Goal: Entertainment & Leisure: Browse casually

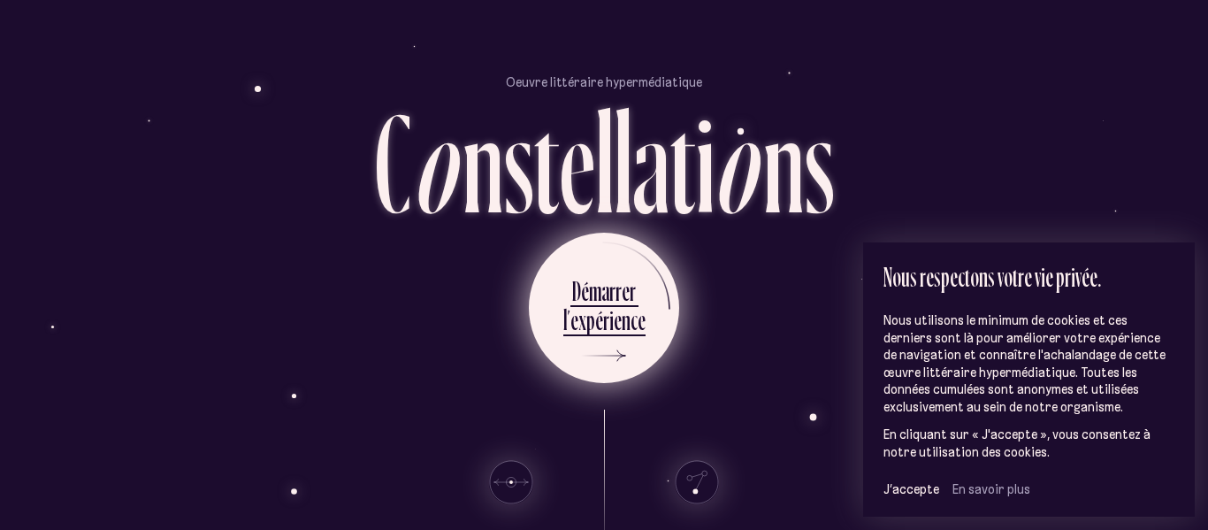
click at [591, 328] on div "p" at bounding box center [590, 319] width 9 height 34
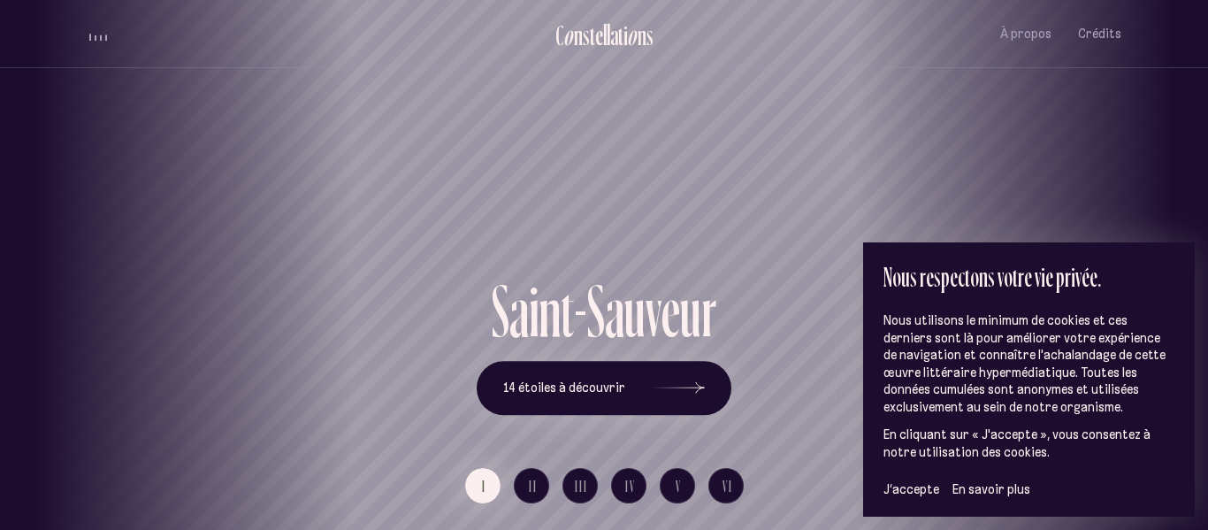
click at [957, 485] on span "En savoir plus" at bounding box center [991, 489] width 78 height 16
click at [686, 375] on icon at bounding box center [677, 388] width 53 height 133
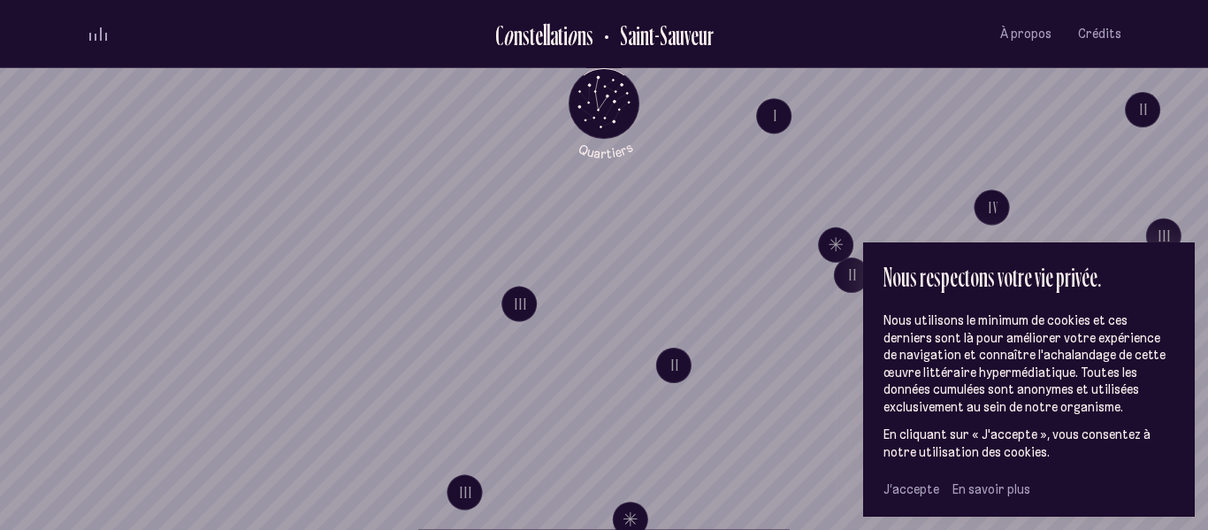
click at [904, 491] on span "J’accepte" at bounding box center [911, 489] width 56 height 16
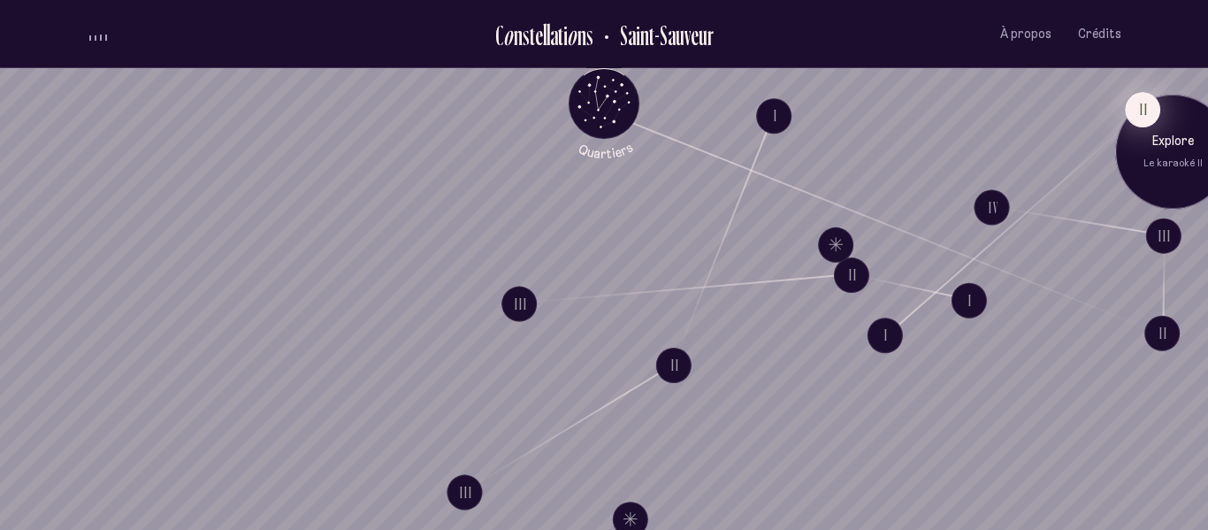
click at [1142, 110] on button "II" at bounding box center [1141, 109] width 35 height 35
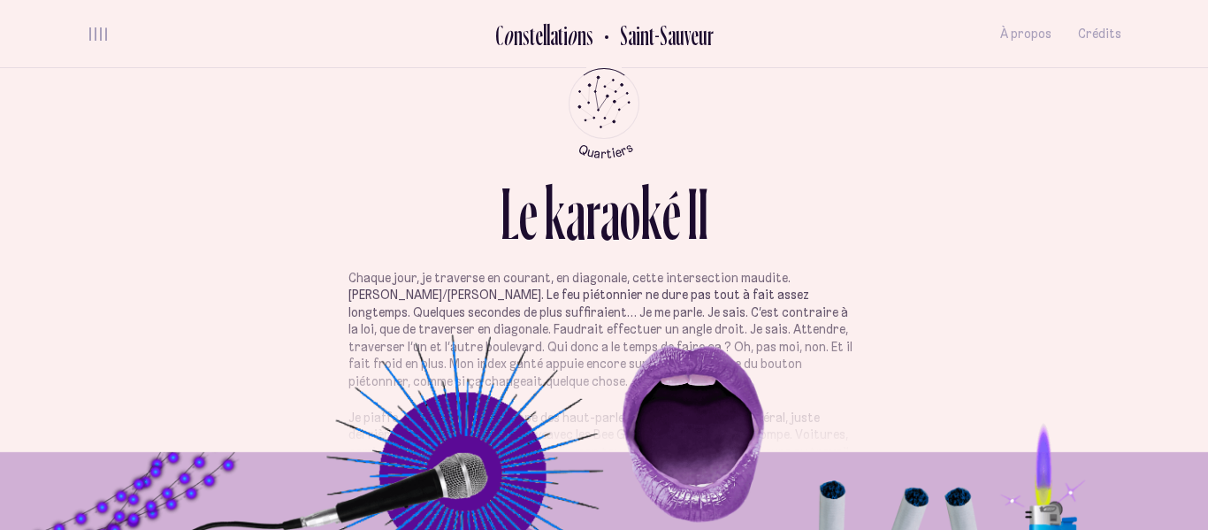
scroll to position [19, 0]
click at [523, 291] on p "Chaque jour, je traverse en courant, en diagonale, cette intersection maudite. …" at bounding box center [603, 331] width 511 height 121
click at [568, 280] on div "L e k a r a o k é I I" at bounding box center [604, 233] width 1034 height 113
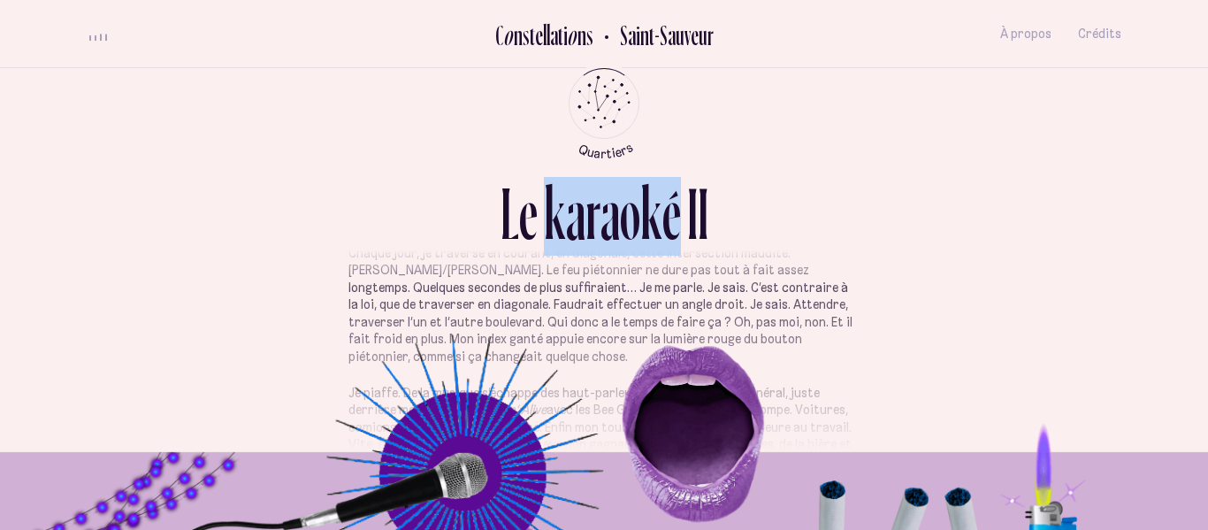
scroll to position [46, 0]
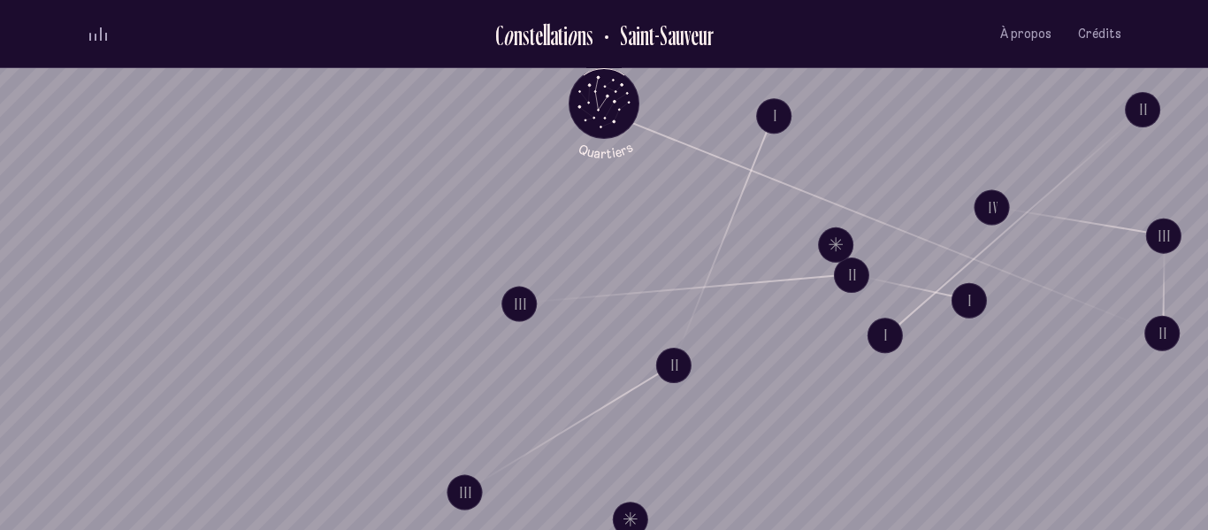
click at [105, 29] on div "volume audio" at bounding box center [98, 33] width 18 height 13
click at [105, 29] on button "volume audio" at bounding box center [98, 34] width 23 height 19
click at [630, 516] on button "Explore Étoile solitaire IV" at bounding box center [630, 518] width 35 height 35
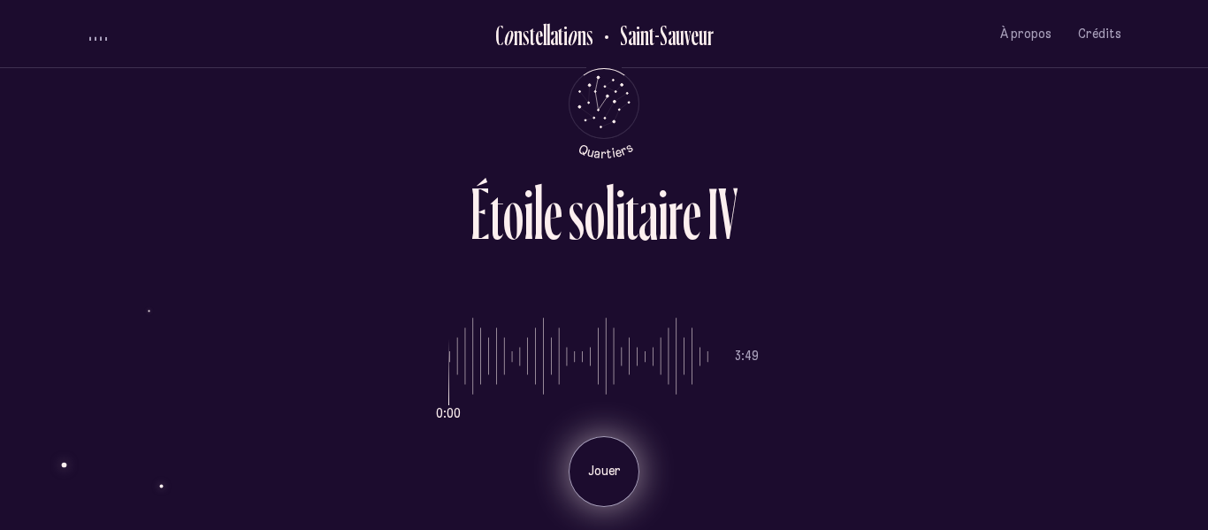
click at [593, 471] on p "Jouer" at bounding box center [604, 471] width 44 height 18
drag, startPoint x: 466, startPoint y: 393, endPoint x: 408, endPoint y: 387, distance: 57.8
click at [449, 387] on input "range" at bounding box center [578, 356] width 259 height 133
click at [588, 451] on div "Pause" at bounding box center [603, 471] width 71 height 71
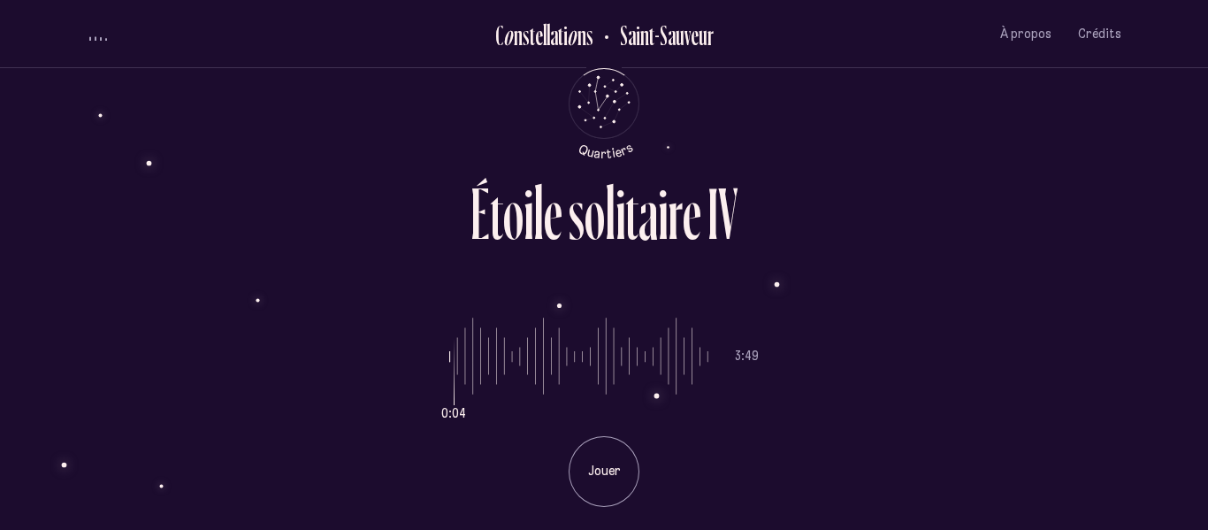
drag, startPoint x: 453, startPoint y: 367, endPoint x: 421, endPoint y: 368, distance: 32.7
click at [449, 368] on input "range" at bounding box center [578, 356] width 259 height 133
drag, startPoint x: 451, startPoint y: 370, endPoint x: 430, endPoint y: 374, distance: 20.8
click at [449, 374] on input "range" at bounding box center [578, 356] width 259 height 133
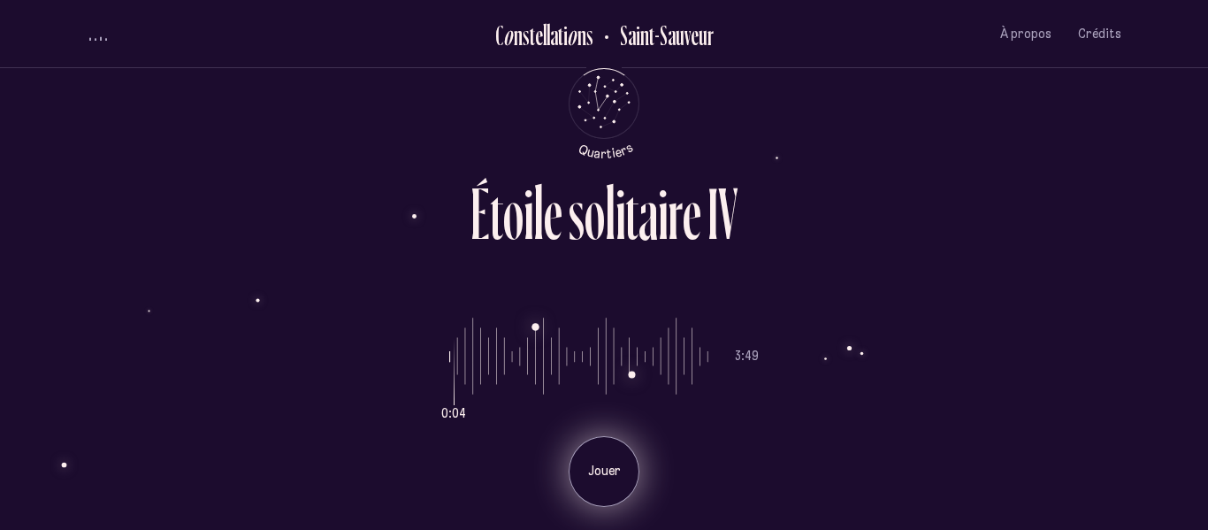
click at [598, 480] on div "Jouer" at bounding box center [603, 471] width 71 height 71
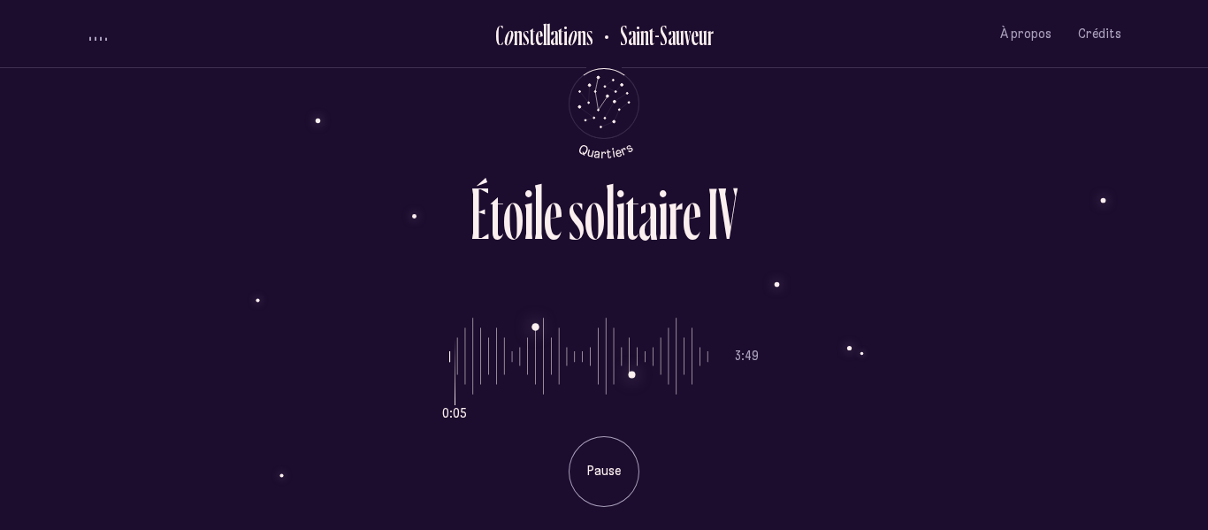
drag, startPoint x: 455, startPoint y: 385, endPoint x: 430, endPoint y: 387, distance: 24.8
click at [449, 387] on input "range" at bounding box center [578, 356] width 259 height 133
drag, startPoint x: 453, startPoint y: 388, endPoint x: 400, endPoint y: 387, distance: 53.0
click at [449, 387] on input "range" at bounding box center [578, 356] width 259 height 133
drag, startPoint x: 457, startPoint y: 357, endPoint x: 413, endPoint y: 361, distance: 44.3
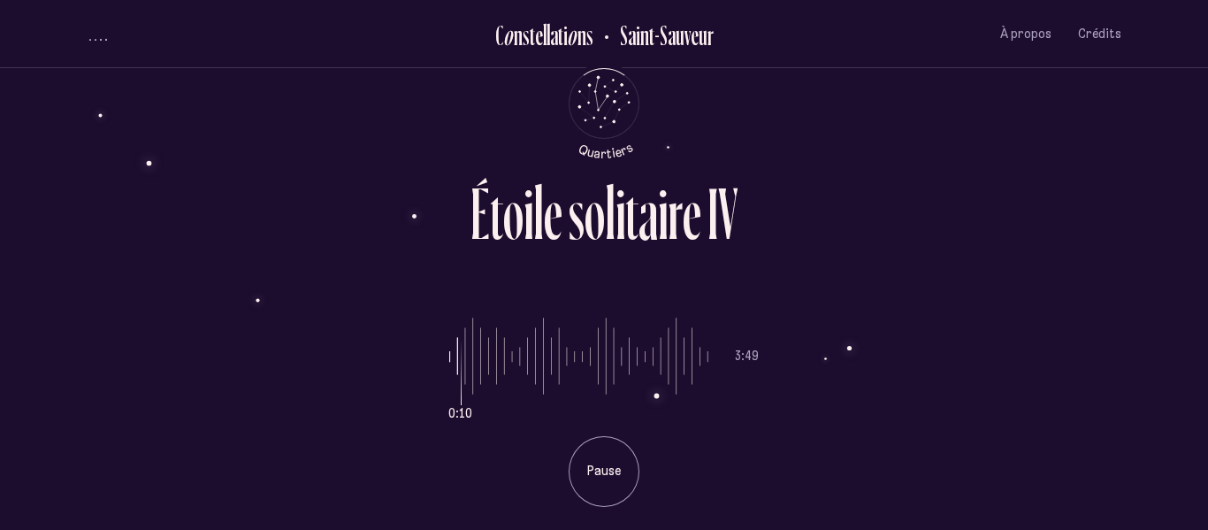
click at [449, 361] on input "range" at bounding box center [578, 356] width 259 height 133
click at [446, 361] on div "0:11 3:49 Pause" at bounding box center [604, 398] width 1034 height 217
click at [449, 357] on input "range" at bounding box center [578, 356] width 259 height 133
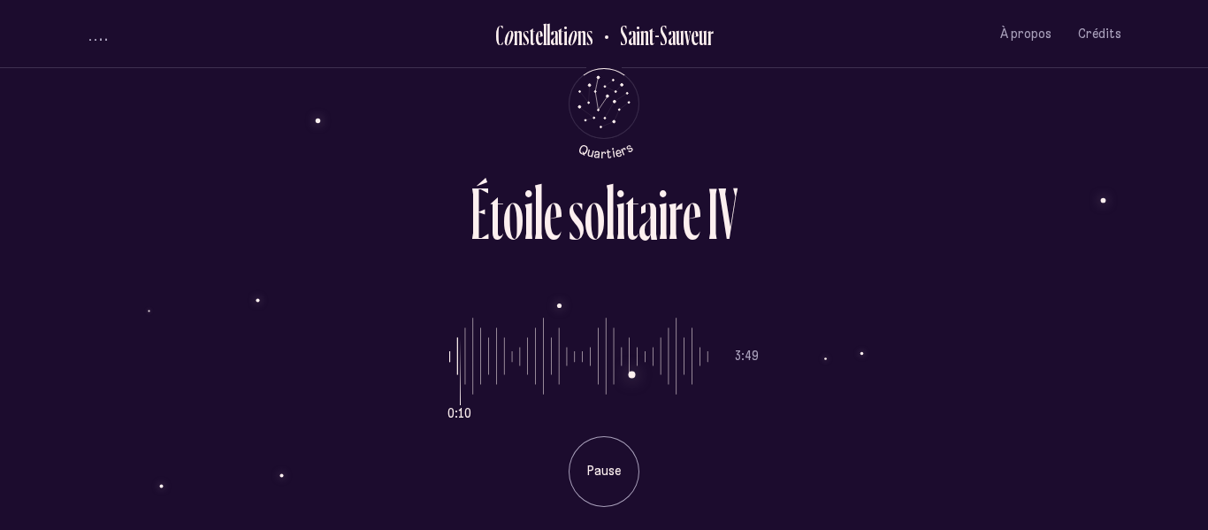
type input "*"
drag, startPoint x: 460, startPoint y: 368, endPoint x: 409, endPoint y: 367, distance: 50.4
click at [449, 367] on input "range" at bounding box center [578, 356] width 259 height 133
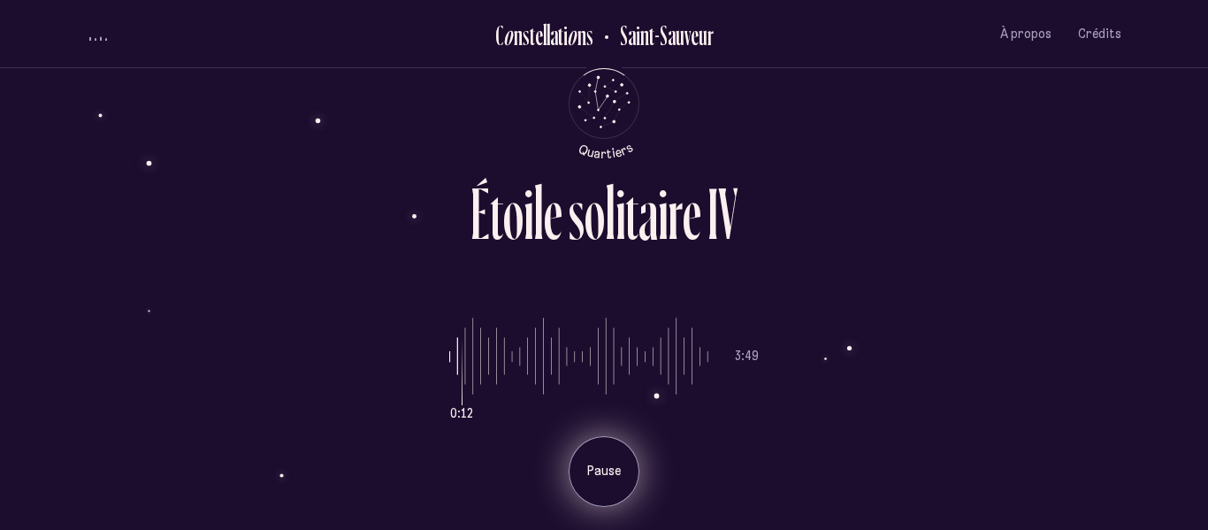
click at [592, 476] on p "Pause" at bounding box center [604, 471] width 44 height 18
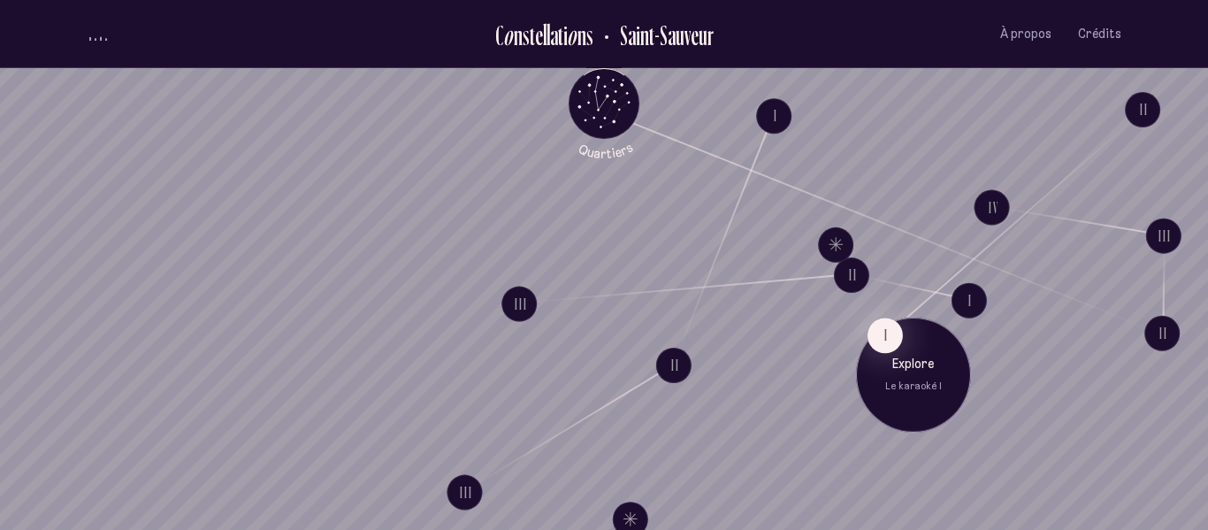
click at [885, 359] on p "Explore" at bounding box center [913, 364] width 88 height 18
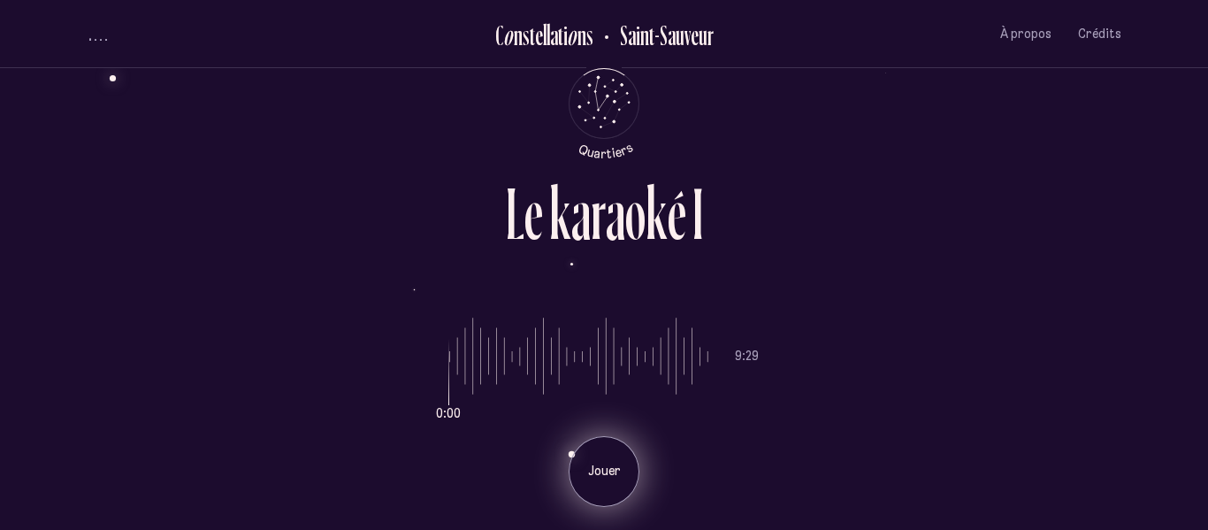
click at [615, 457] on div "Jouer" at bounding box center [603, 471] width 71 height 71
type input "*"
drag, startPoint x: 480, startPoint y: 411, endPoint x: 444, endPoint y: 408, distance: 36.3
click at [449, 408] on input "range" at bounding box center [578, 356] width 259 height 133
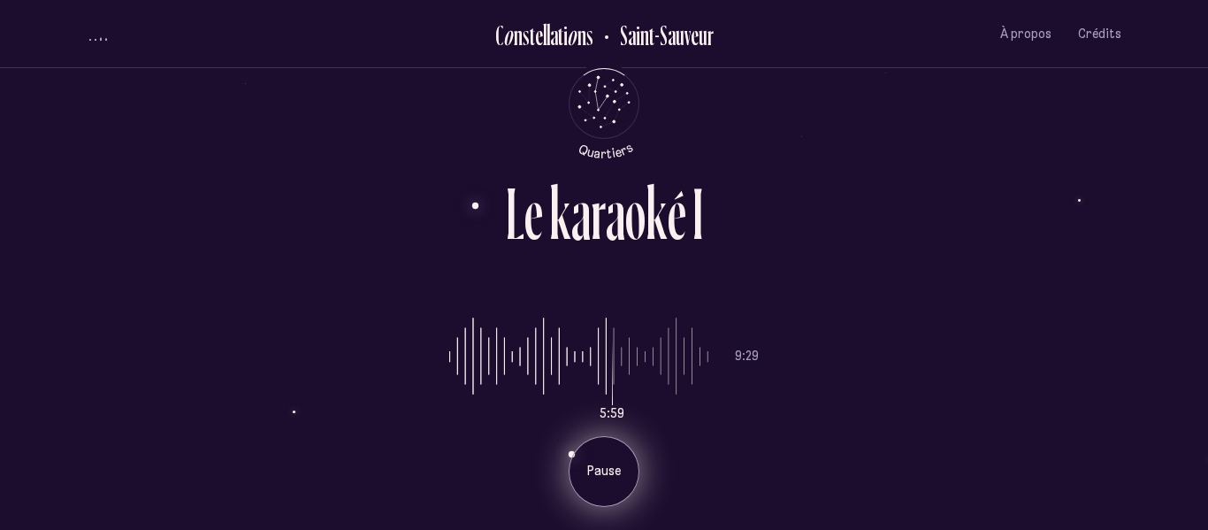
click at [630, 458] on div "Pause" at bounding box center [603, 471] width 71 height 71
click at [612, 464] on p "Jouer" at bounding box center [604, 471] width 44 height 18
click at [594, 478] on p "Pause" at bounding box center [604, 471] width 44 height 18
click at [594, 478] on p "Jouer" at bounding box center [604, 471] width 44 height 18
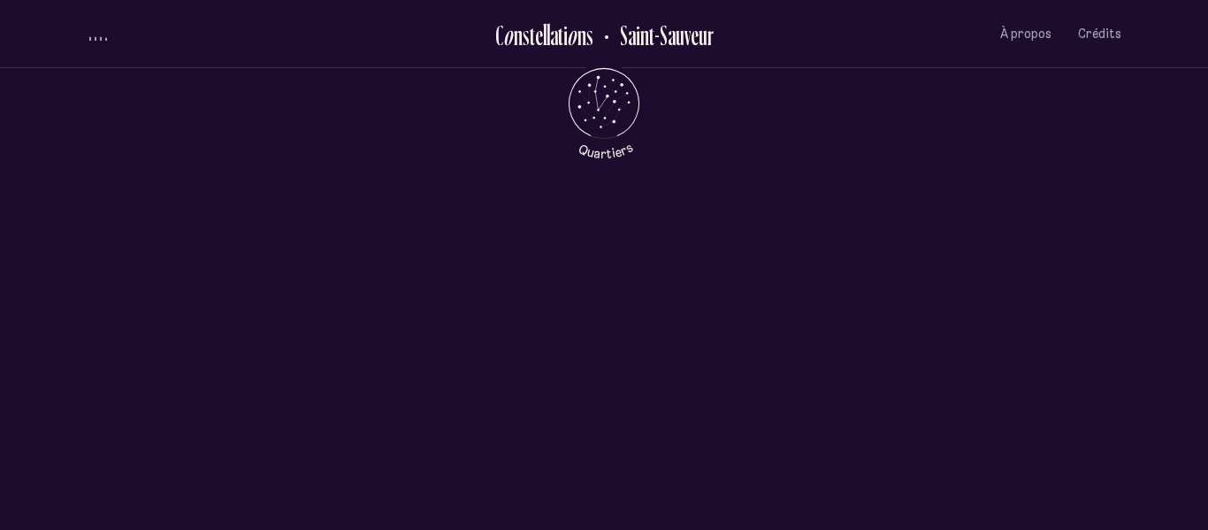
scroll to position [671, 0]
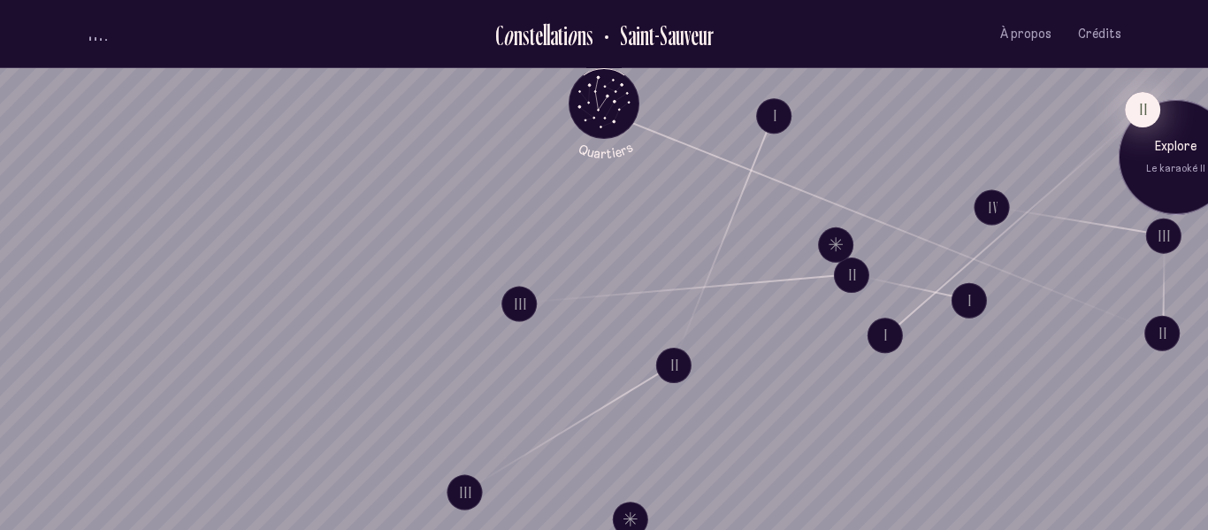
click at [1137, 102] on button "II" at bounding box center [1141, 109] width 35 height 35
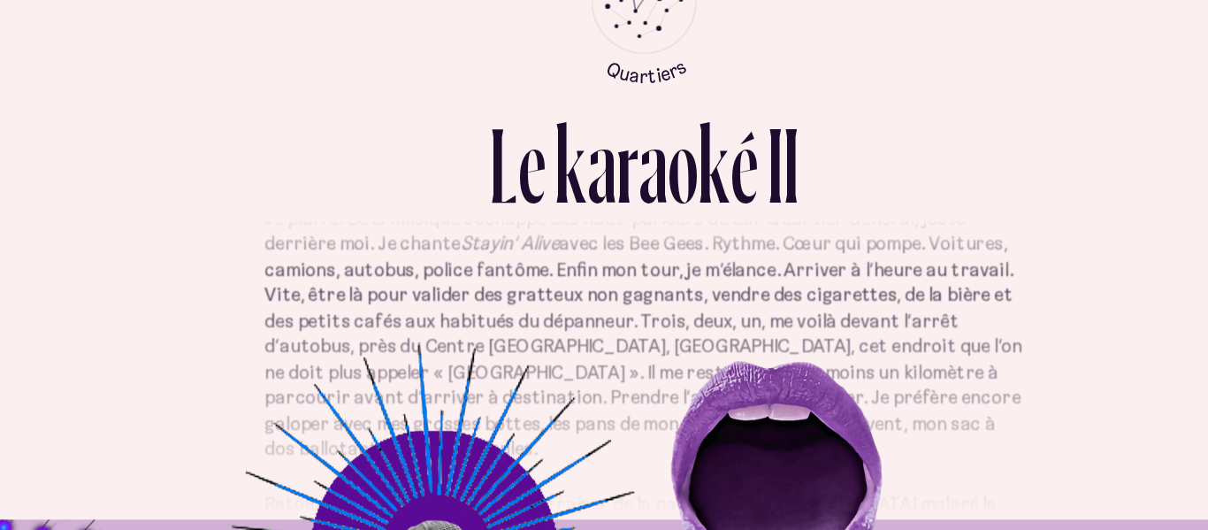
scroll to position [168, 0]
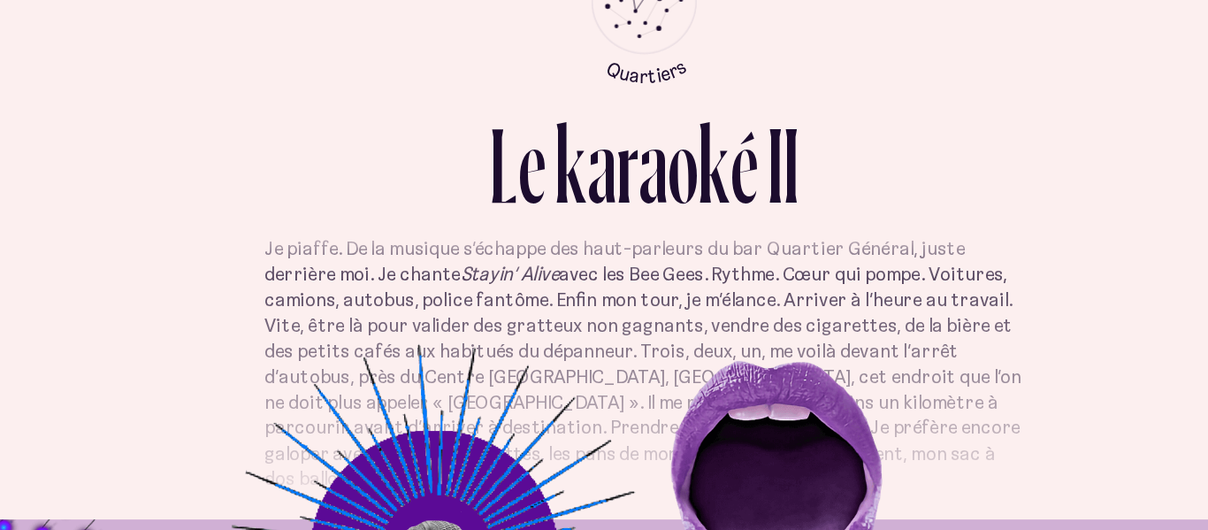
click at [951, 366] on div "Chaque jour, je traverse en courant, en diagonale, cette intersection maudite. …" at bounding box center [604, 370] width 1034 height 266
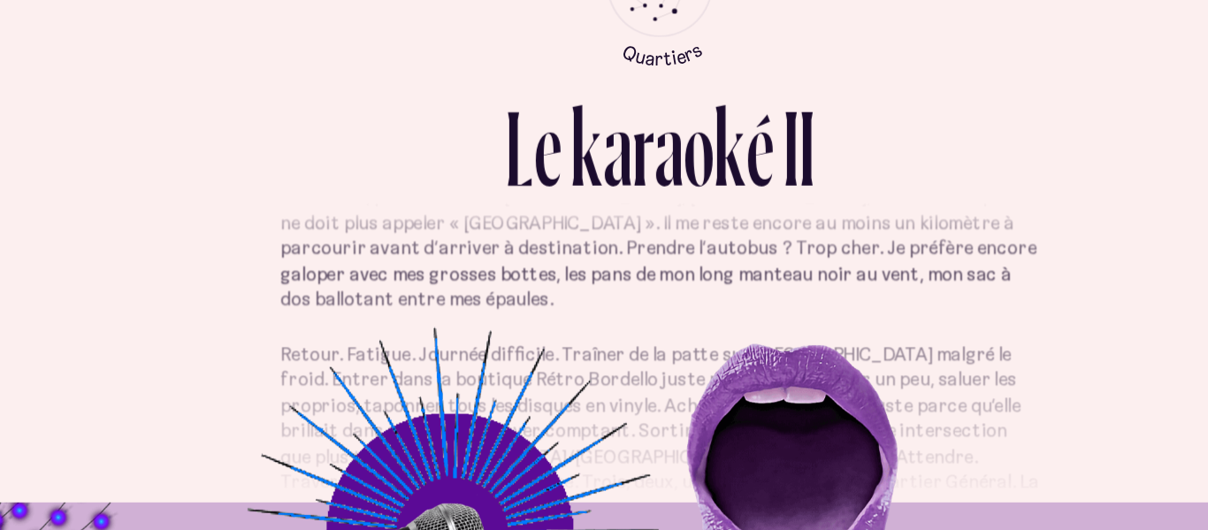
scroll to position [278, 0]
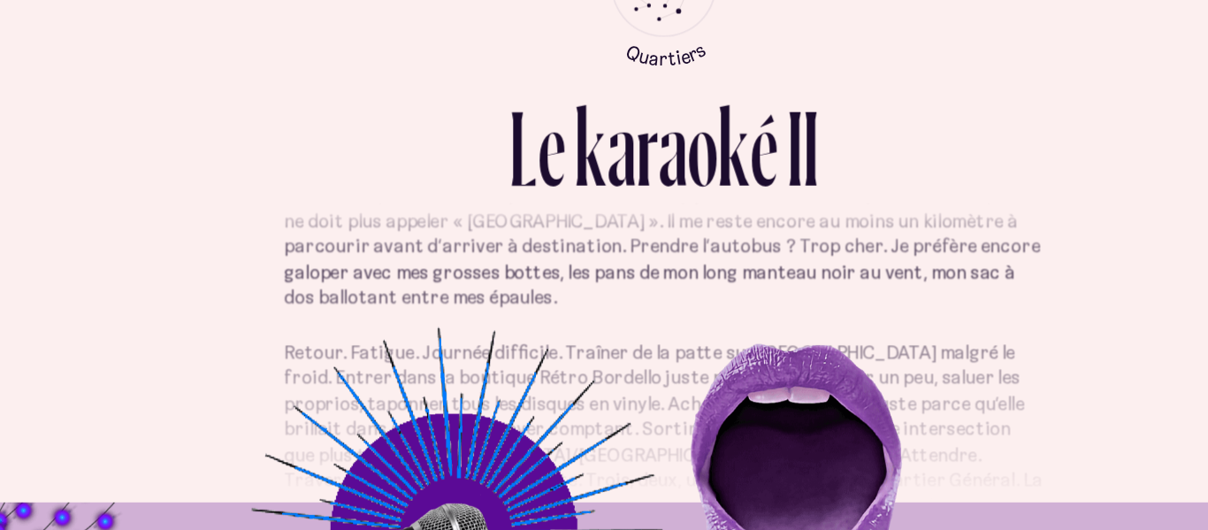
click at [830, 293] on p "Je piaffe. De la musique s’échappe des haut-parleurs du bar Quartier Général, j…" at bounding box center [603, 237] width 511 height 172
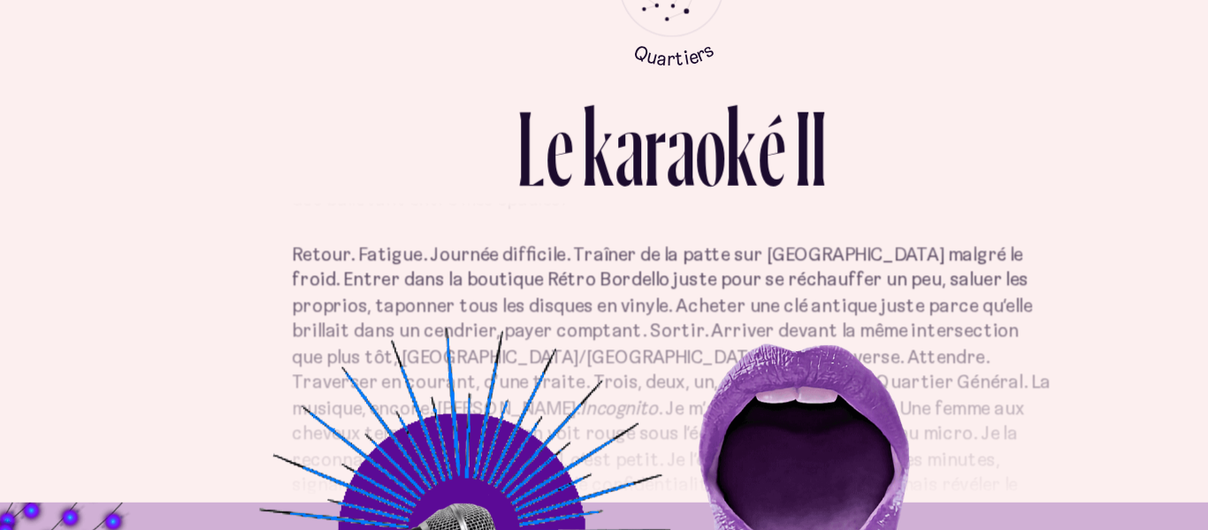
scroll to position [349, 0]
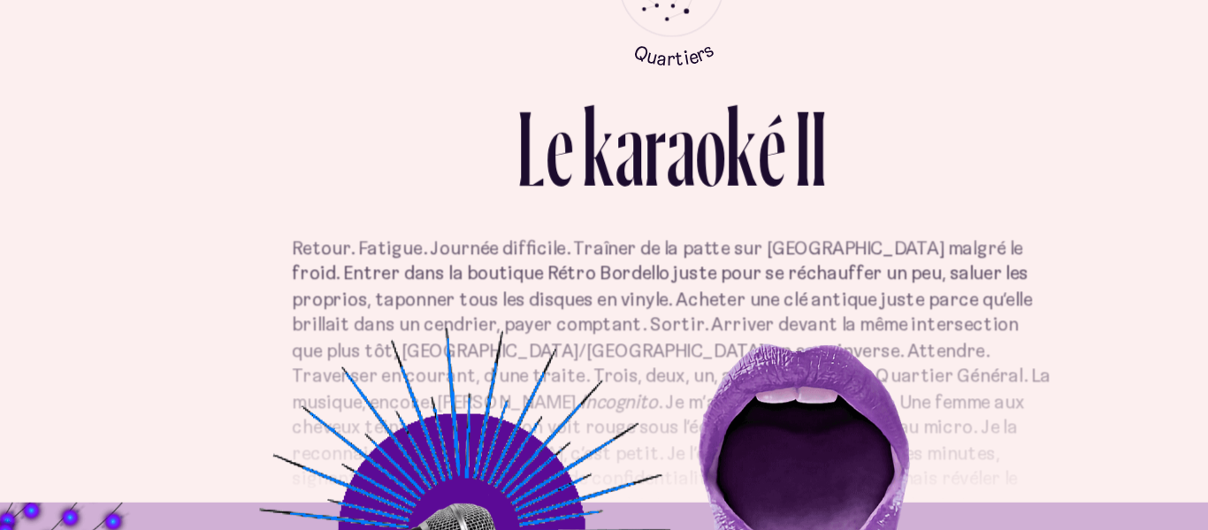
click at [832, 309] on p "Retour. Fatigue. Journée difficile. Traîner de la patte sur [GEOGRAPHIC_DATA] m…" at bounding box center [603, 392] width 511 height 241
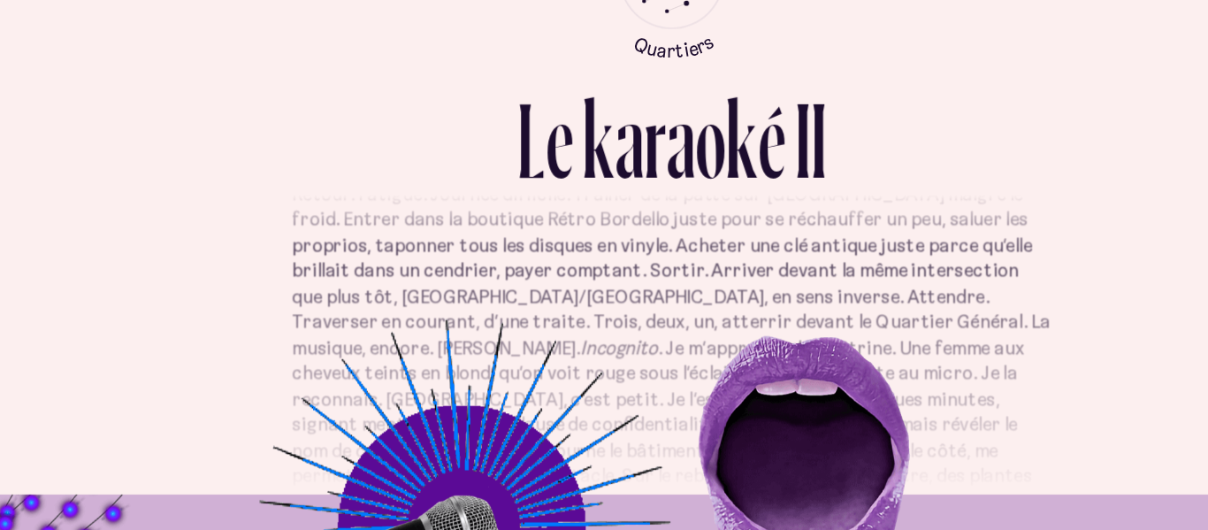
scroll to position [384, 0]
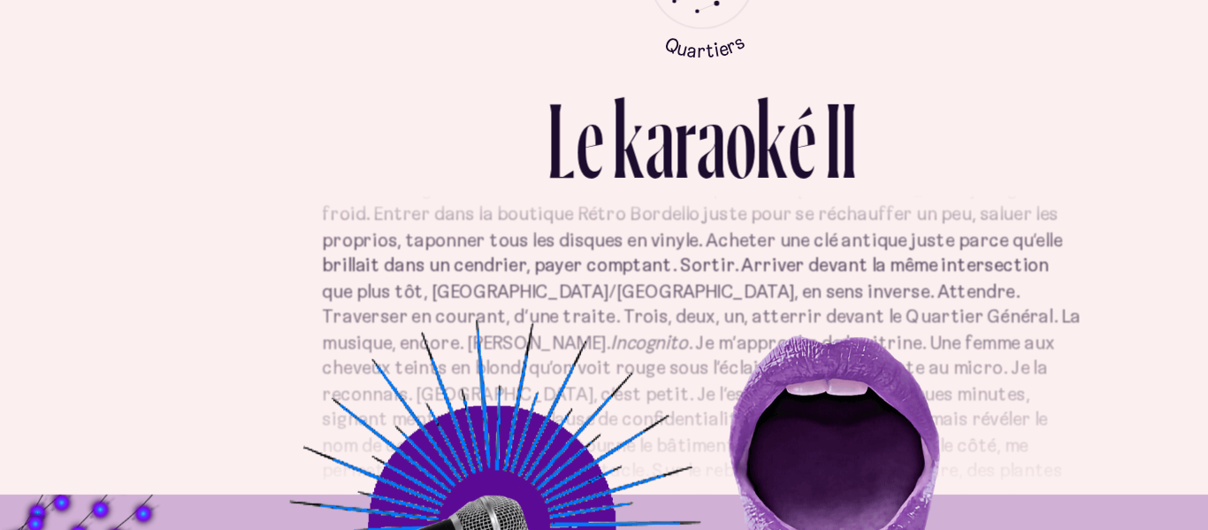
click at [594, 341] on em "Incognito" at bounding box center [568, 349] width 52 height 16
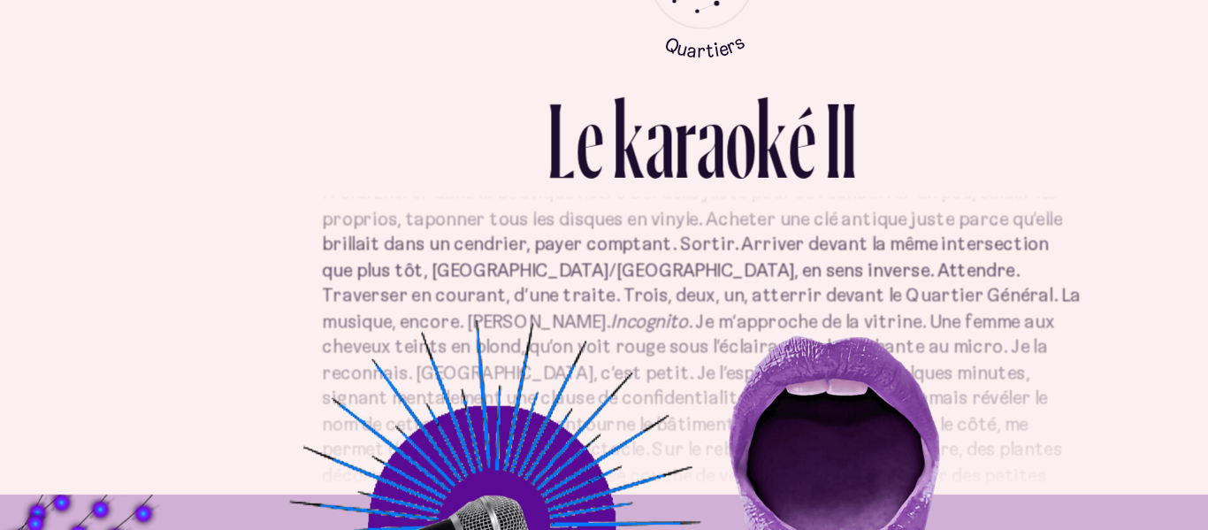
scroll to position [400, 0]
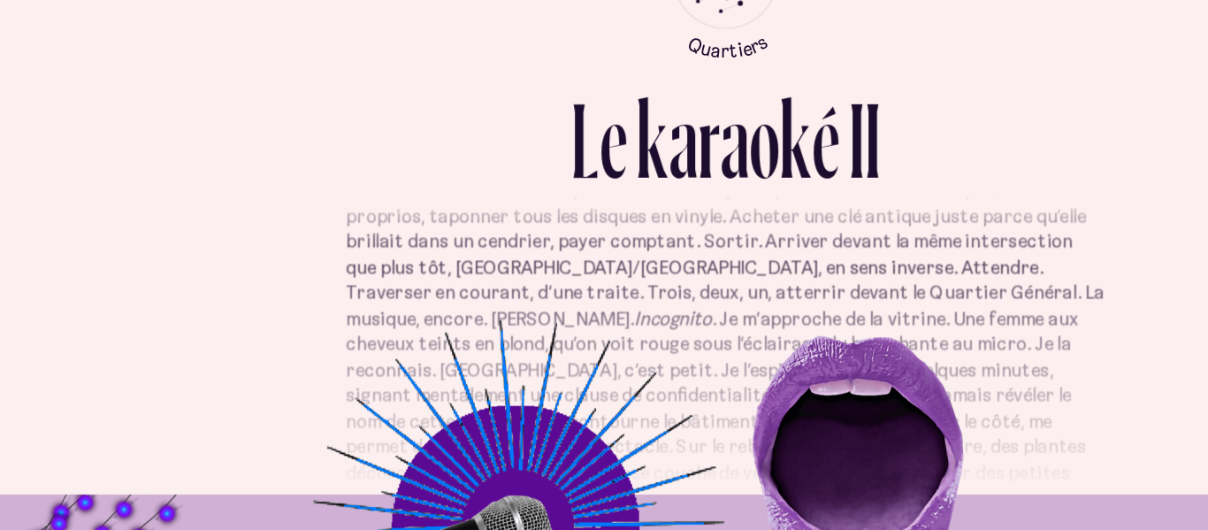
click at [797, 340] on p "Retour. Fatigue. Journée difficile. Traîner de la patte sur [GEOGRAPHIC_DATA] m…" at bounding box center [603, 342] width 511 height 241
click at [799, 329] on p "Retour. Fatigue. Journée difficile. Traîner de la patte sur [GEOGRAPHIC_DATA] m…" at bounding box center [603, 342] width 511 height 241
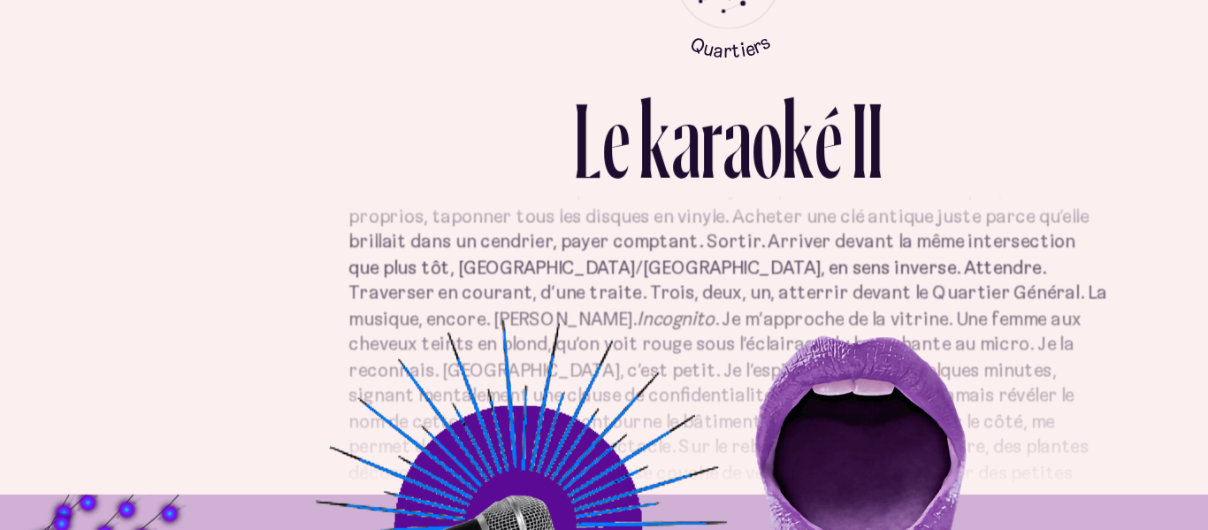
click at [813, 302] on p "Retour. Fatigue. Journée difficile. Traîner de la patte sur [GEOGRAPHIC_DATA] m…" at bounding box center [603, 342] width 511 height 241
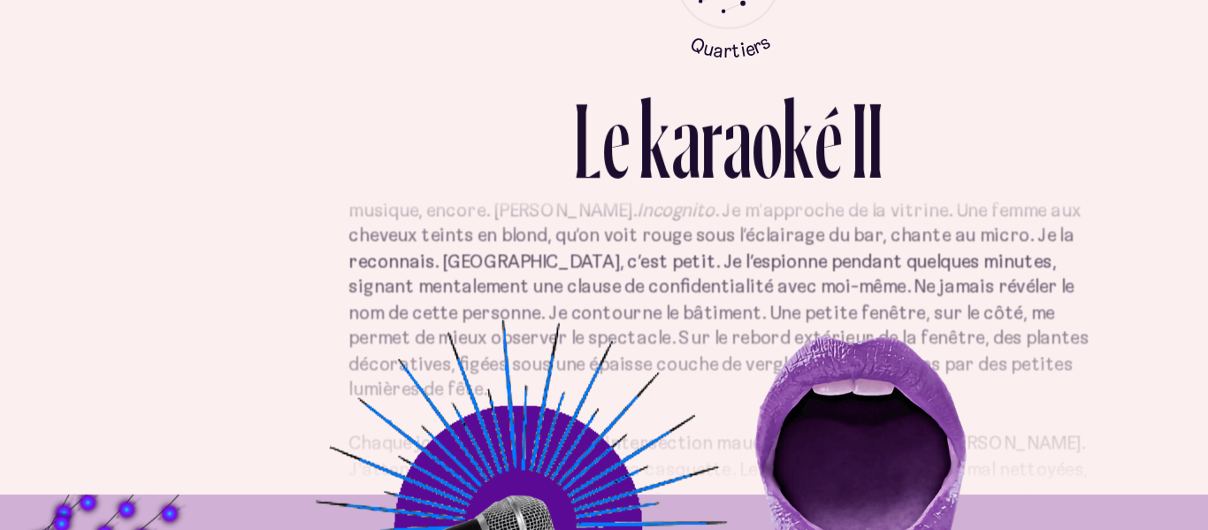
scroll to position [474, 0]
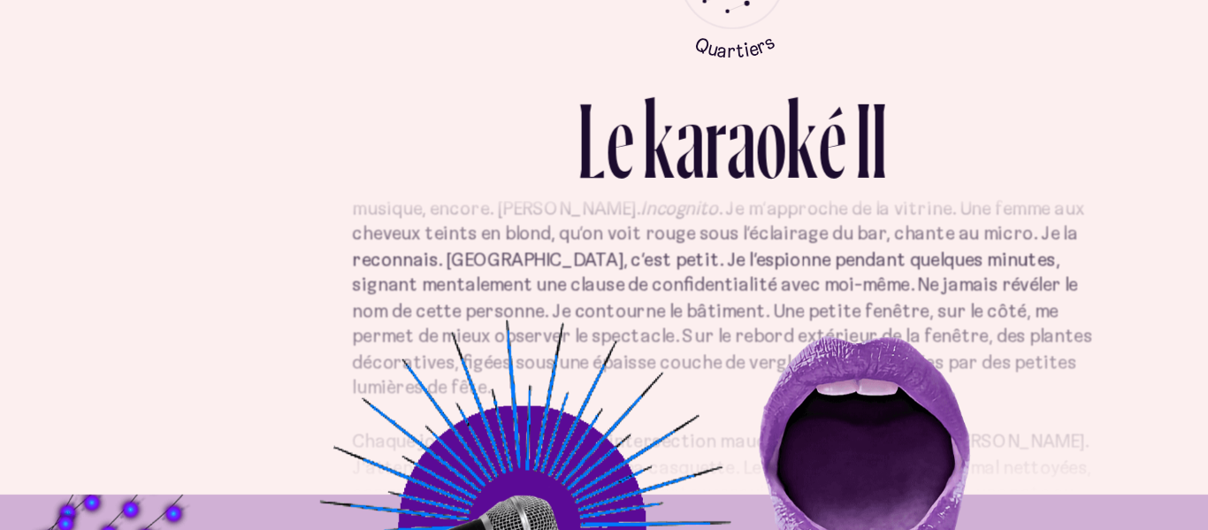
click at [806, 279] on div "L e k a r a o k é I I" at bounding box center [604, 233] width 1034 height 113
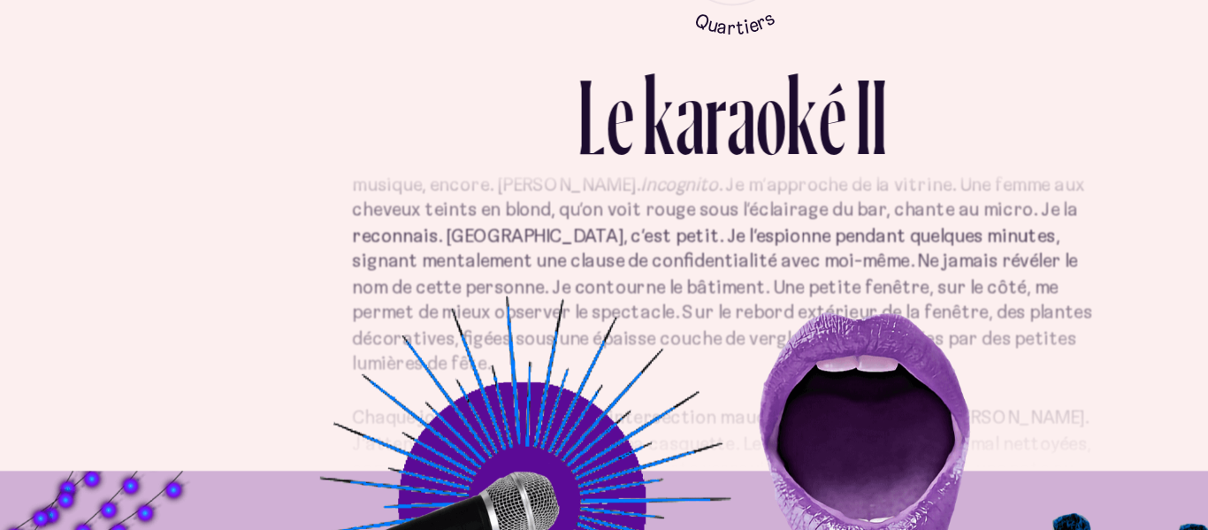
click at [816, 295] on p "Retour. Fatigue. Journée difficile. Traîner de la patte sur [GEOGRAPHIC_DATA] m…" at bounding box center [603, 268] width 511 height 241
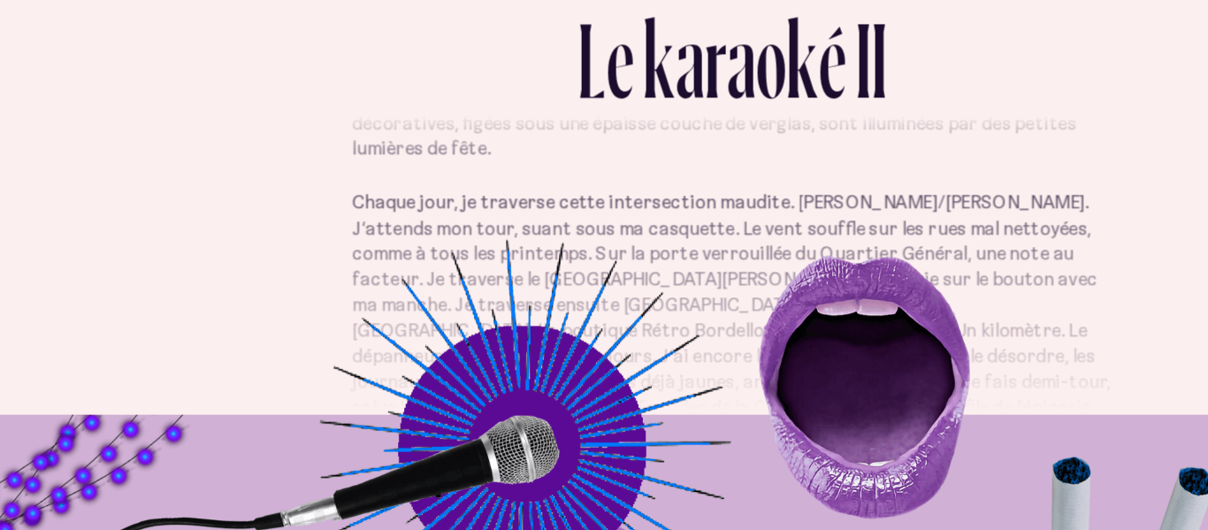
scroll to position [586, 0]
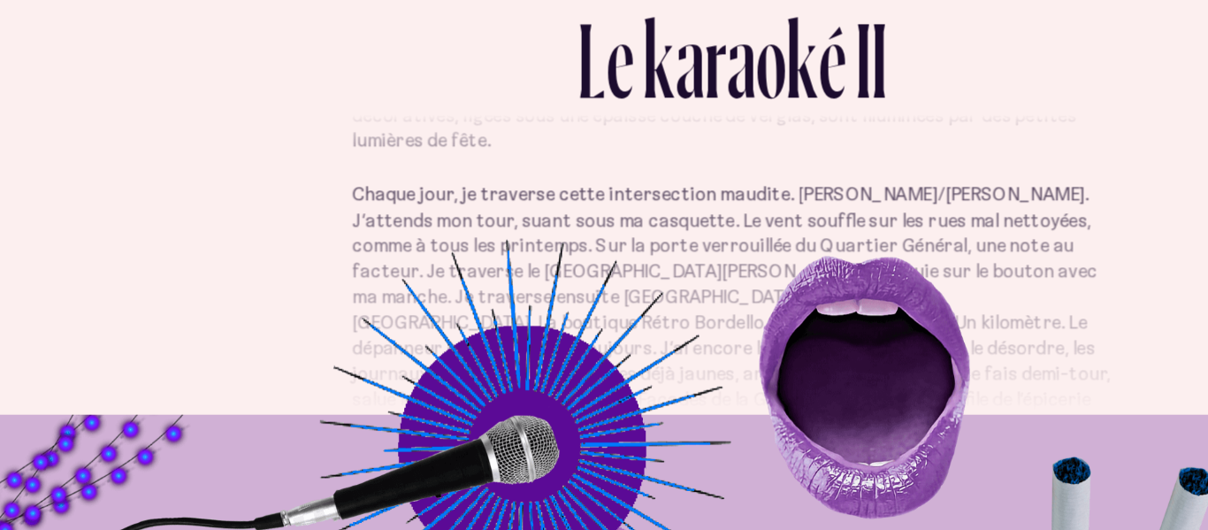
click at [762, 336] on p "Chaque jour, je traverse cette intersection maudite. [PERSON_NAME]/[PERSON_NAME…" at bounding box center [603, 390] width 511 height 190
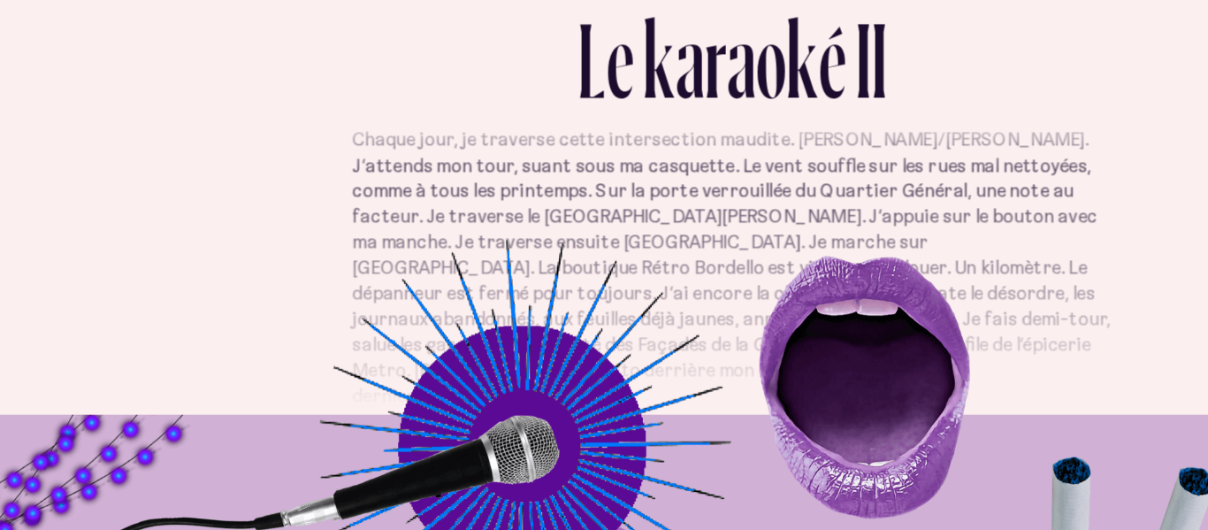
scroll to position [624, 0]
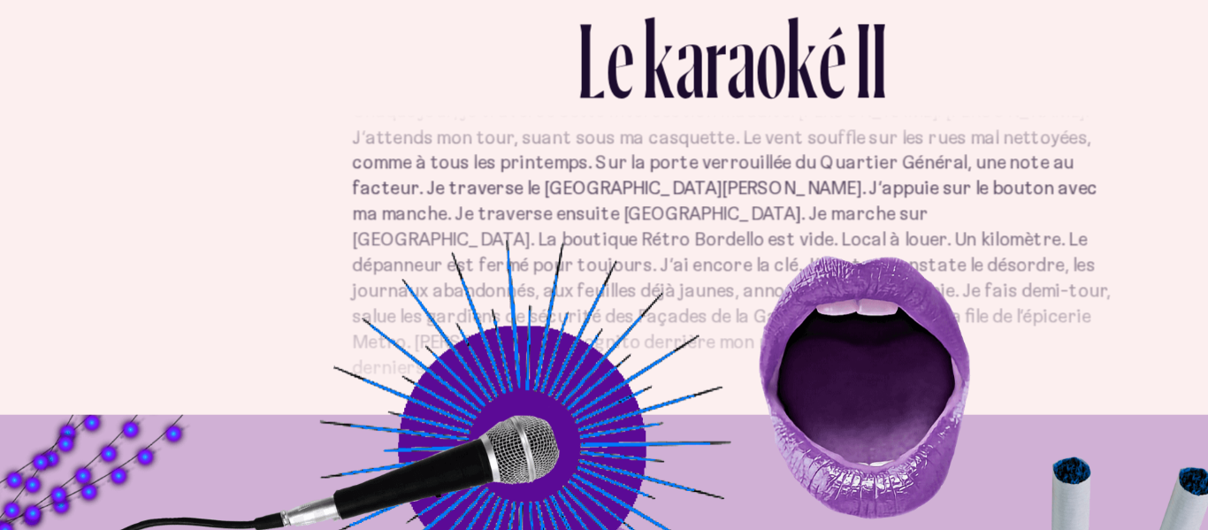
click at [766, 316] on p "Chaque jour, je traverse cette intersection maudite. [PERSON_NAME]/[PERSON_NAME…" at bounding box center [603, 335] width 511 height 190
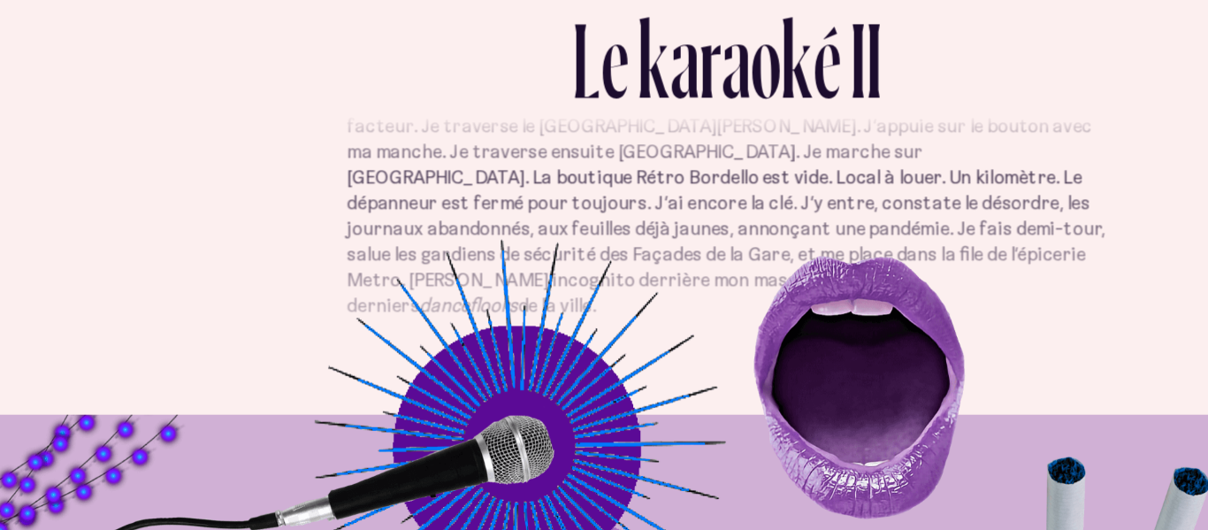
scroll to position [0, 0]
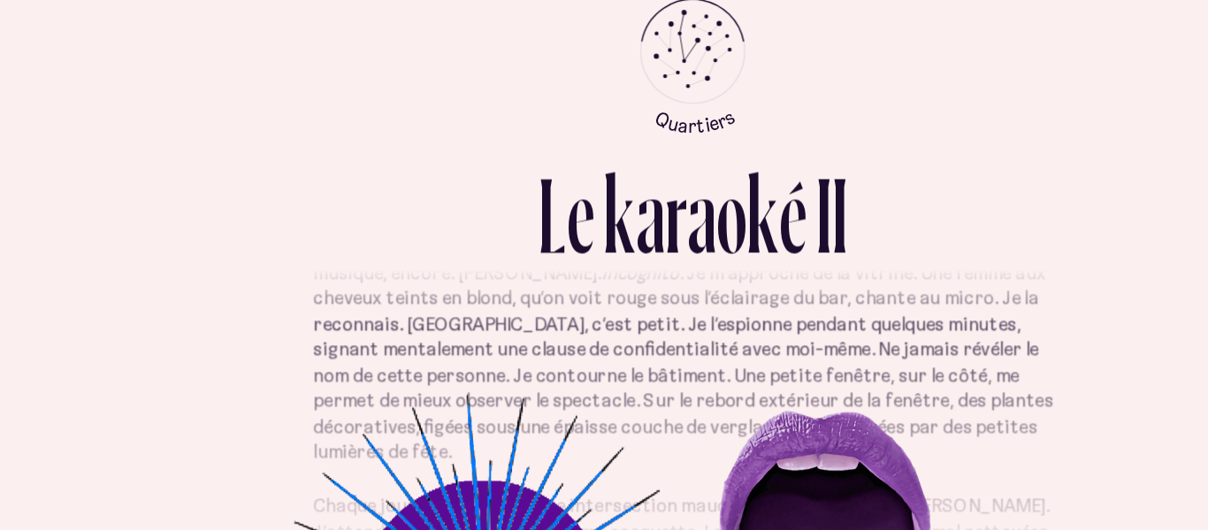
click at [675, 324] on p "Retour. Fatigue. Journée difficile. Traîner de la patte sur [GEOGRAPHIC_DATA] m…" at bounding box center [603, 261] width 511 height 241
click at [680, 322] on p "Retour. Fatigue. Journée difficile. Traîner de la patte sur [GEOGRAPHIC_DATA] m…" at bounding box center [603, 261] width 511 height 241
click at [682, 351] on p "Retour. Fatigue. Journée difficile. Traîner de la patte sur [GEOGRAPHIC_DATA] m…" at bounding box center [603, 261] width 511 height 241
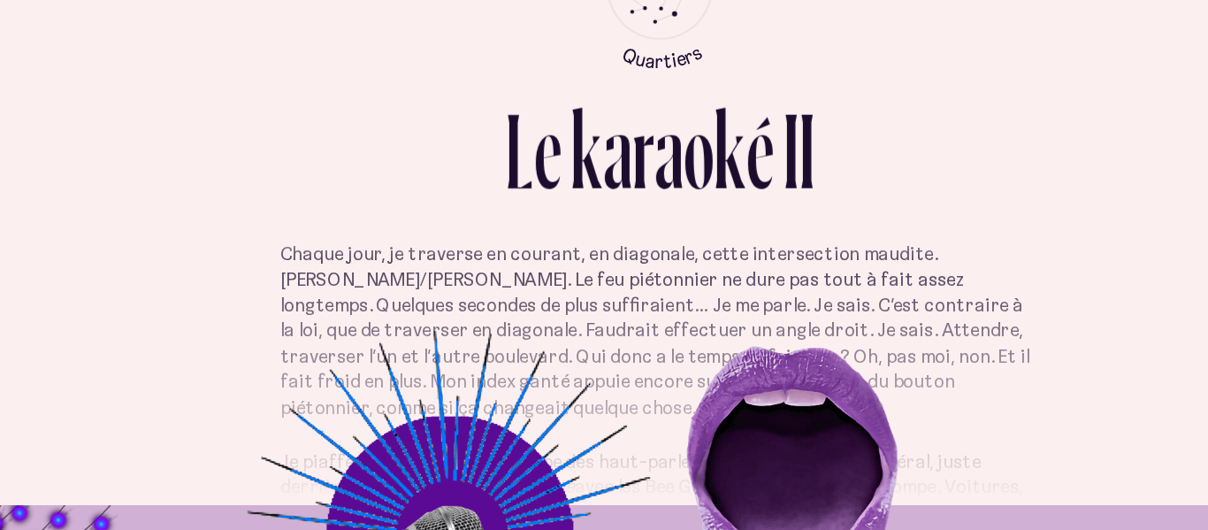
scroll to position [18, 0]
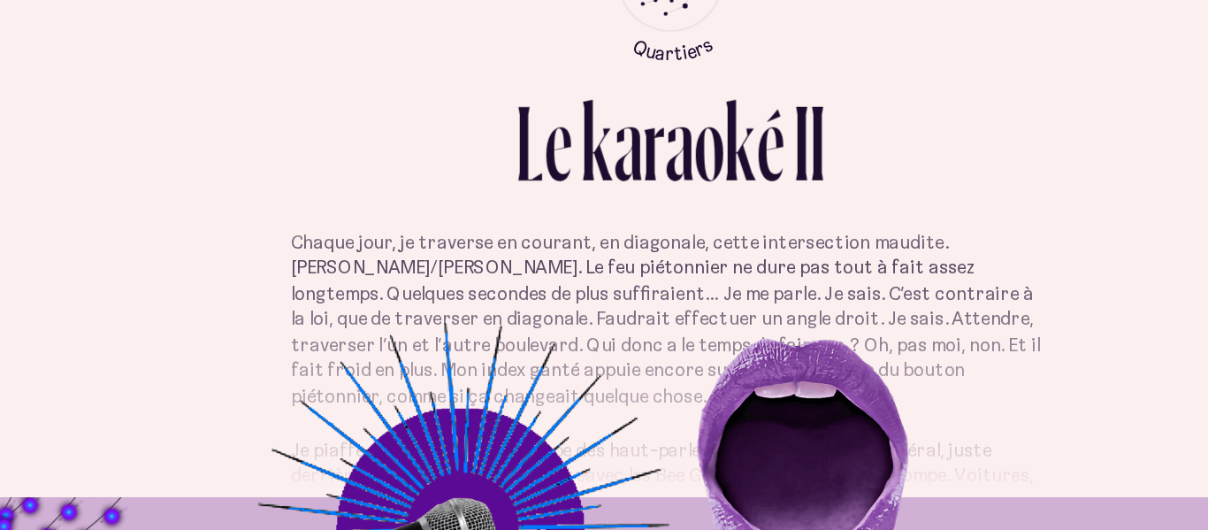
click at [766, 297] on p "Chaque jour, je traverse en courant, en diagonale, cette intersection maudite. …" at bounding box center [603, 332] width 511 height 121
click at [709, 353] on p "Chaque jour, je traverse en courant, en diagonale, cette intersection maudite. …" at bounding box center [603, 332] width 511 height 121
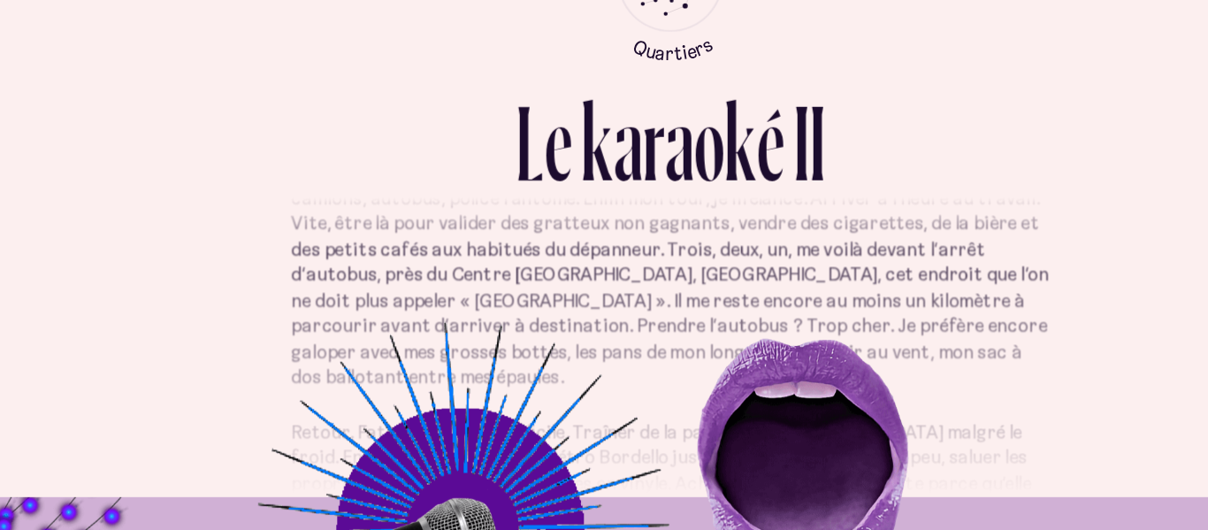
scroll to position [224, 0]
click at [701, 354] on p "Je piaffe. De la musique s’échappe des haut-parleurs du bar Quartier Général, j…" at bounding box center [603, 292] width 511 height 172
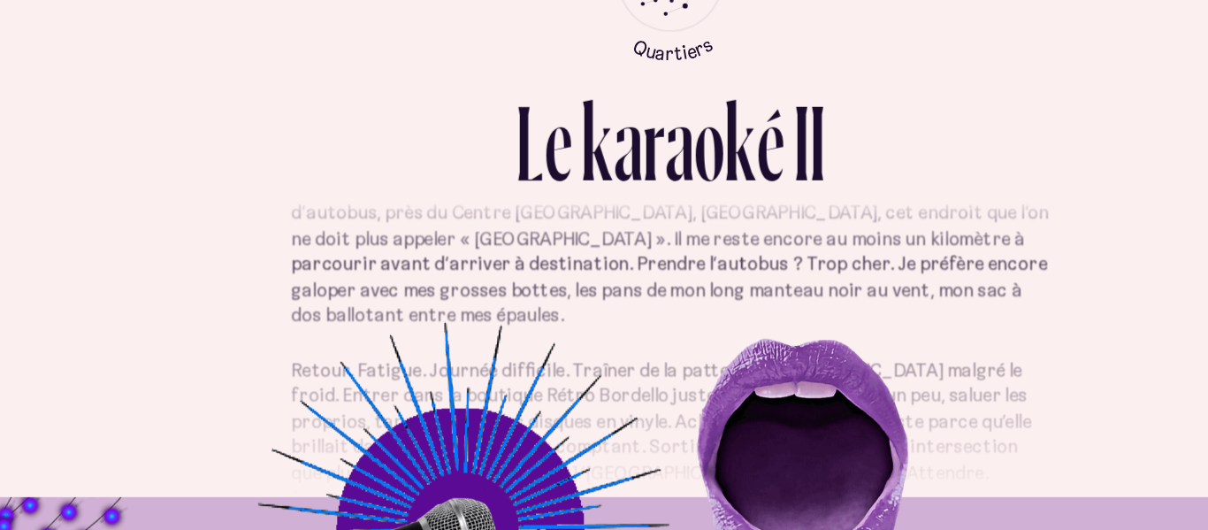
scroll to position [263, 0]
click at [705, 369] on p "Retour. Fatigue. Journée difficile. Traîner de la patte sur [GEOGRAPHIC_DATA] m…" at bounding box center [603, 479] width 511 height 241
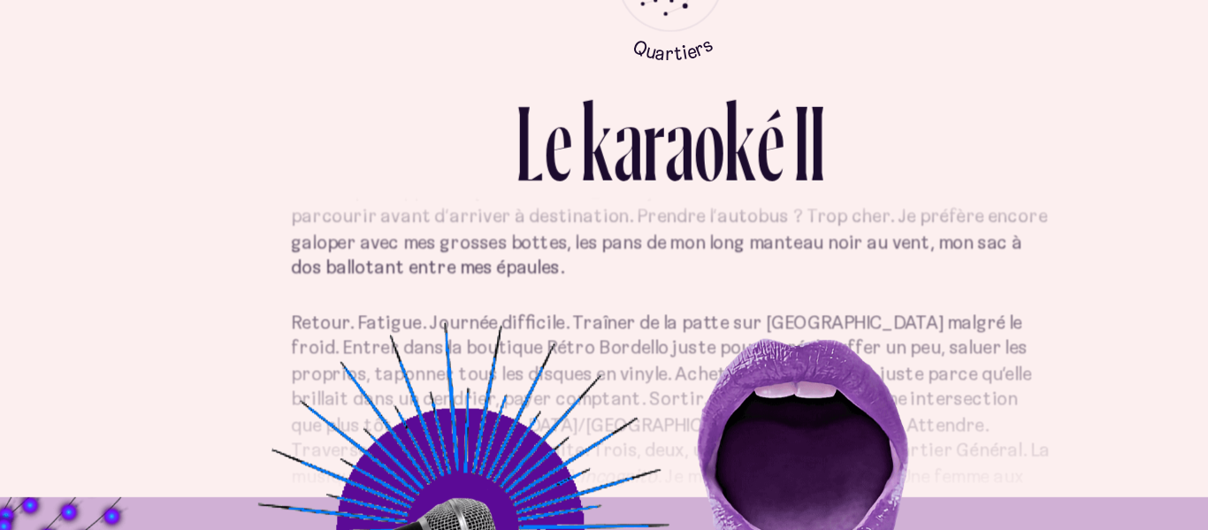
scroll to position [298, 0]
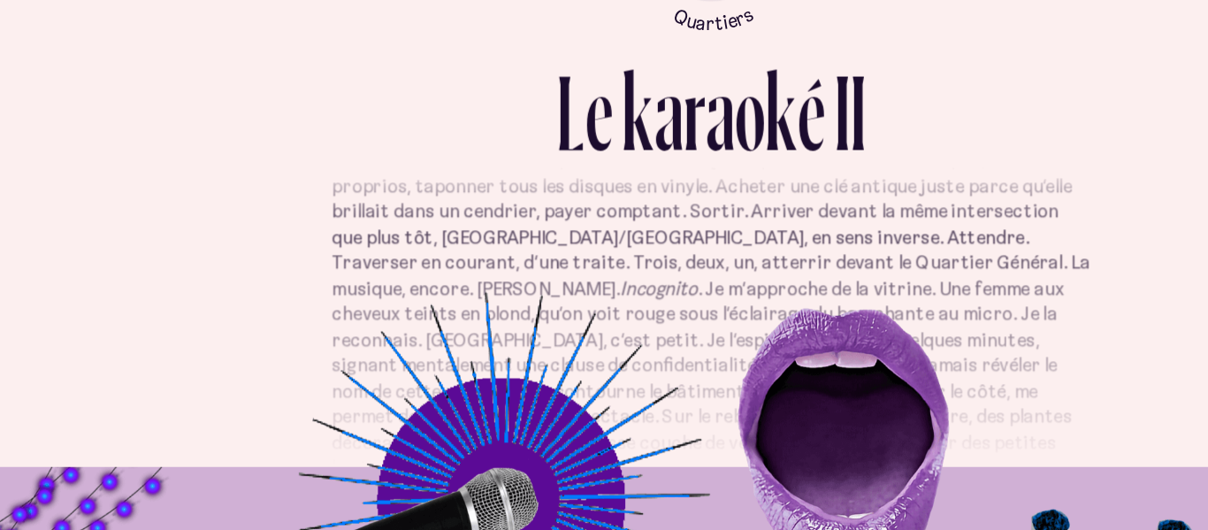
scroll to position [407, 0]
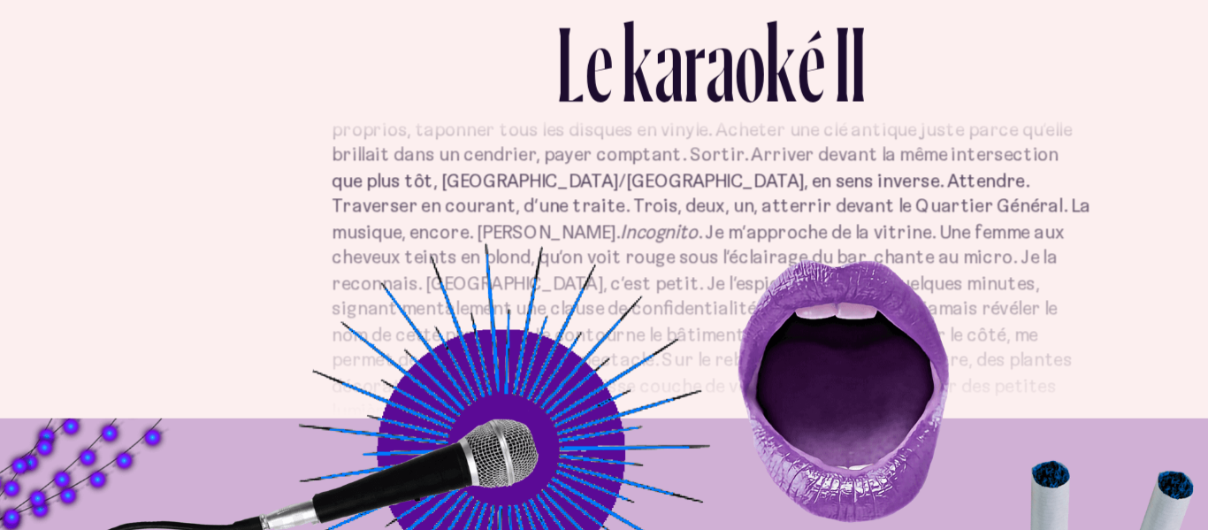
click at [819, 345] on p "Retour. Fatigue. Journée difficile. Traîner de la patte sur [GEOGRAPHIC_DATA] m…" at bounding box center [603, 335] width 511 height 241
click at [823, 320] on p "Retour. Fatigue. Journée difficile. Traîner de la patte sur [GEOGRAPHIC_DATA] m…" at bounding box center [603, 335] width 511 height 241
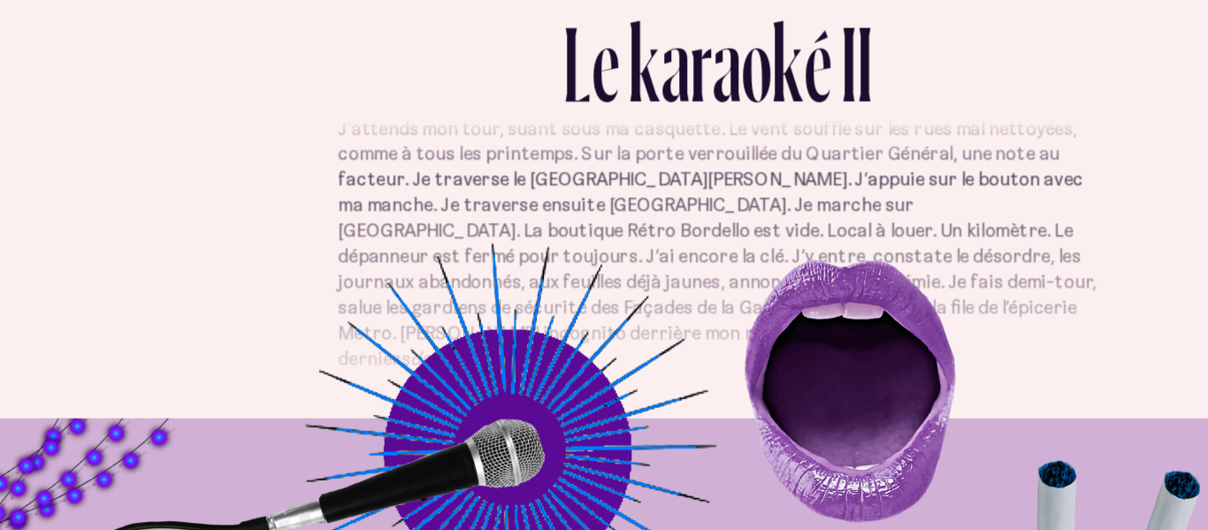
scroll to position [652, 0]
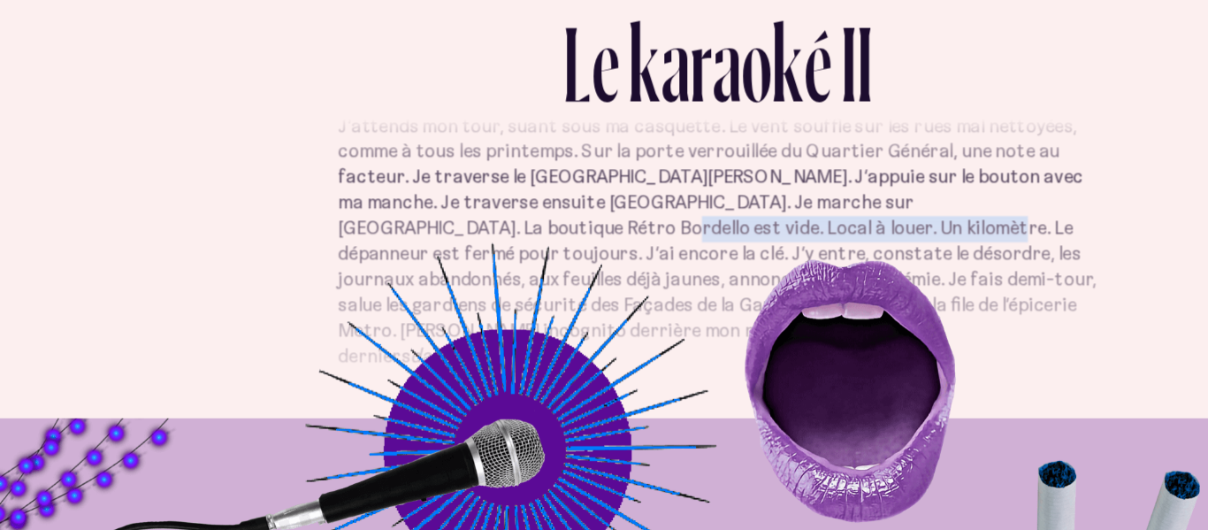
drag, startPoint x: 355, startPoint y: 302, endPoint x: 645, endPoint y: 301, distance: 289.9
click at [645, 301] on p "Chaque jour, je traverse cette intersection maudite. [PERSON_NAME]/[PERSON_NAME…" at bounding box center [603, 324] width 511 height 190
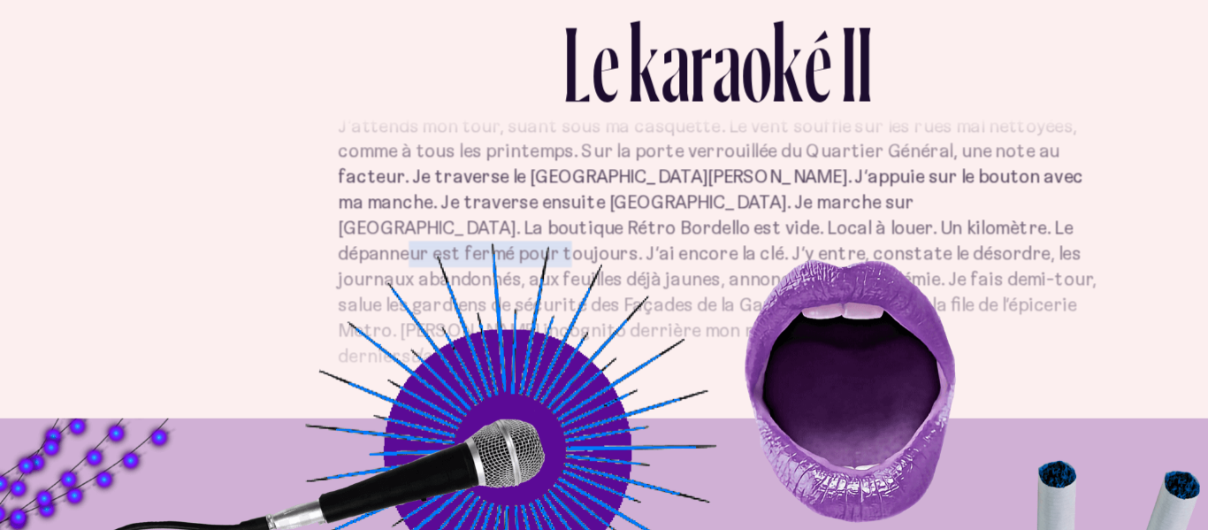
drag, startPoint x: 667, startPoint y: 309, endPoint x: 777, endPoint y: 309, distance: 109.6
click at [777, 309] on p "Chaque jour, je traverse cette intersection maudite. [PERSON_NAME]/[PERSON_NAME…" at bounding box center [603, 324] width 511 height 190
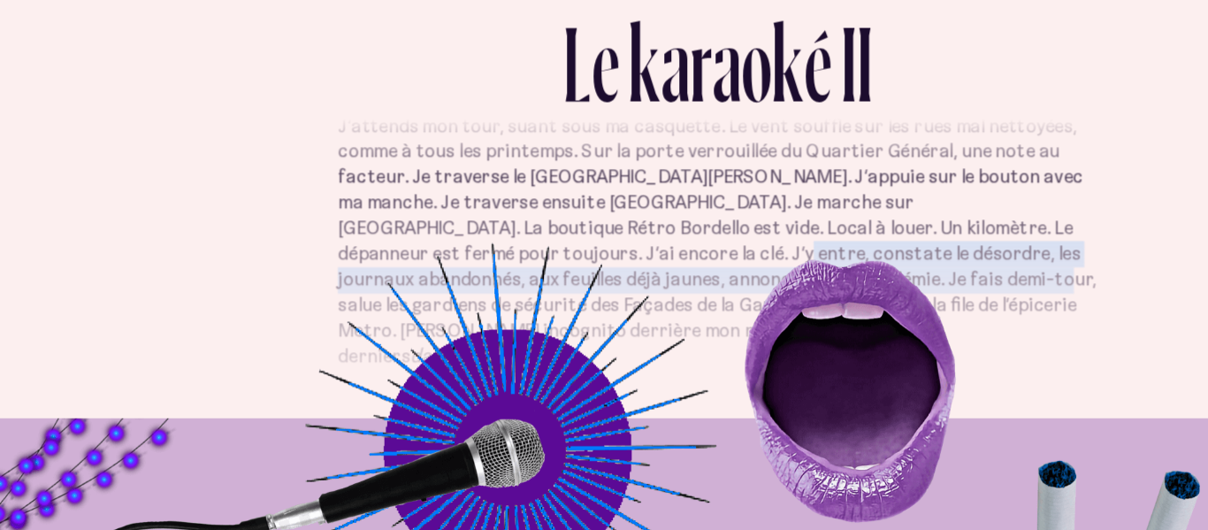
drag, startPoint x: 437, startPoint y: 320, endPoint x: 663, endPoint y: 343, distance: 227.5
click at [663, 343] on p "Chaque jour, je traverse cette intersection maudite. [PERSON_NAME]/[PERSON_NAME…" at bounding box center [603, 324] width 511 height 190
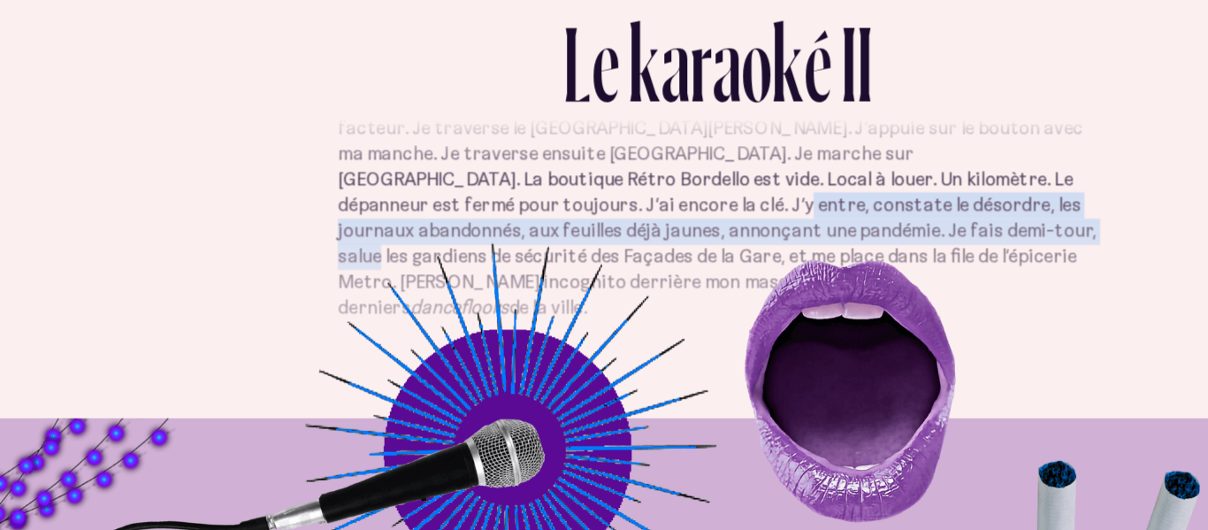
scroll to position [693, 0]
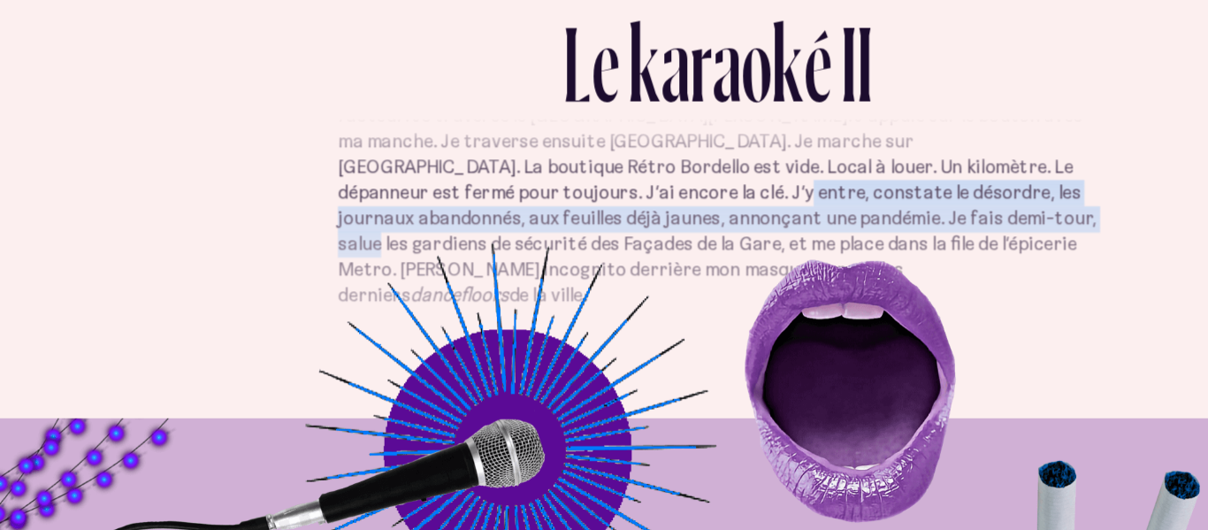
click at [490, 303] on p "Chaque jour, je traverse cette intersection maudite. [PERSON_NAME]/[PERSON_NAME…" at bounding box center [603, 283] width 511 height 190
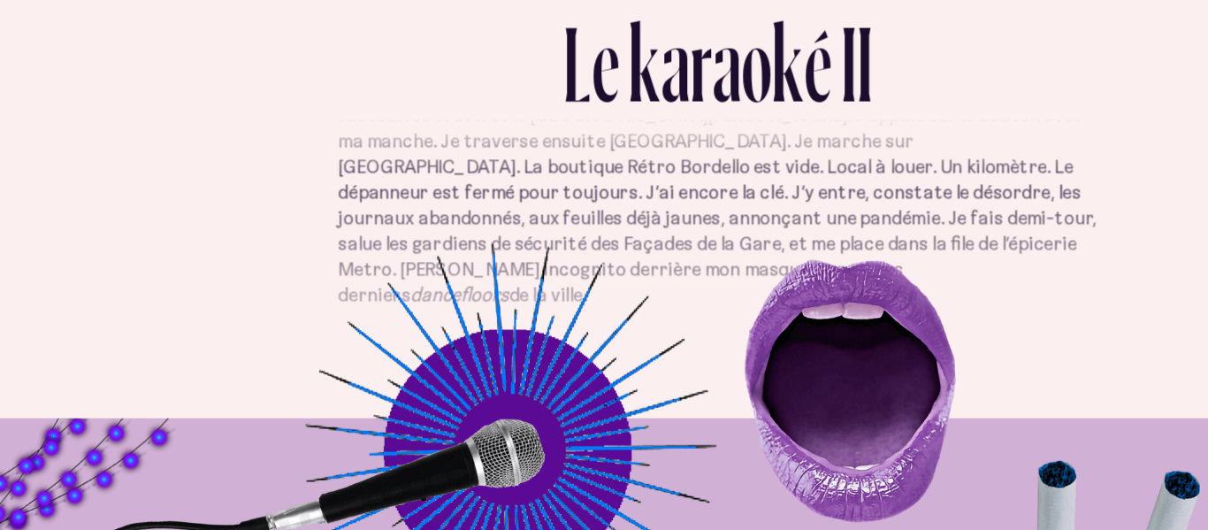
click at [490, 303] on p "Chaque jour, je traverse cette intersection maudite. [PERSON_NAME]/[PERSON_NAME…" at bounding box center [603, 283] width 511 height 190
click at [705, 316] on p "Chaque jour, je traverse cette intersection maudite. [PERSON_NAME]/[PERSON_NAME…" at bounding box center [603, 283] width 511 height 190
click at [430, 310] on p "Chaque jour, je traverse cette intersection maudite. [PERSON_NAME]/[PERSON_NAME…" at bounding box center [603, 283] width 511 height 190
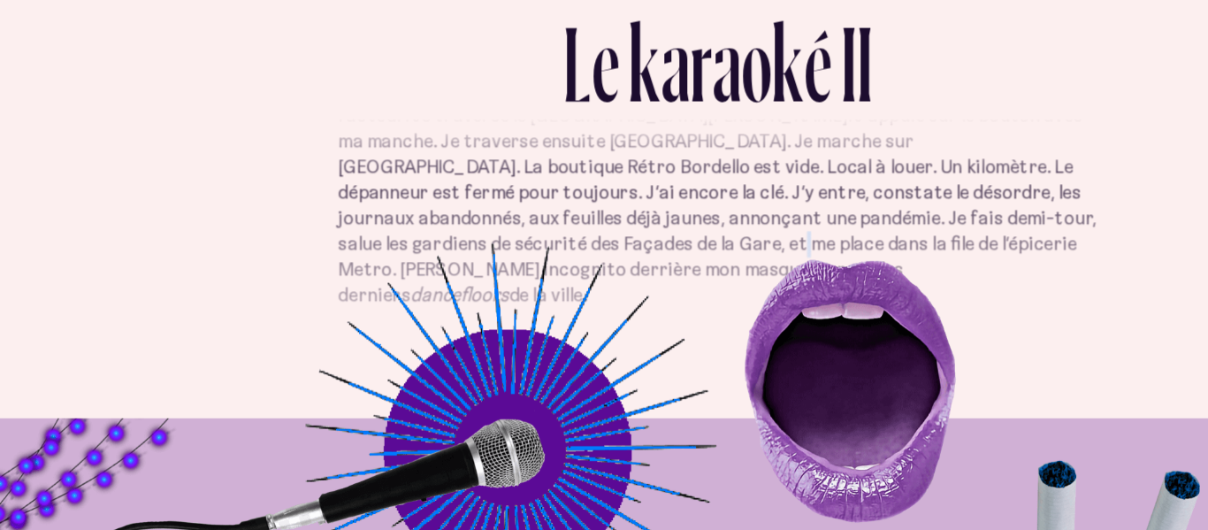
click at [430, 310] on p "Chaque jour, je traverse cette intersection maudite. [PERSON_NAME]/[PERSON_NAME…" at bounding box center [603, 283] width 511 height 190
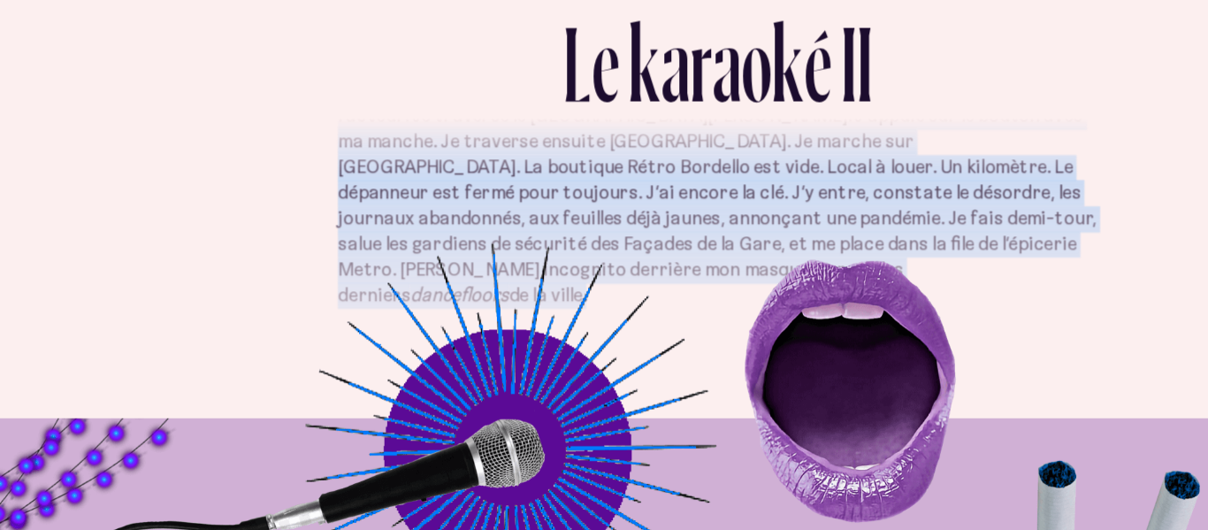
click at [387, 317] on p "Chaque jour, je traverse cette intersection maudite. [PERSON_NAME]/[PERSON_NAME…" at bounding box center [603, 283] width 511 height 190
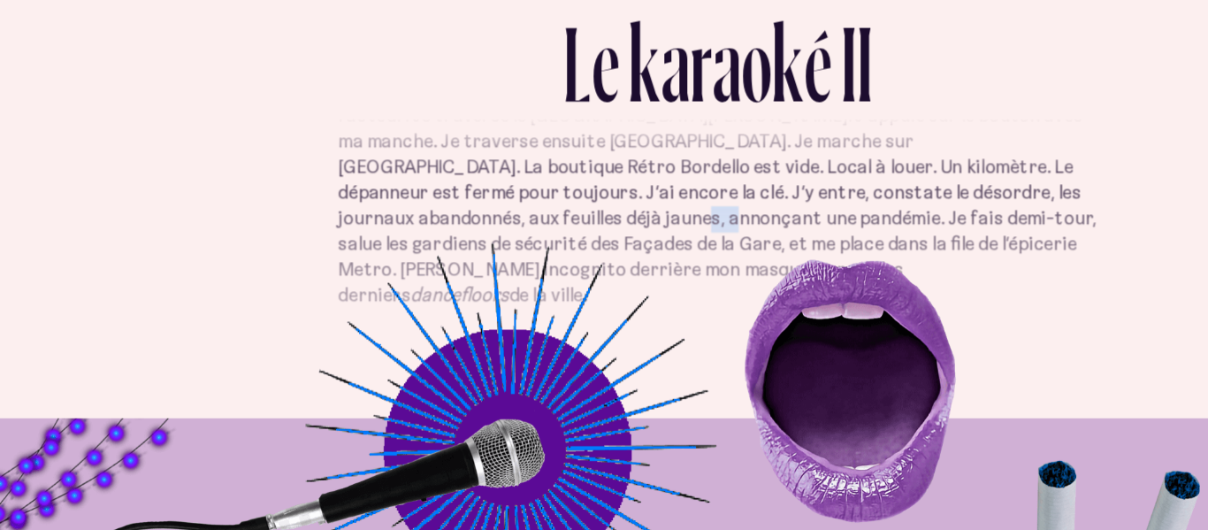
drag, startPoint x: 376, startPoint y: 306, endPoint x: 404, endPoint y: 305, distance: 28.3
click at [404, 305] on p "Chaque jour, je traverse cette intersection maudite. [PERSON_NAME]/[PERSON_NAME…" at bounding box center [603, 283] width 511 height 190
click at [403, 322] on p "Chaque jour, je traverse cette intersection maudite. [PERSON_NAME]/[PERSON_NAME…" at bounding box center [603, 283] width 511 height 190
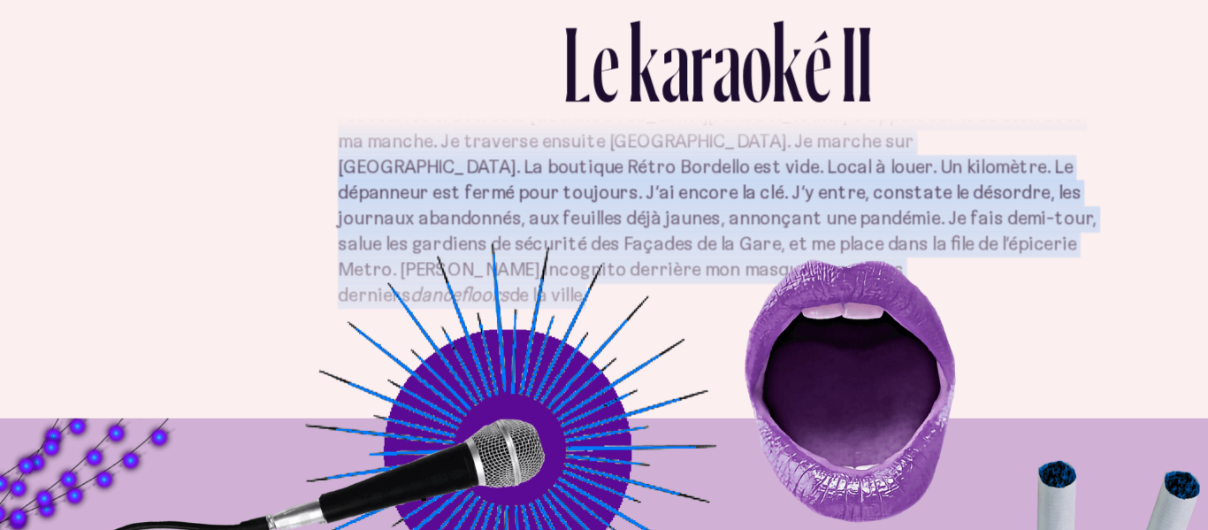
click at [462, 317] on p "Chaque jour, je traverse cette intersection maudite. [PERSON_NAME]/[PERSON_NAME…" at bounding box center [603, 283] width 511 height 190
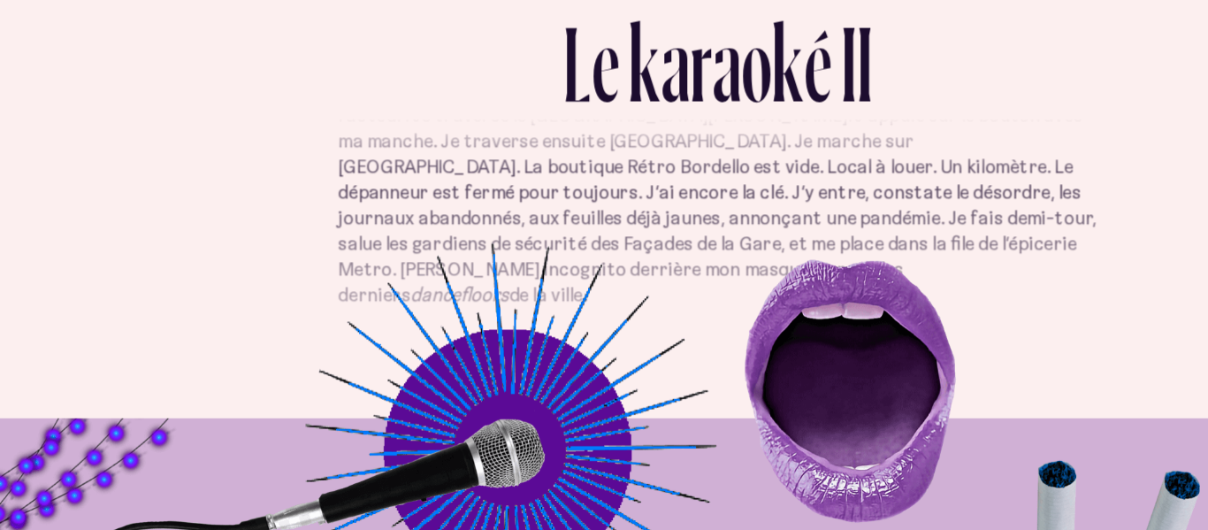
click at [462, 317] on p "Chaque jour, je traverse cette intersection maudite. [PERSON_NAME]/[PERSON_NAME…" at bounding box center [603, 283] width 511 height 190
click at [524, 312] on p "Chaque jour, je traverse cette intersection maudite. [PERSON_NAME]/[PERSON_NAME…" at bounding box center [603, 283] width 511 height 190
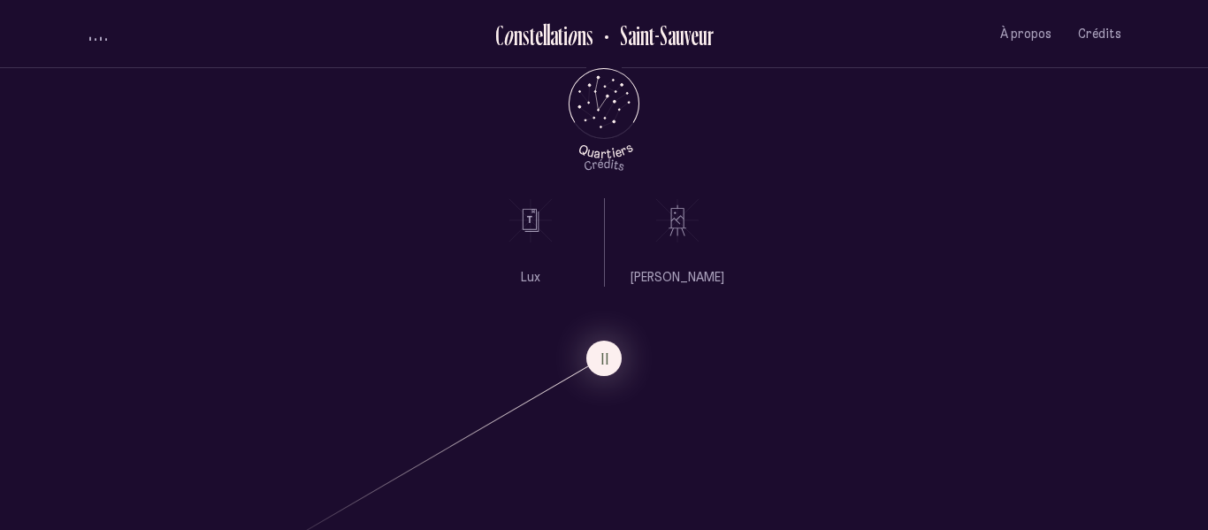
scroll to position [694, 0]
click at [668, 257] on ul "[PERSON_NAME]" at bounding box center [677, 249] width 94 height 88
click at [527, 263] on ul "Lux" at bounding box center [530, 249] width 19 height 88
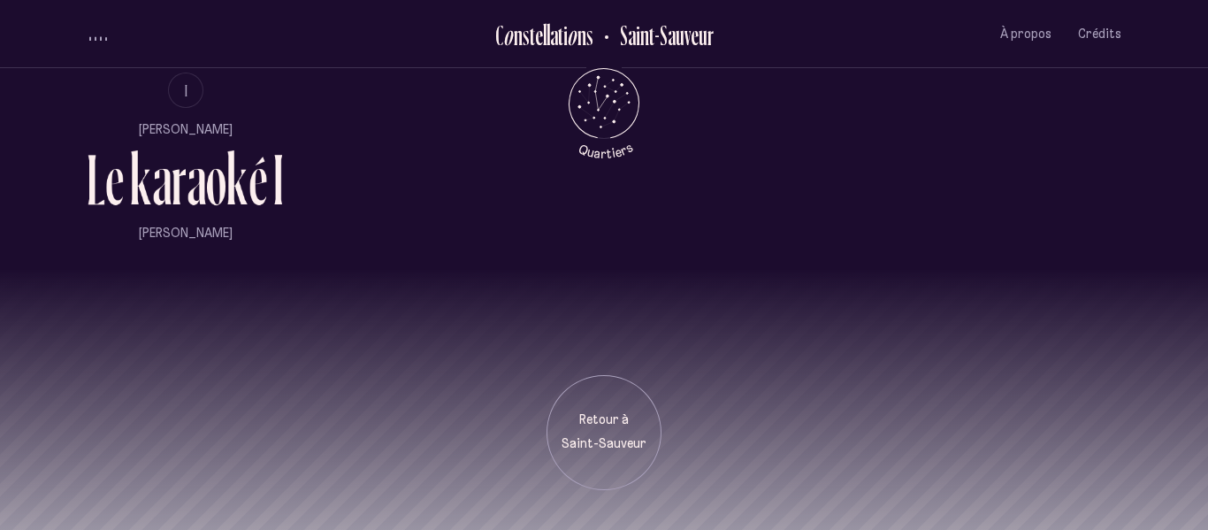
scroll to position [1228, 0]
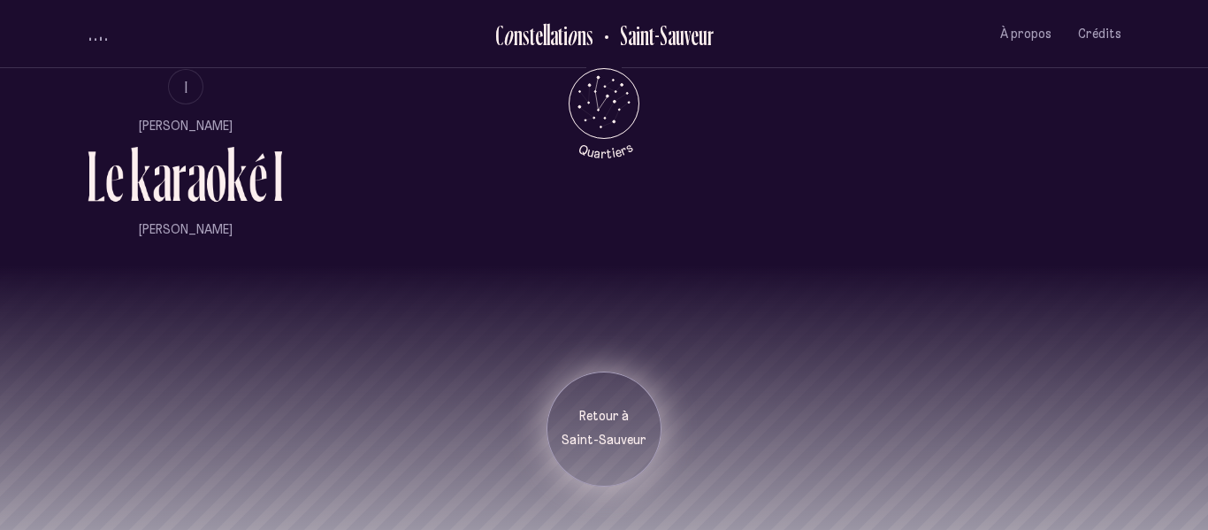
click at [606, 427] on div "Retour à [GEOGRAPHIC_DATA]" at bounding box center [604, 429] width 88 height 42
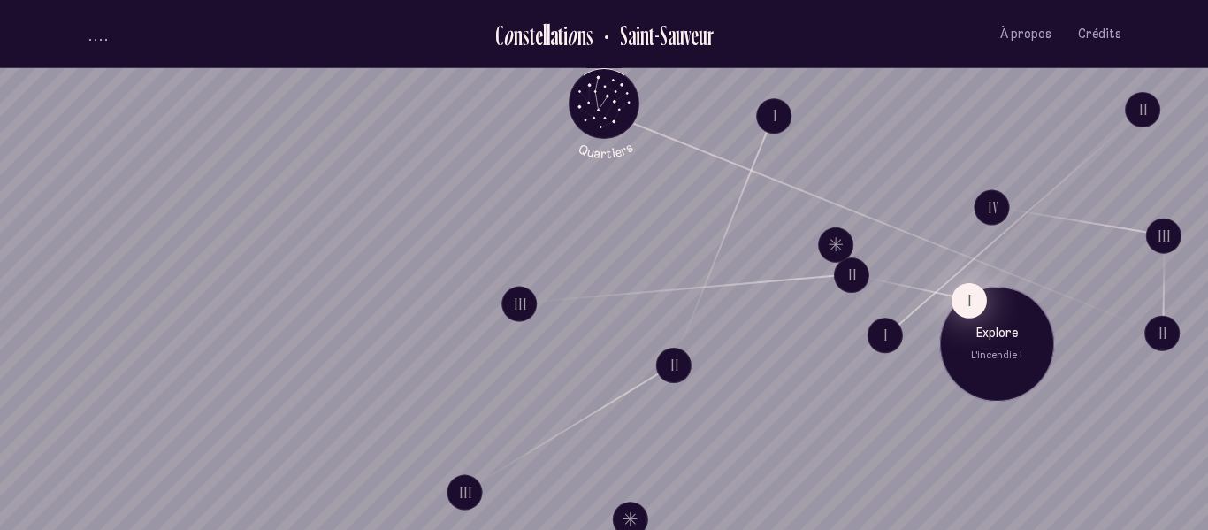
click at [974, 300] on button "I" at bounding box center [968, 299] width 35 height 35
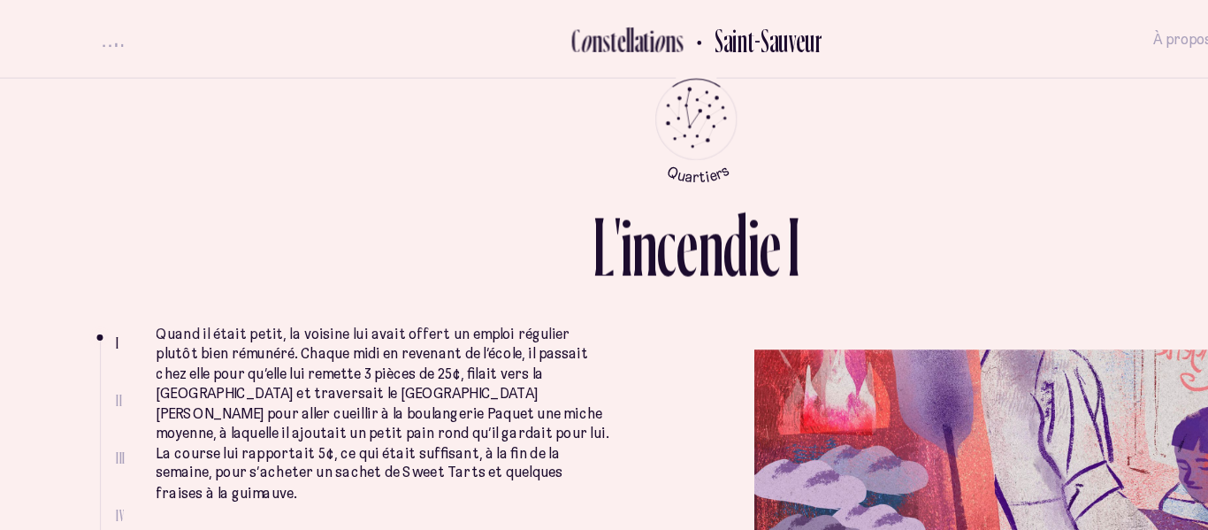
scroll to position [4, 0]
drag, startPoint x: 227, startPoint y: 306, endPoint x: 415, endPoint y: 306, distance: 187.4
click at [415, 306] on p "Quand il était petit, la voisine lui avait offert un emploi régulier plutôt bie…" at bounding box center [332, 360] width 395 height 156
drag, startPoint x: 175, startPoint y: 343, endPoint x: 378, endPoint y: 344, distance: 203.3
click at [378, 344] on p "Quand il était petit, la voisine lui avait offert un emploi régulier plutôt bie…" at bounding box center [332, 360] width 395 height 156
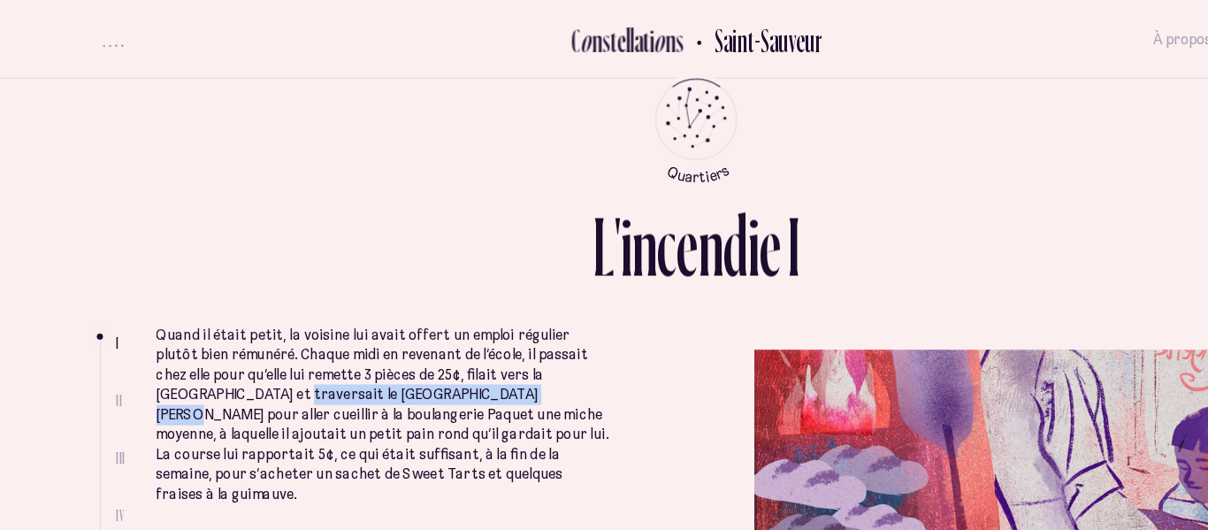
click at [254, 348] on p "Quand il était petit, la voisine lui avait offert un emploi régulier plutôt bie…" at bounding box center [332, 360] width 395 height 156
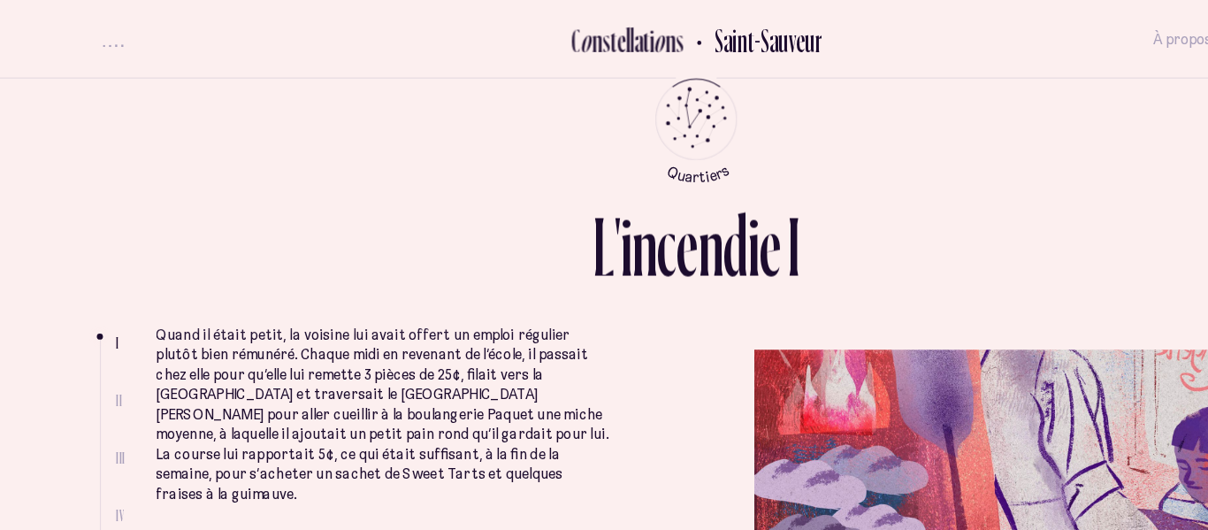
click at [254, 348] on p "Quand il était petit, la voisine lui avait offert un emploi régulier plutôt bie…" at bounding box center [332, 360] width 395 height 156
drag, startPoint x: 393, startPoint y: 333, endPoint x: 461, endPoint y: 336, distance: 67.2
click at [461, 336] on p "Quand il était petit, la voisine lui avait offert un emploi régulier plutôt bie…" at bounding box center [332, 360] width 395 height 156
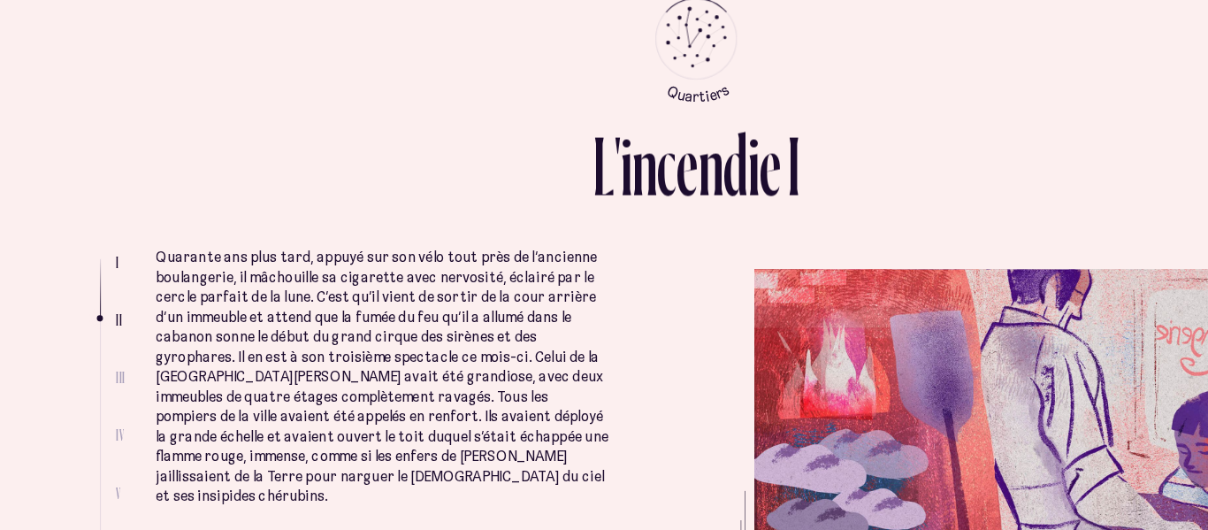
scroll to position [457, 0]
drag, startPoint x: 187, startPoint y: 315, endPoint x: 262, endPoint y: 304, distance: 75.0
click at [262, 304] on p "Quarante ans plus tard, appuyé sur son vélo tout près de l’ancienne boulangerie…" at bounding box center [332, 395] width 395 height 225
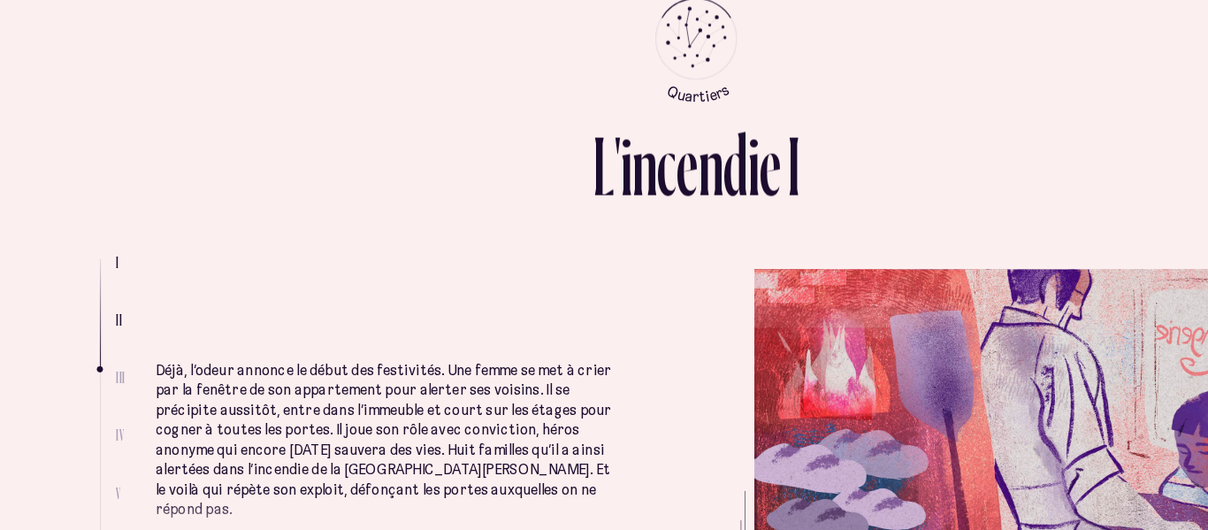
scroll to position [893, 0]
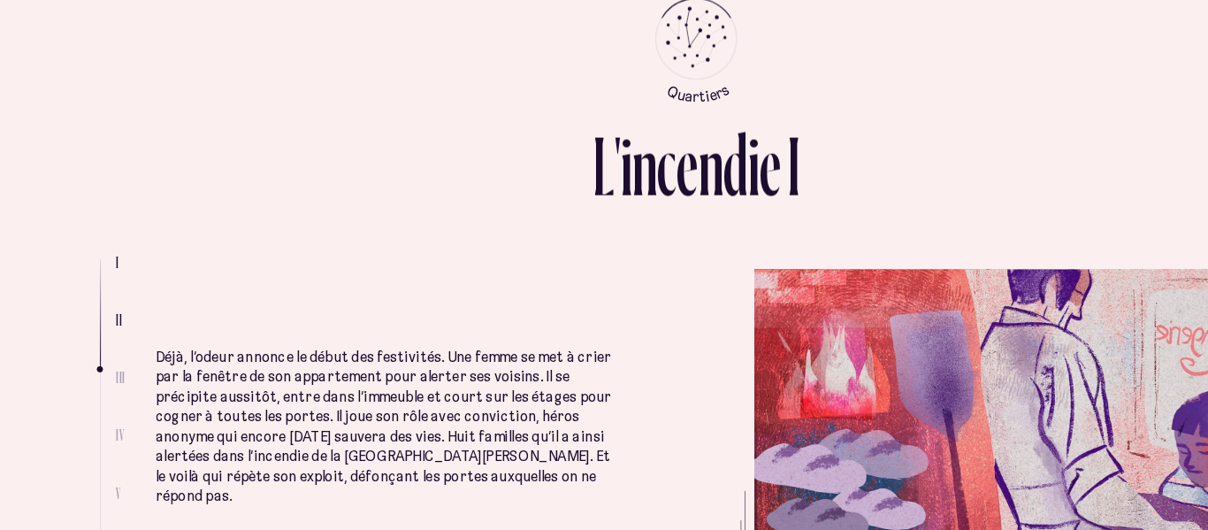
click at [427, 414] on p "Déjà, l’odeur annonce le début des festivités. Une femme se met à crier par la …" at bounding box center [332, 440] width 395 height 138
drag, startPoint x: 162, startPoint y: 426, endPoint x: 321, endPoint y: 423, distance: 159.1
click at [321, 423] on p "Déjà, l’odeur annonce le début des festivités. Une femme se met à crier par la …" at bounding box center [332, 440] width 395 height 138
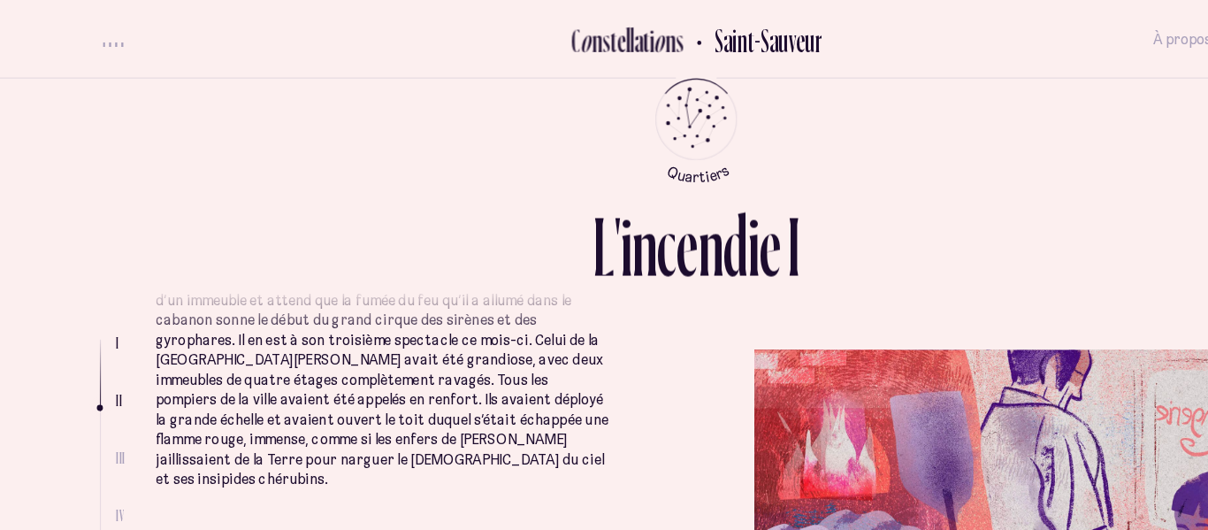
scroll to position [540, 0]
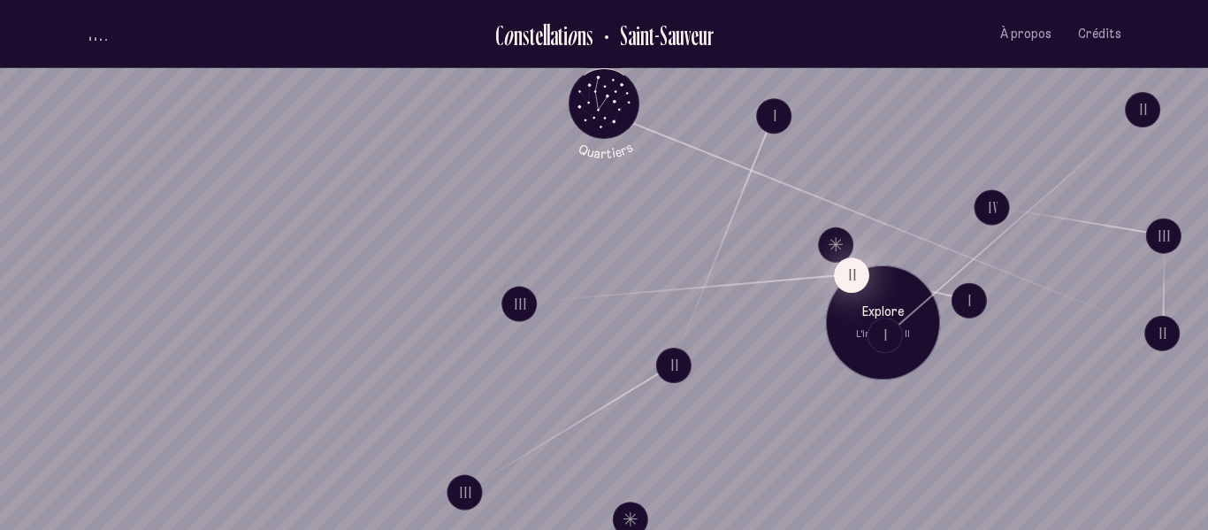
click at [850, 265] on button "II" at bounding box center [851, 274] width 35 height 35
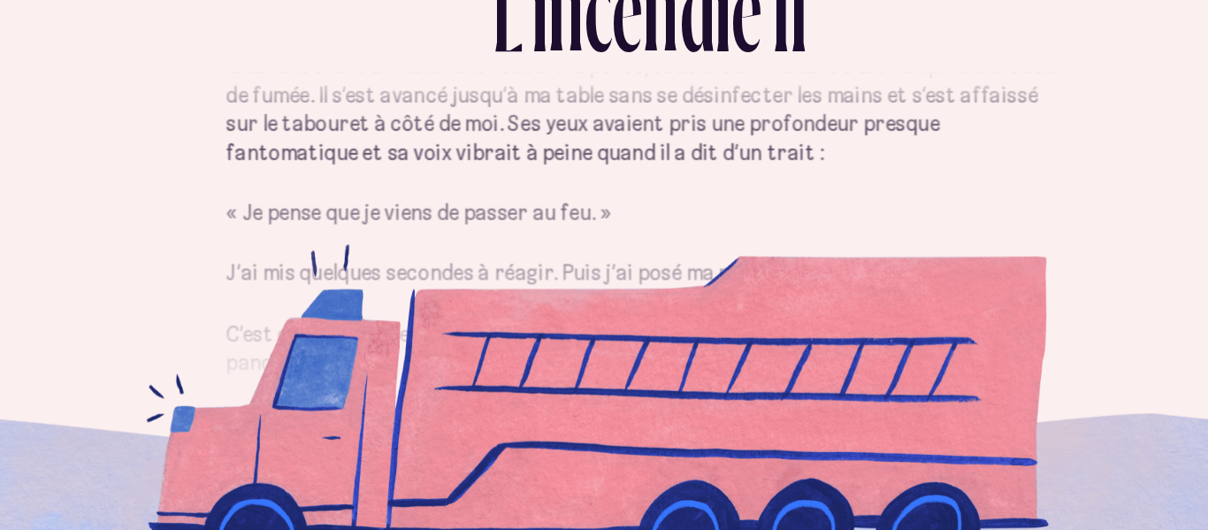
scroll to position [362, 0]
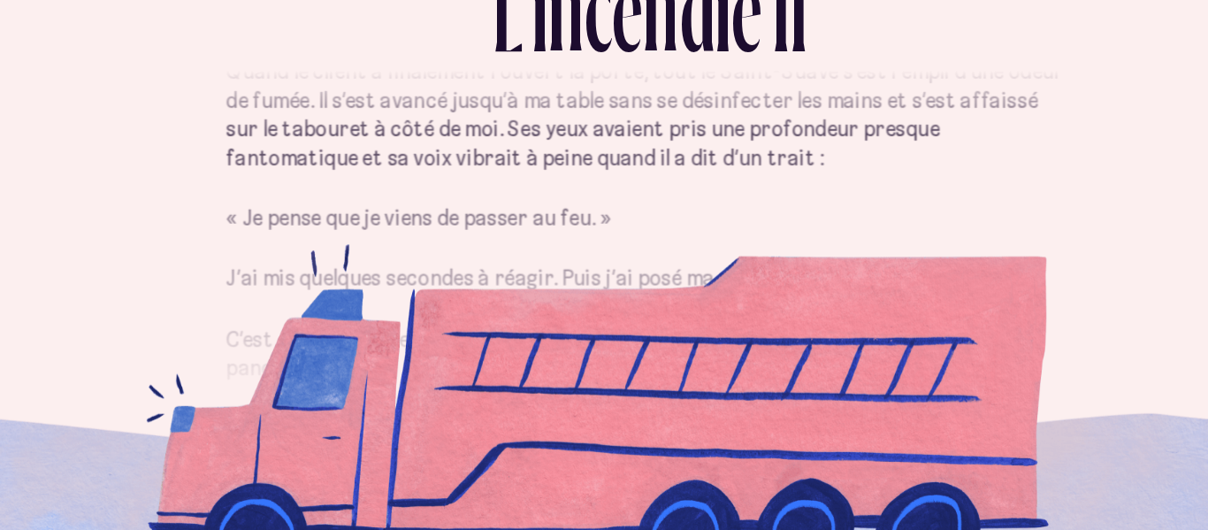
click at [445, 331] on p "« Je pense que je viens de passer au feu. »" at bounding box center [603, 340] width 511 height 18
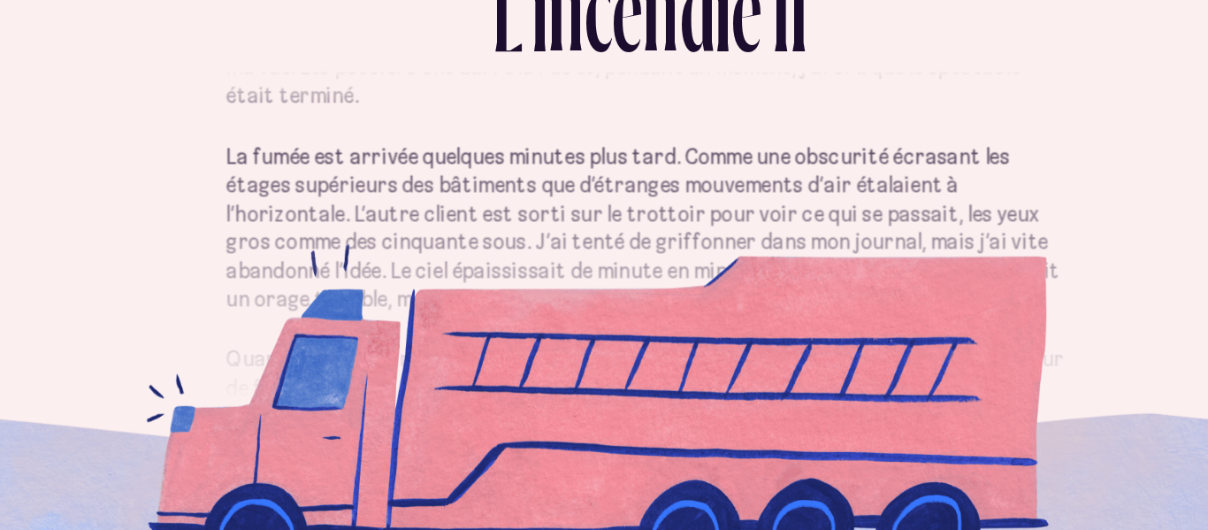
scroll to position [193, 0]
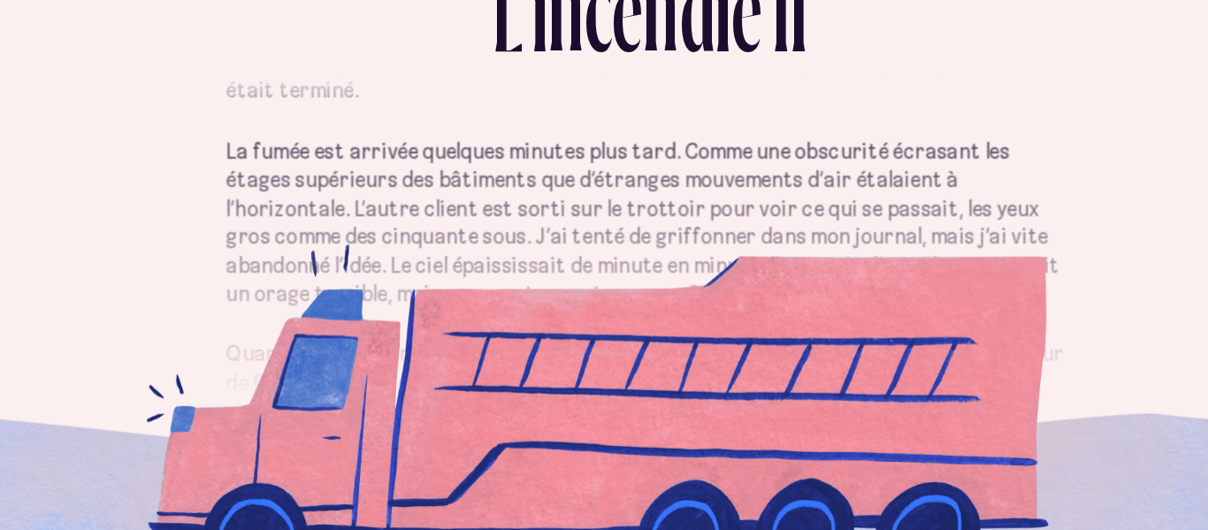
click at [499, 283] on div "L ' i n c e n d i e I I" at bounding box center [604, 233] width 1034 height 113
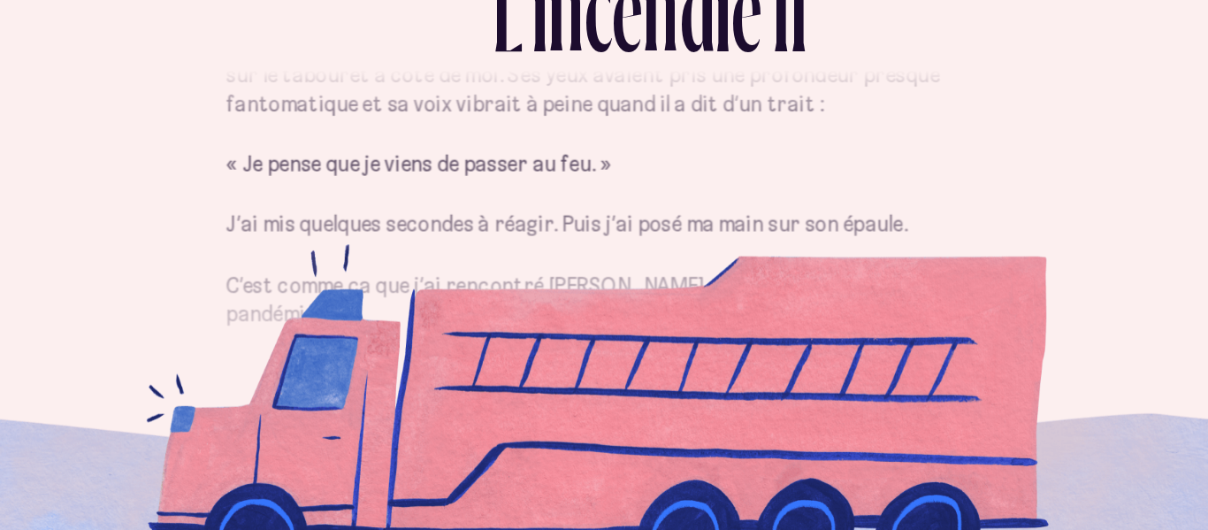
scroll to position [0, 0]
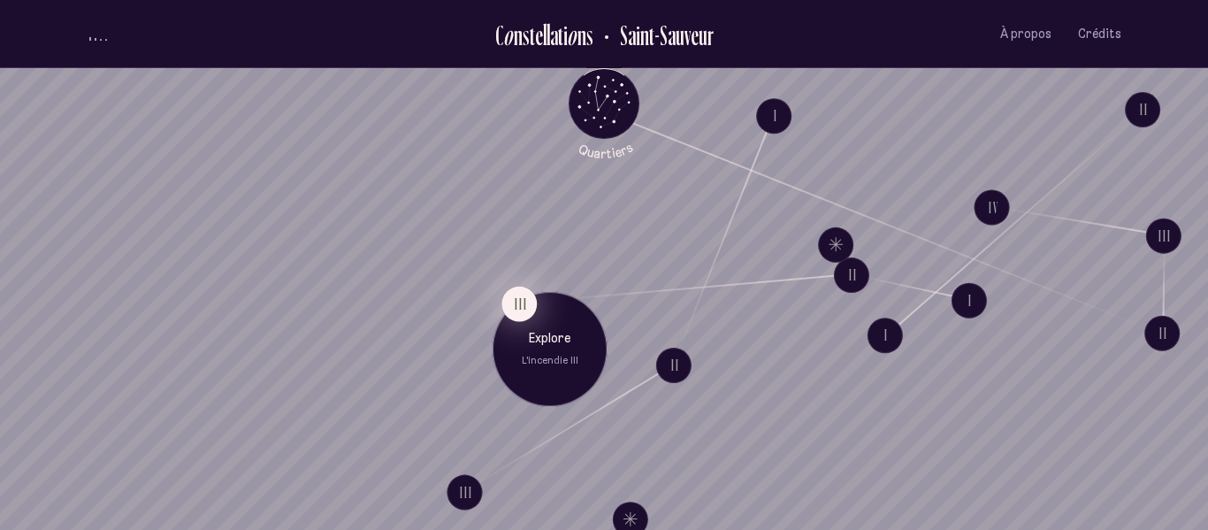
click at [519, 299] on button "III" at bounding box center [518, 303] width 35 height 35
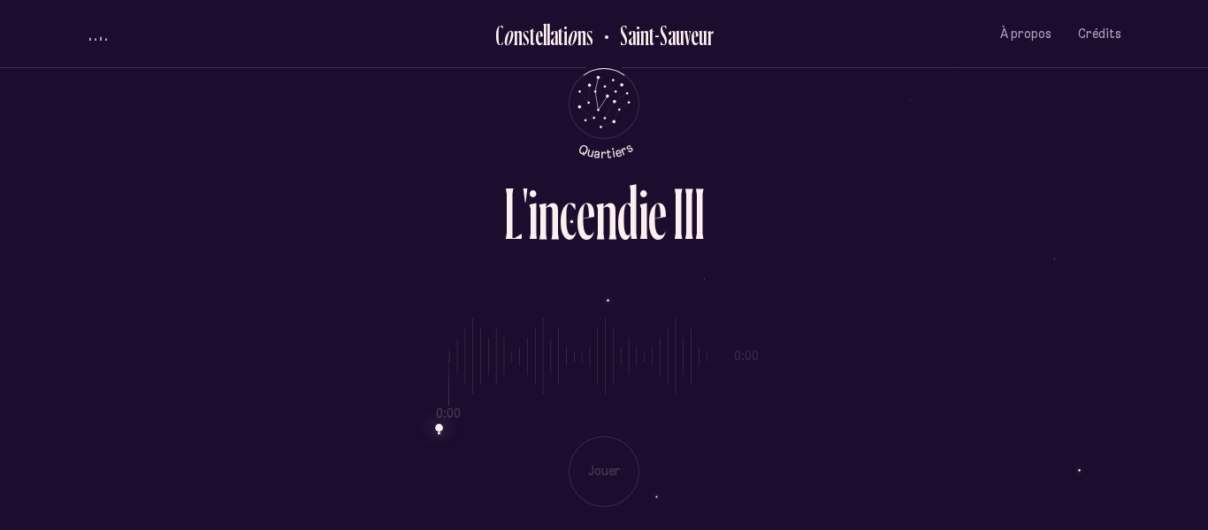
click at [590, 453] on div "0:00 0:00 Jouer" at bounding box center [604, 398] width 1034 height 217
click at [598, 469] on div "0:00 0:00 Jouer" at bounding box center [604, 398] width 1034 height 217
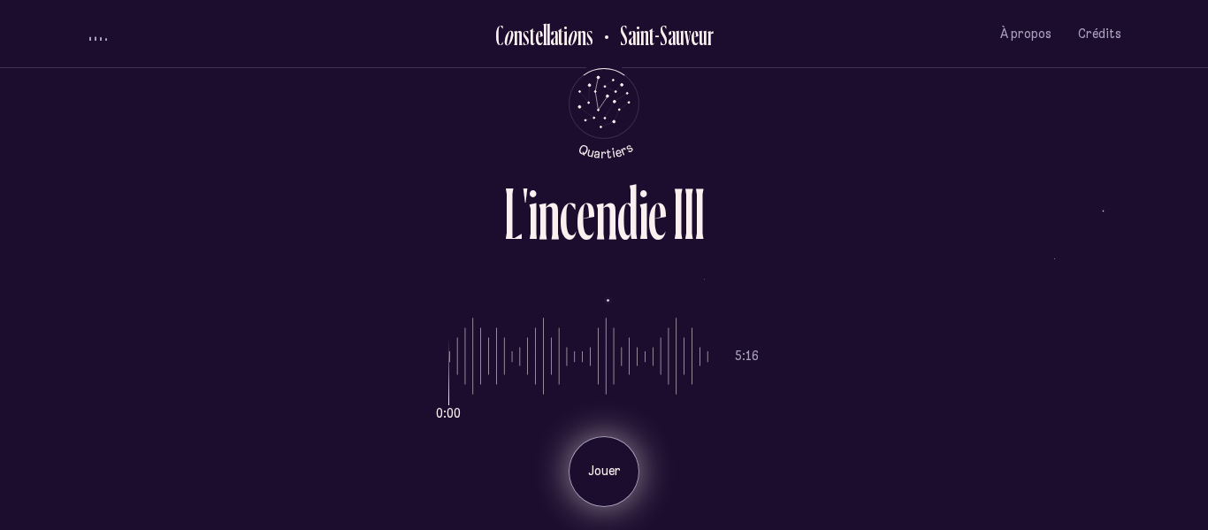
click at [600, 460] on div "Jouer" at bounding box center [603, 471] width 71 height 71
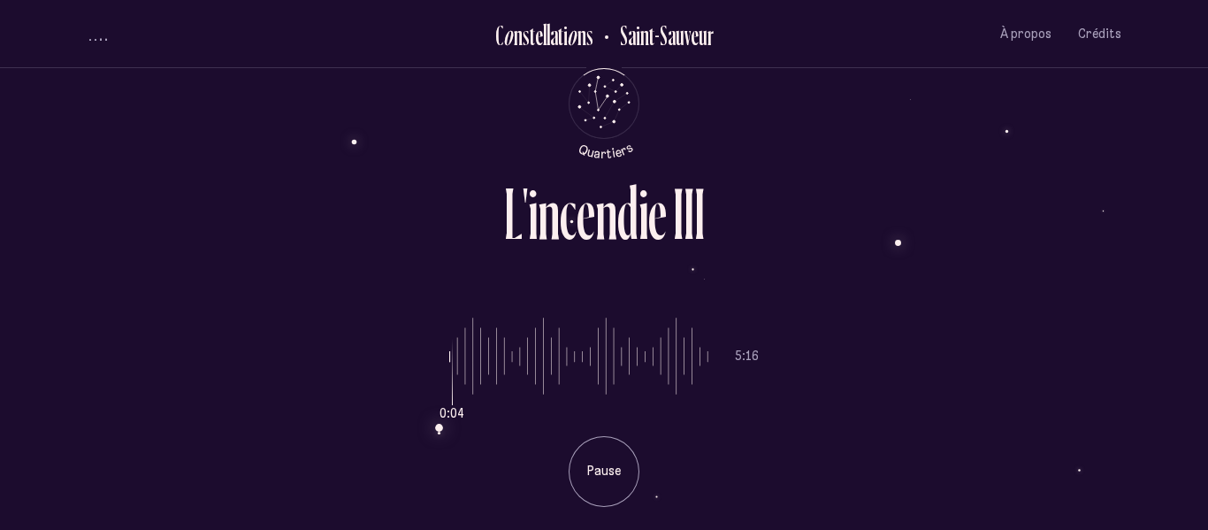
click at [819, 457] on div "0:04 5:16 Pause" at bounding box center [604, 398] width 1034 height 217
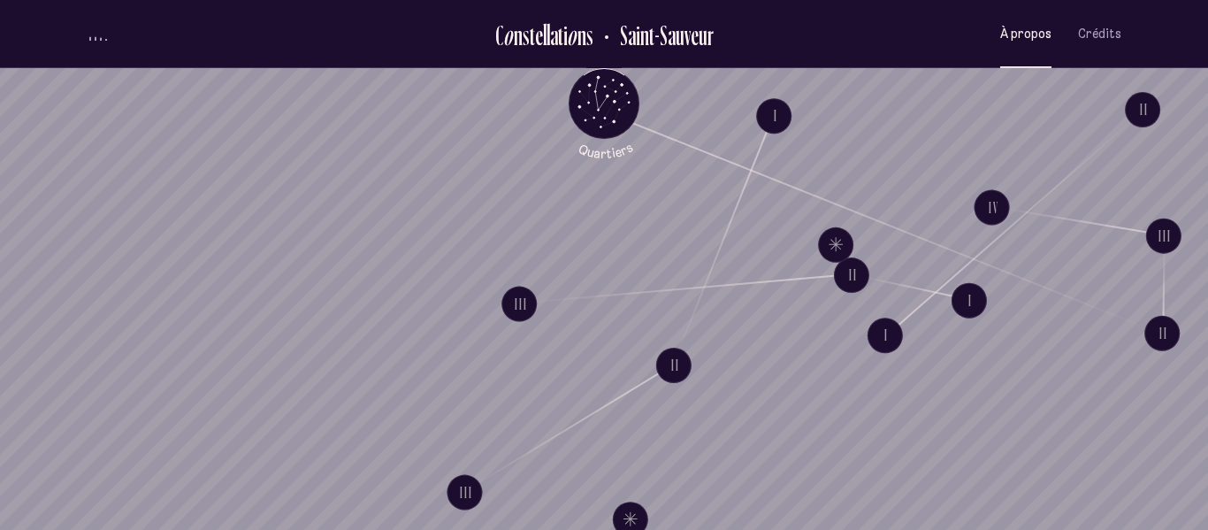
click at [1030, 27] on span "À propos" at bounding box center [1025, 34] width 51 height 15
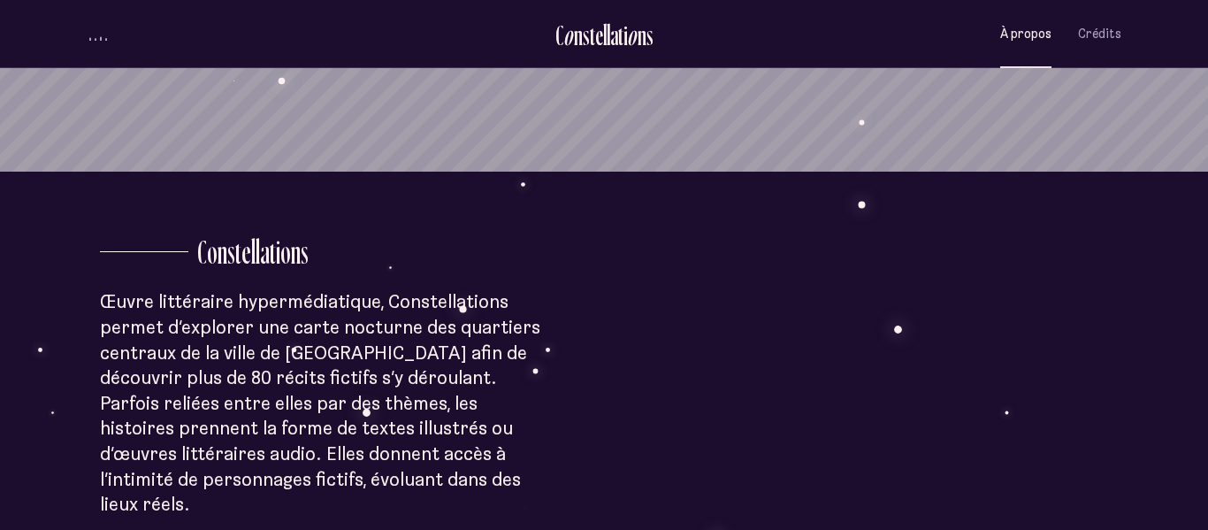
scroll to position [339, 0]
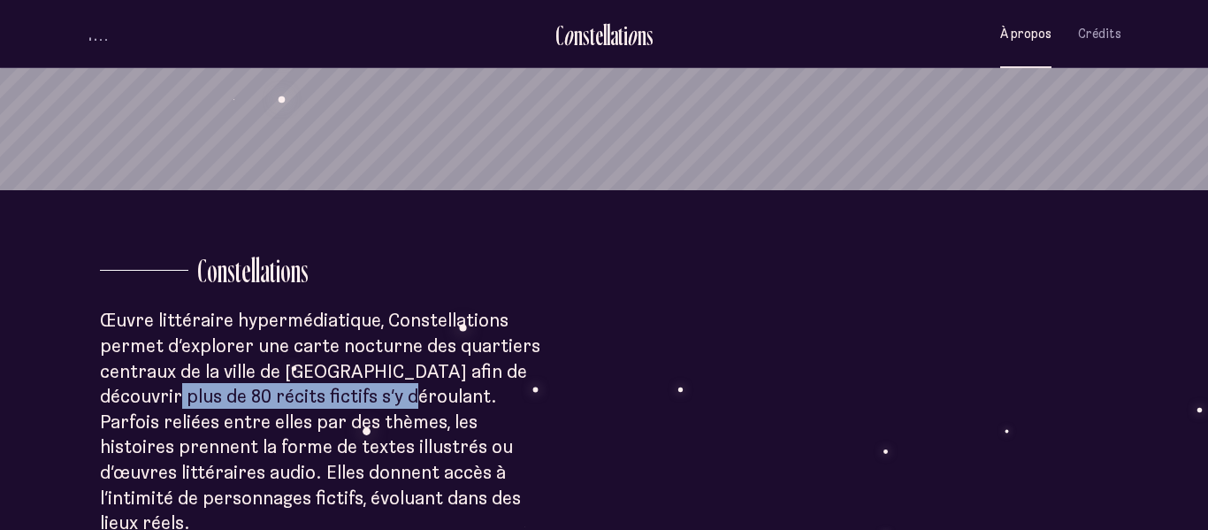
drag, startPoint x: 145, startPoint y: 396, endPoint x: 384, endPoint y: 405, distance: 238.8
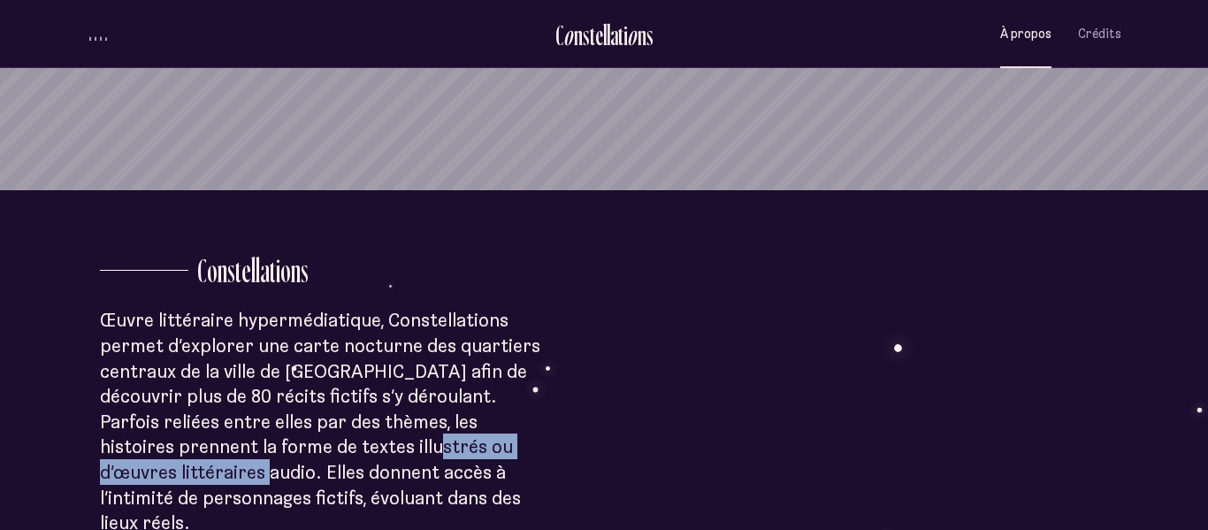
drag, startPoint x: 295, startPoint y: 444, endPoint x: 528, endPoint y: 457, distance: 232.9
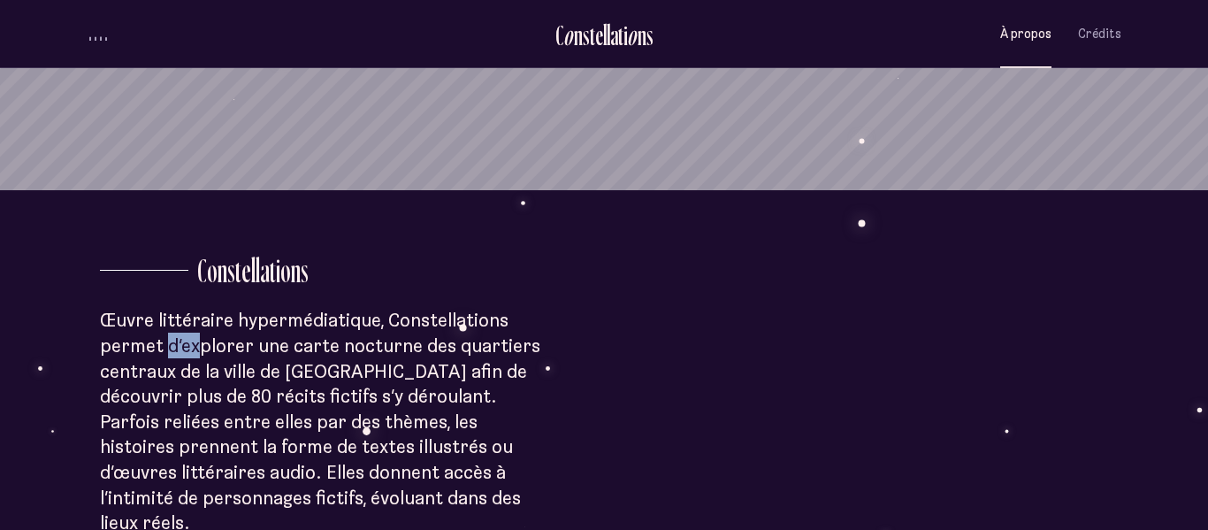
drag, startPoint x: 168, startPoint y: 350, endPoint x: 293, endPoint y: 354, distance: 125.6
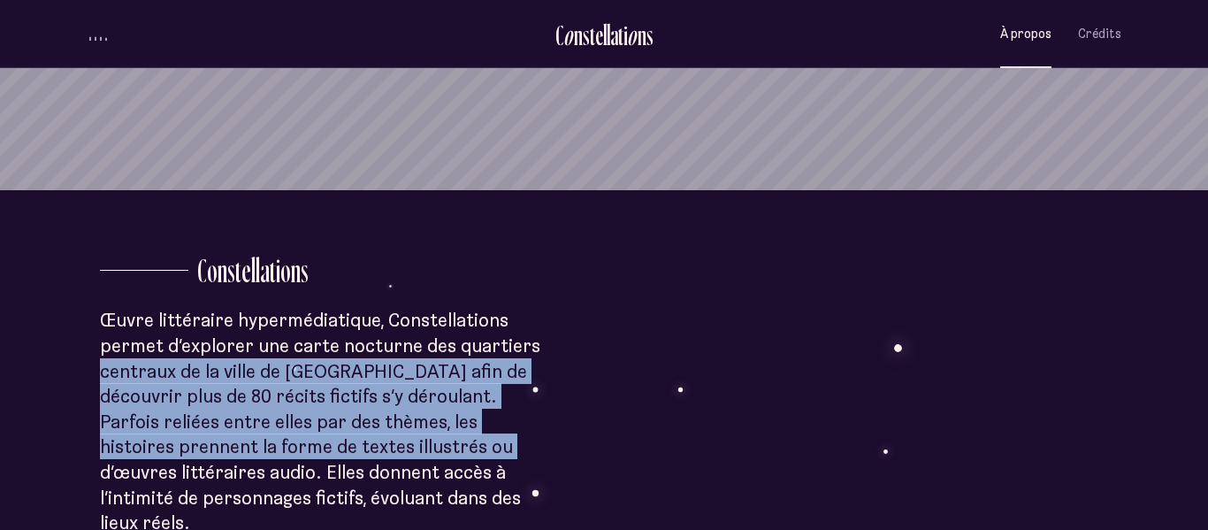
drag, startPoint x: 80, startPoint y: 372, endPoint x: 369, endPoint y: 435, distance: 294.9
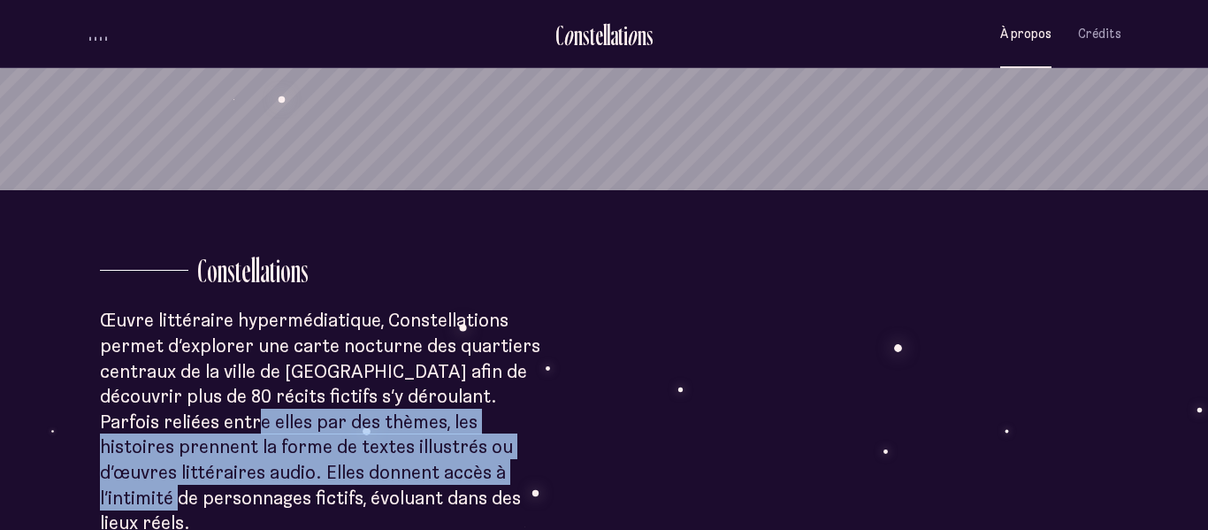
drag, startPoint x: 170, startPoint y: 409, endPoint x: 415, endPoint y: 461, distance: 251.2
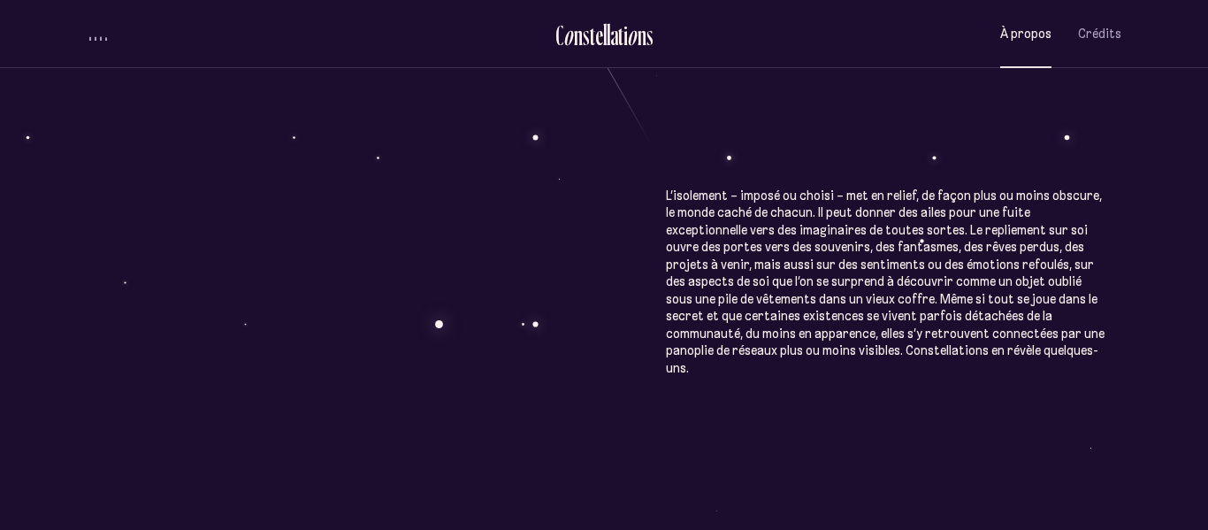
scroll to position [941, 0]
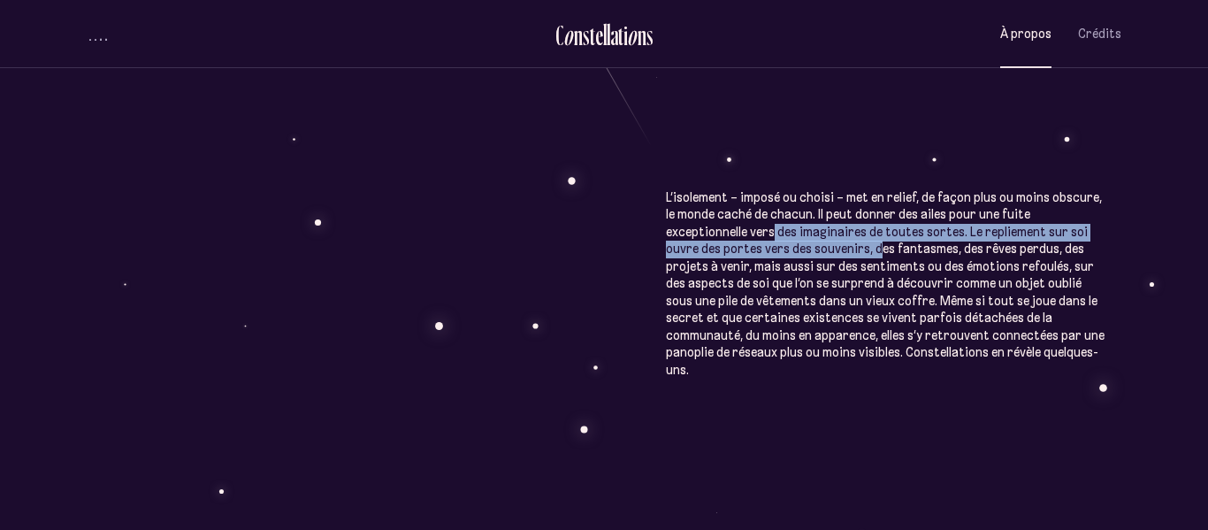
drag, startPoint x: 772, startPoint y: 202, endPoint x: 887, endPoint y: 221, distance: 116.4
click at [887, 221] on div "À p r o p o s C o n s t e l l a t i o n s Œuvre littéraire hypermédiatique, Con…" at bounding box center [604, 94] width 1208 height 2070
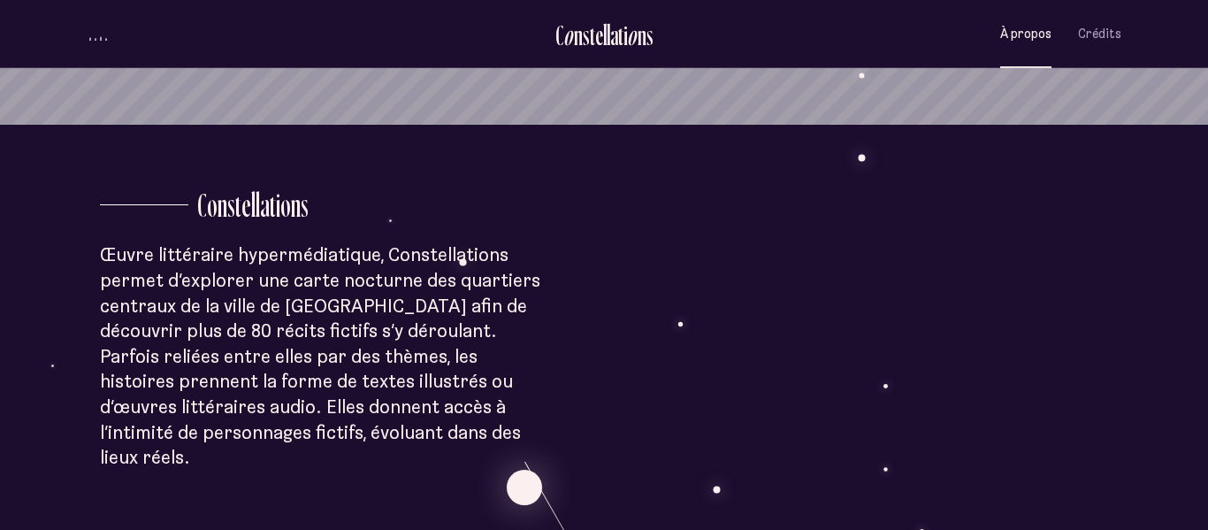
scroll to position [0, 0]
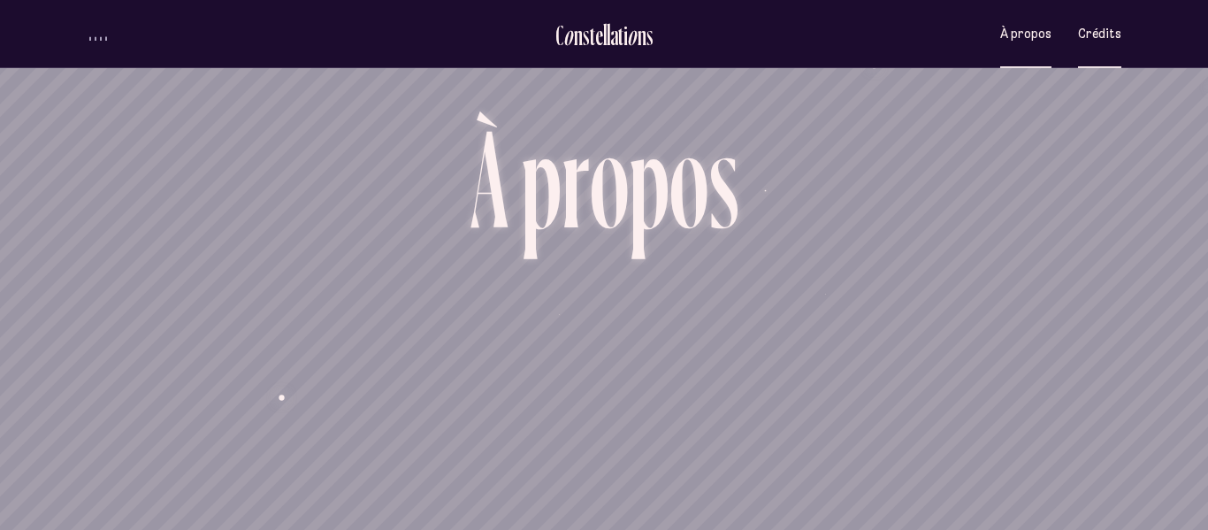
click at [1084, 42] on button "Crédits" at bounding box center [1099, 34] width 43 height 42
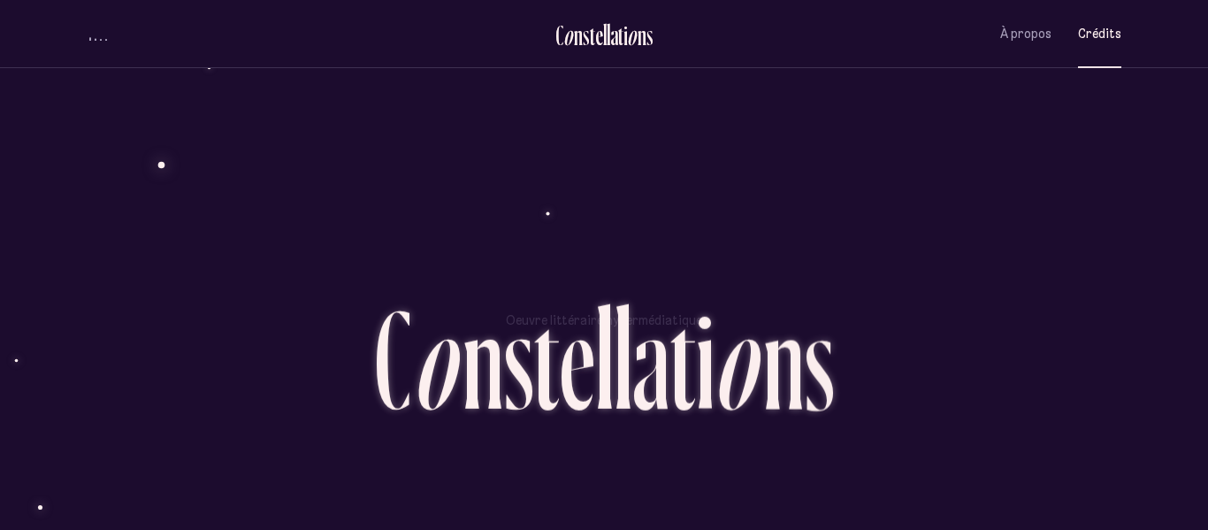
scroll to position [4354, 0]
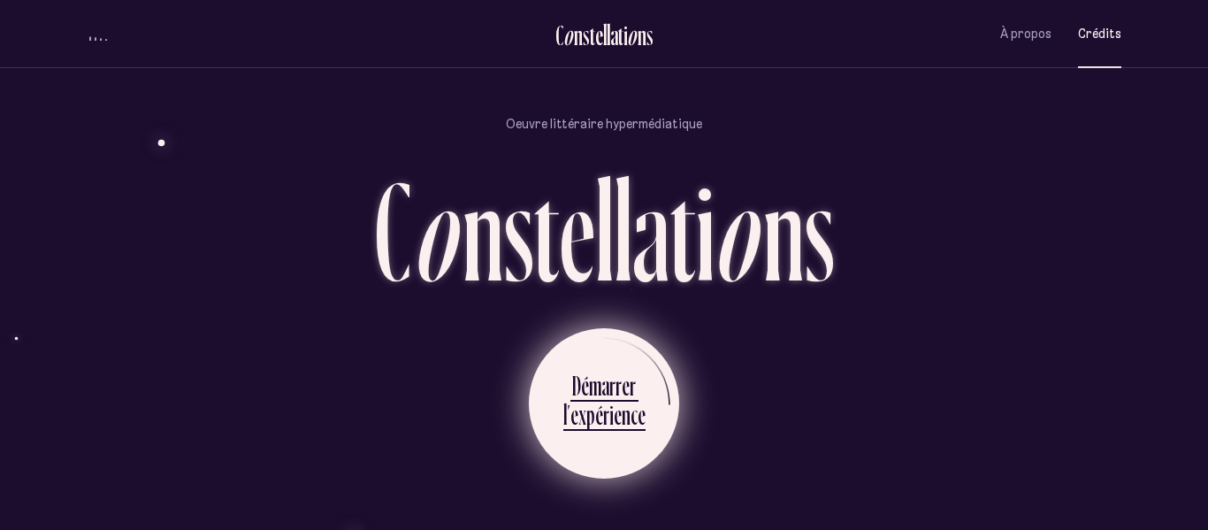
click at [621, 410] on div "n" at bounding box center [625, 414] width 9 height 34
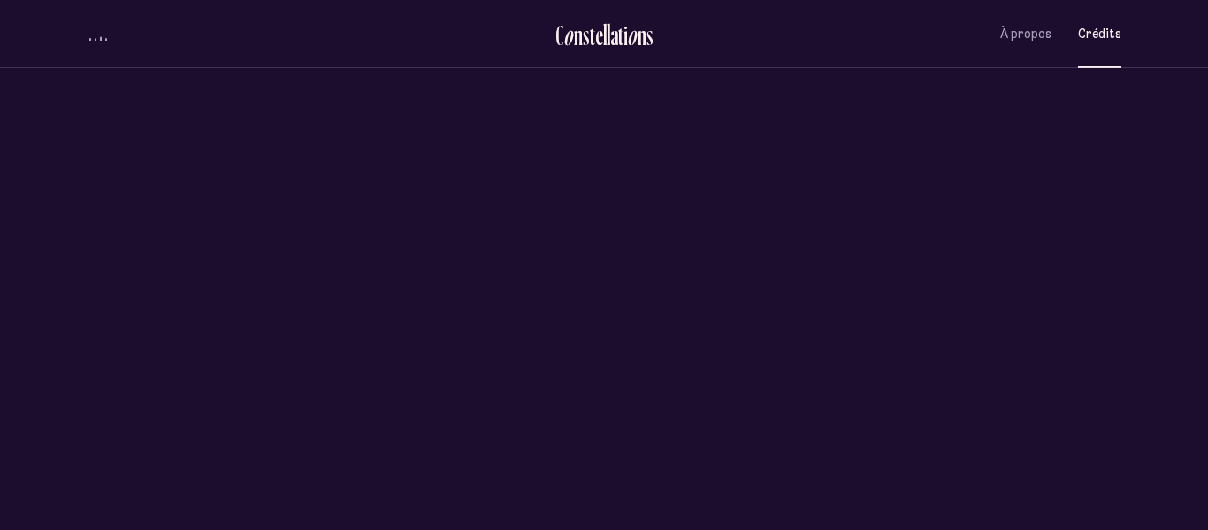
scroll to position [0, 0]
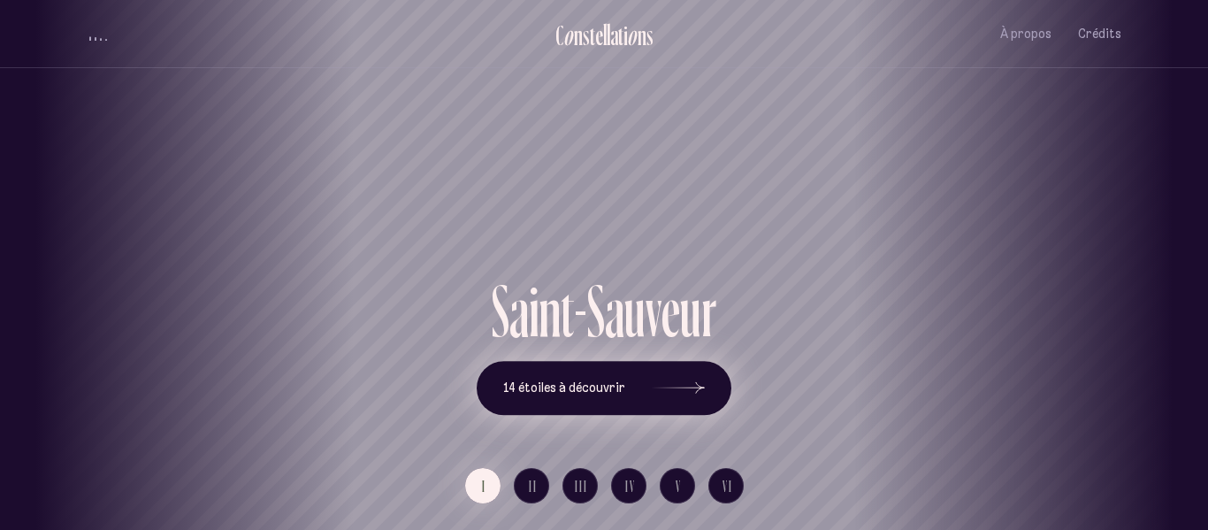
click at [524, 392] on span "14 étoiles à découvrir" at bounding box center [564, 387] width 122 height 15
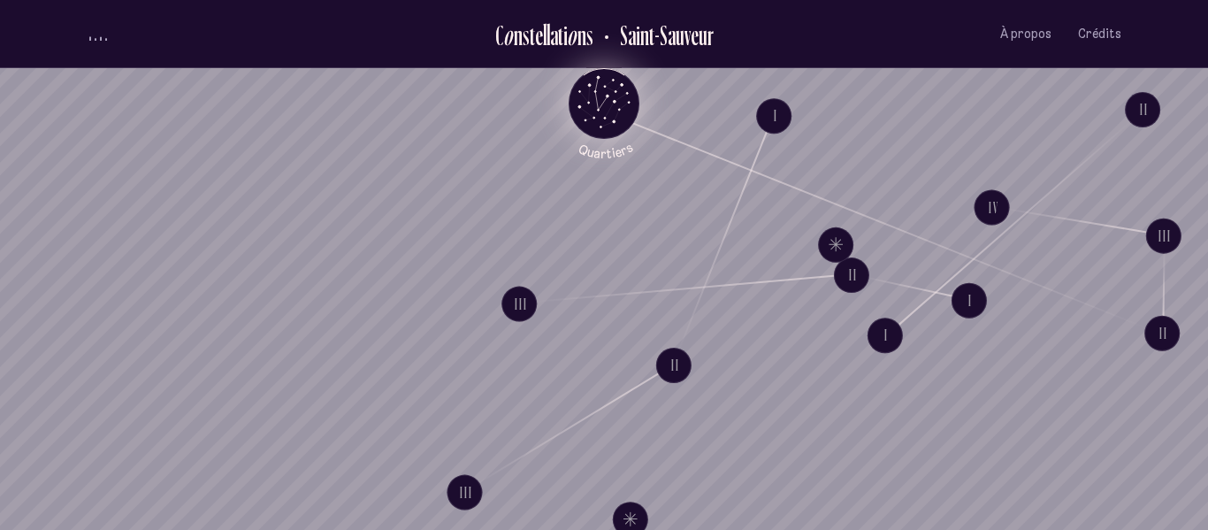
click at [597, 109] on icon "Quartiers" at bounding box center [603, 132] width 103 height 54
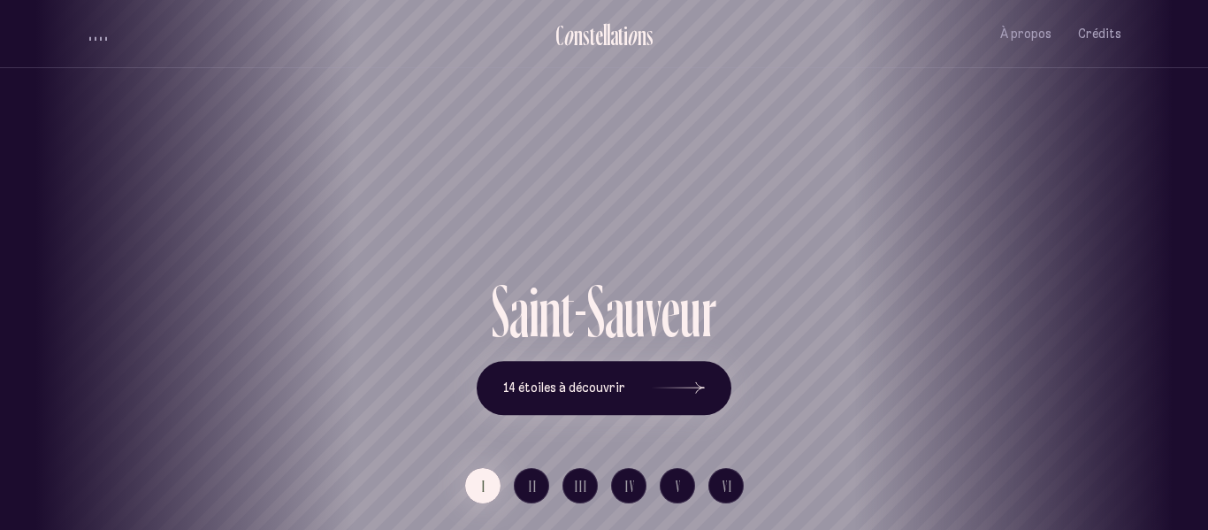
click at [520, 485] on div "[GEOGRAPHIC_DATA] [GEOGRAPHIC_DATA] [GEOGRAPHIC_DATA][PERSON_NAME][GEOGRAPHIC_D…" at bounding box center [604, 265] width 1208 height 530
click at [530, 486] on span "II" at bounding box center [533, 485] width 9 height 15
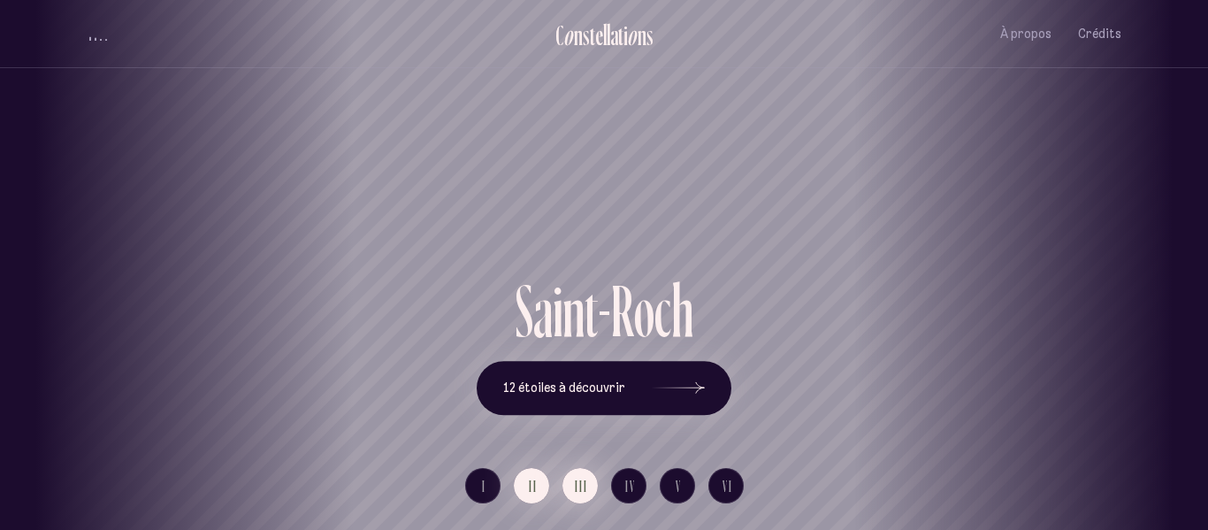
click at [586, 491] on span "III" at bounding box center [581, 485] width 13 height 15
click at [648, 481] on ul "I II III IV V VI" at bounding box center [604, 492] width 278 height 49
click at [636, 484] on button "IV" at bounding box center [628, 485] width 35 height 35
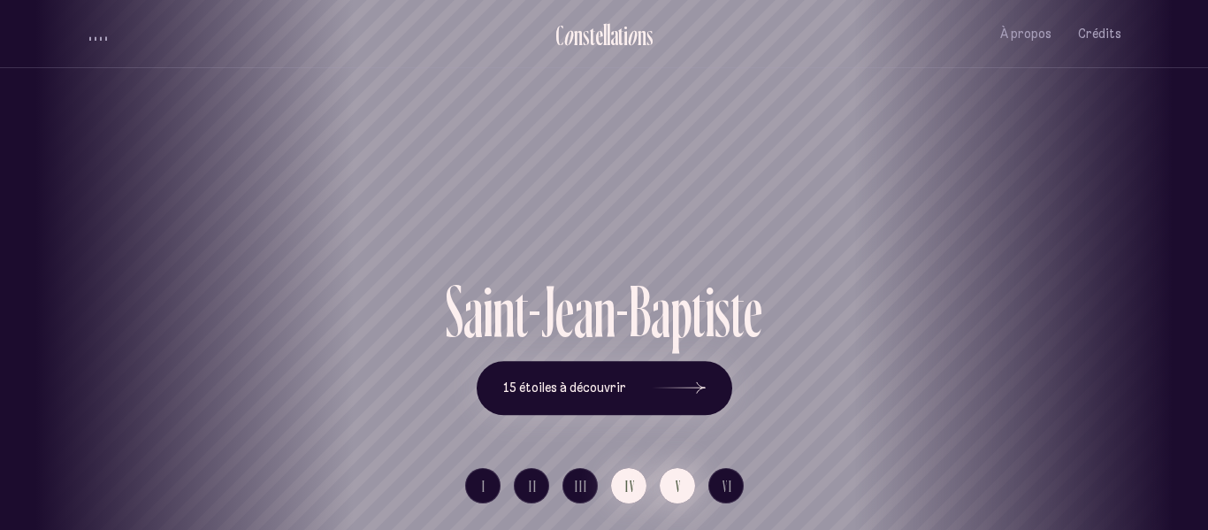
click at [668, 488] on button "V" at bounding box center [676, 485] width 35 height 35
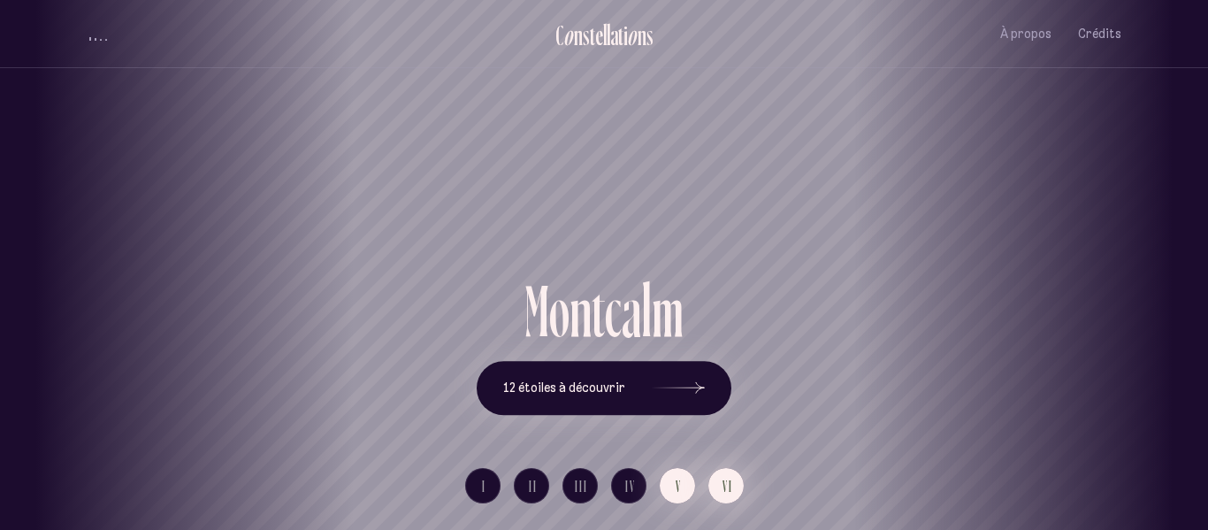
click at [716, 496] on button "VI" at bounding box center [725, 485] width 35 height 35
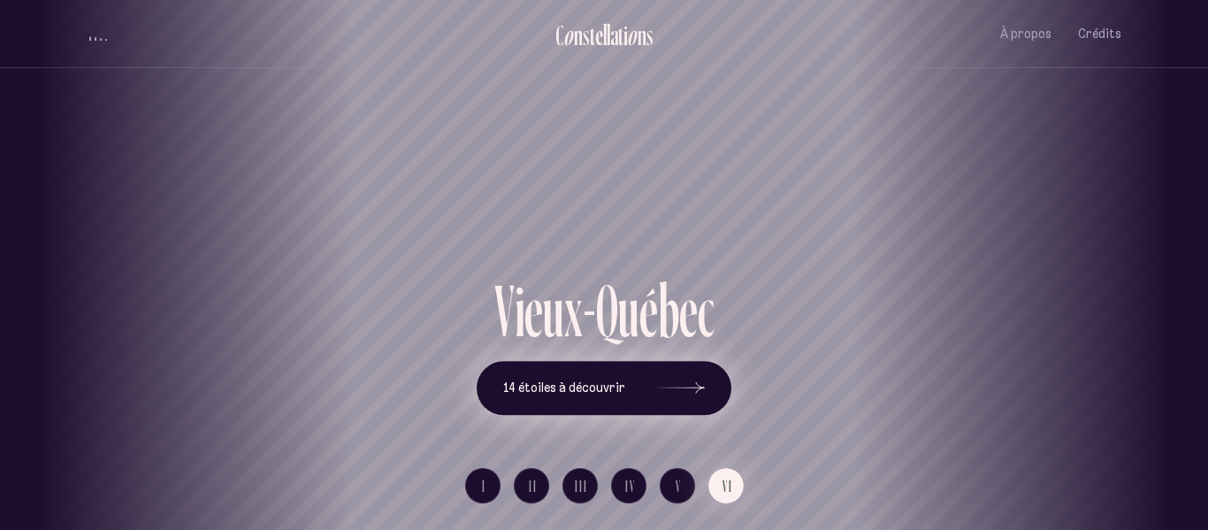
click at [611, 380] on span "14 étoiles à découvrir" at bounding box center [564, 387] width 122 height 15
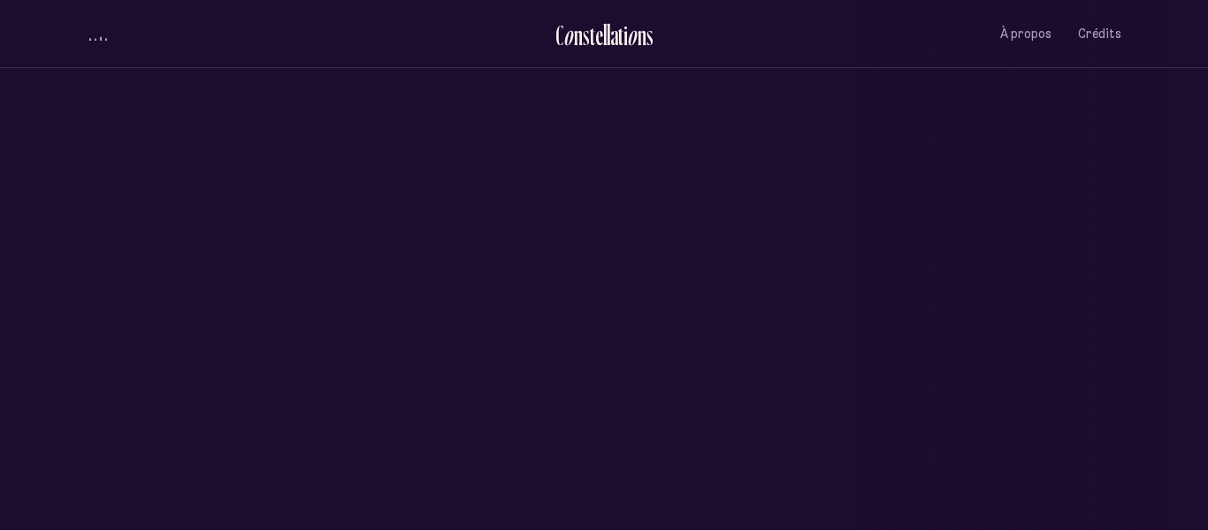
click at [602, 274] on div "[GEOGRAPHIC_DATA] [GEOGRAPHIC_DATA] [GEOGRAPHIC_DATA][PERSON_NAME][GEOGRAPHIC_D…" at bounding box center [604, 265] width 1208 height 530
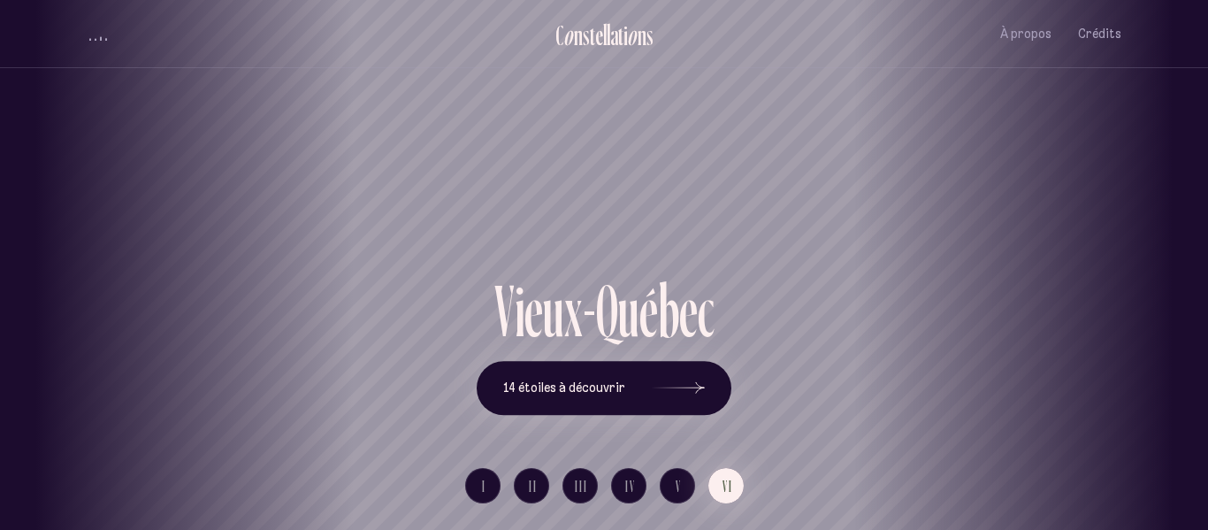
click at [684, 492] on div "[GEOGRAPHIC_DATA] [GEOGRAPHIC_DATA] [GEOGRAPHIC_DATA][PERSON_NAME][GEOGRAPHIC_D…" at bounding box center [604, 265] width 1208 height 530
click at [678, 491] on span "V" at bounding box center [678, 485] width 6 height 15
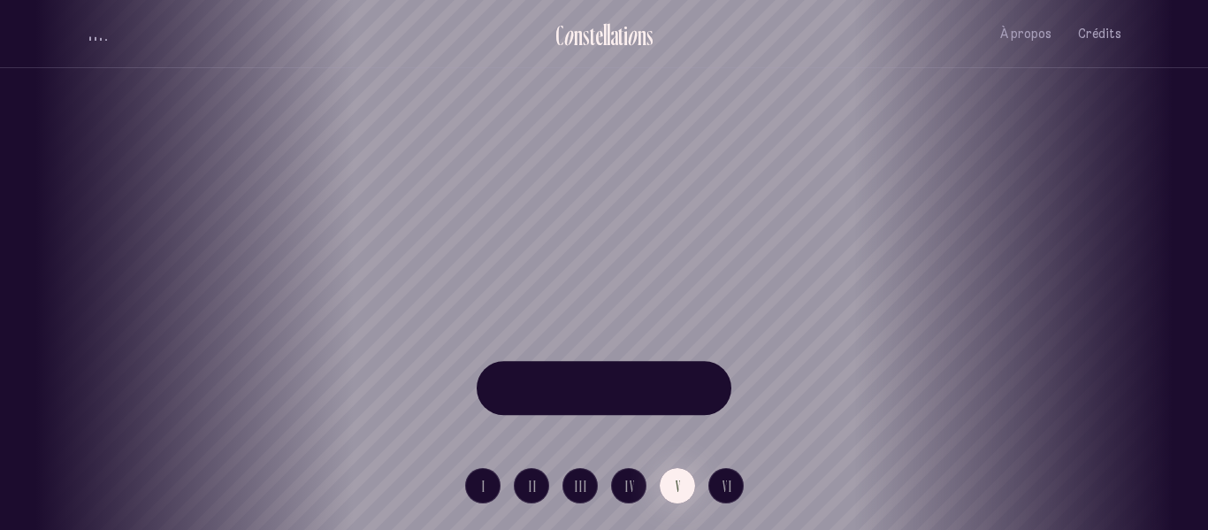
click at [618, 484] on div "[GEOGRAPHIC_DATA] [GEOGRAPHIC_DATA] [GEOGRAPHIC_DATA][PERSON_NAME][GEOGRAPHIC_D…" at bounding box center [604, 265] width 1208 height 530
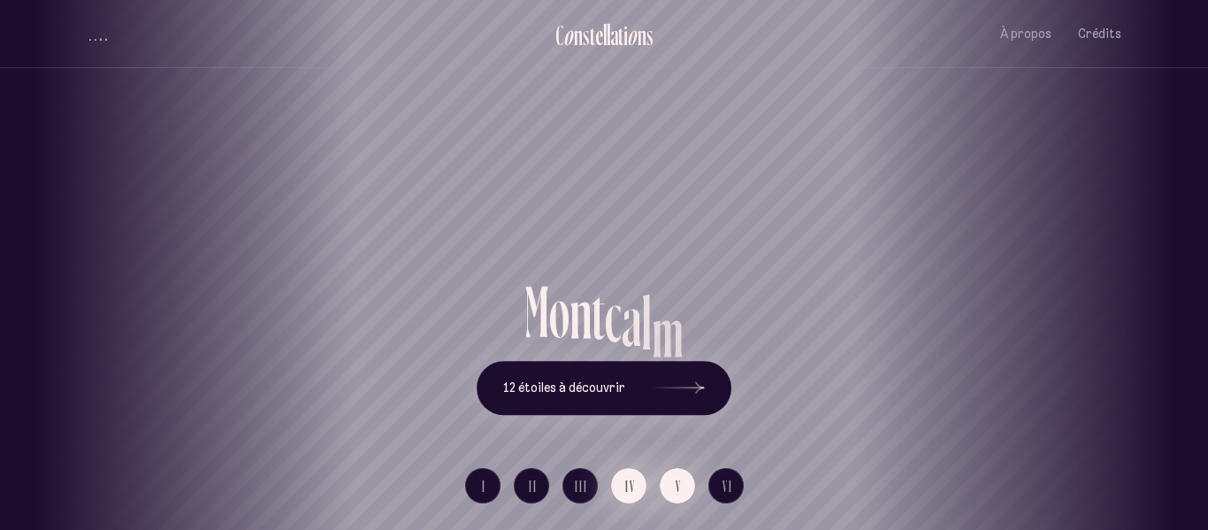
click at [618, 484] on button "IV" at bounding box center [628, 485] width 35 height 35
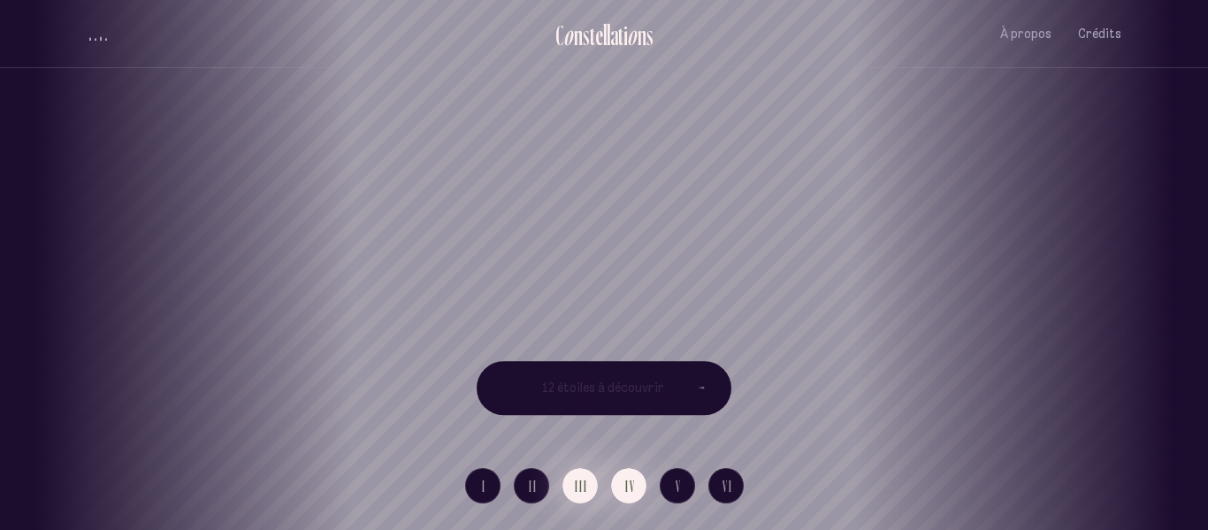
click at [575, 483] on span "III" at bounding box center [581, 485] width 13 height 15
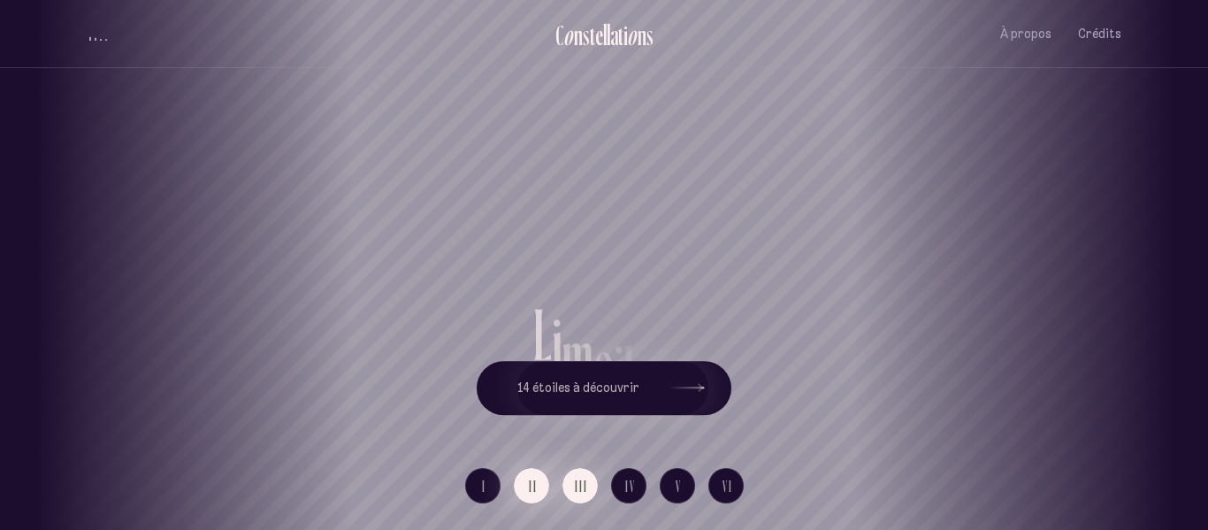
click at [530, 483] on span "II" at bounding box center [533, 485] width 9 height 15
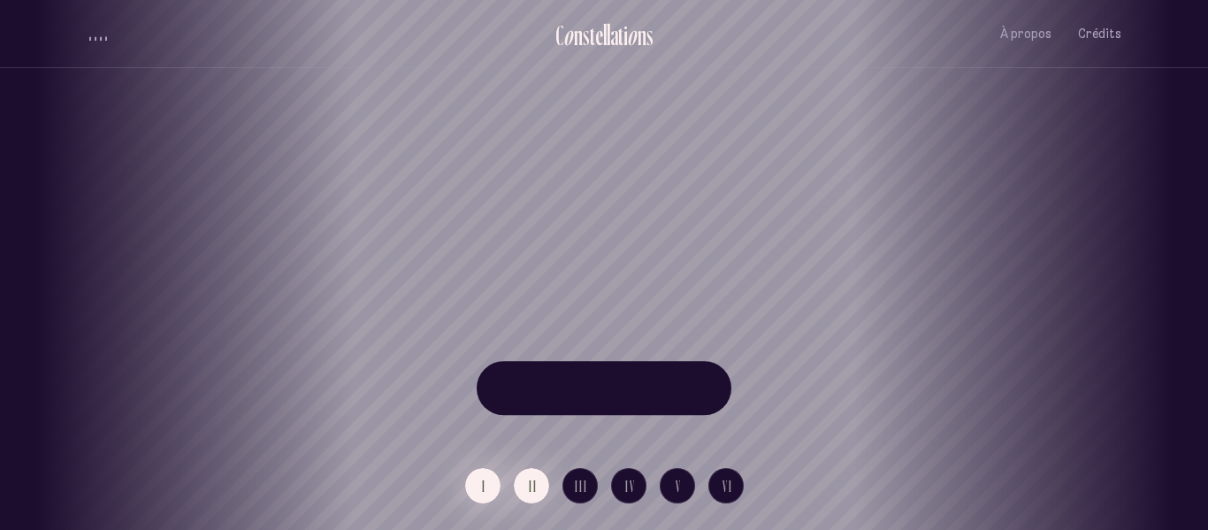
click at [484, 478] on span "I" at bounding box center [484, 485] width 4 height 15
